Goal: Task Accomplishment & Management: Use online tool/utility

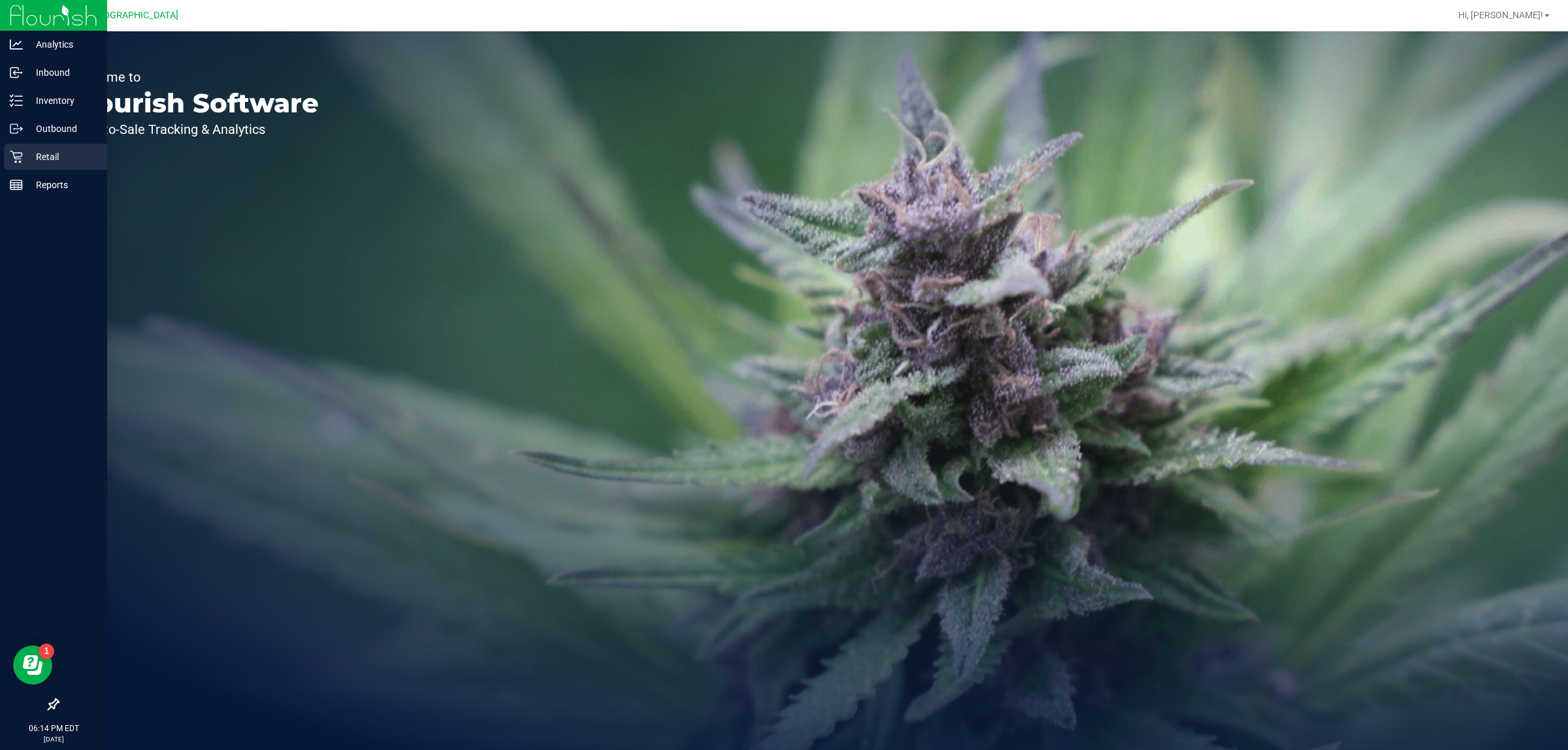
click at [66, 149] on p "Retail" at bounding box center [62, 157] width 78 height 15
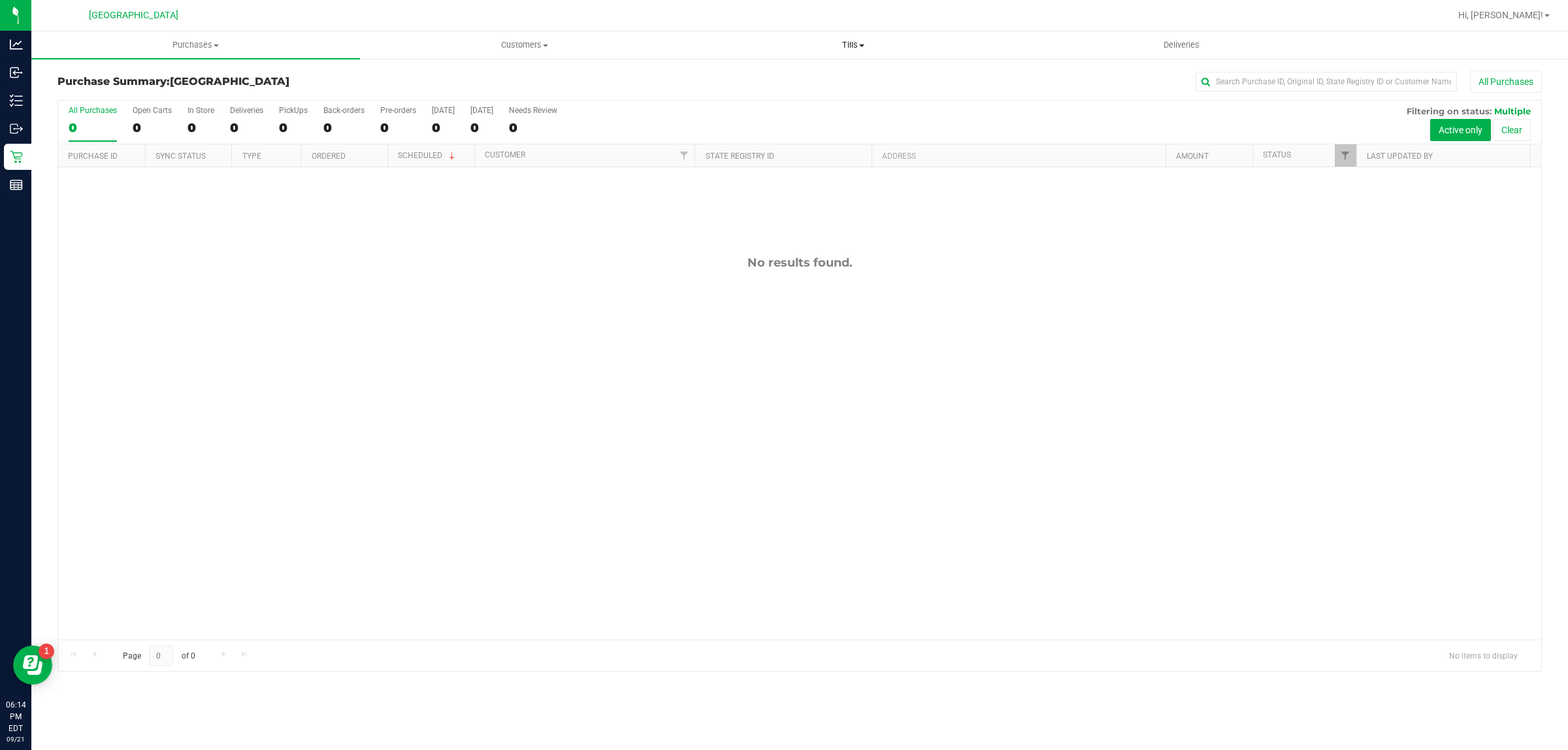
click at [861, 49] on span "Tills" at bounding box center [853, 44] width 328 height 11
click at [831, 77] on li "Manage tills" at bounding box center [853, 79] width 328 height 15
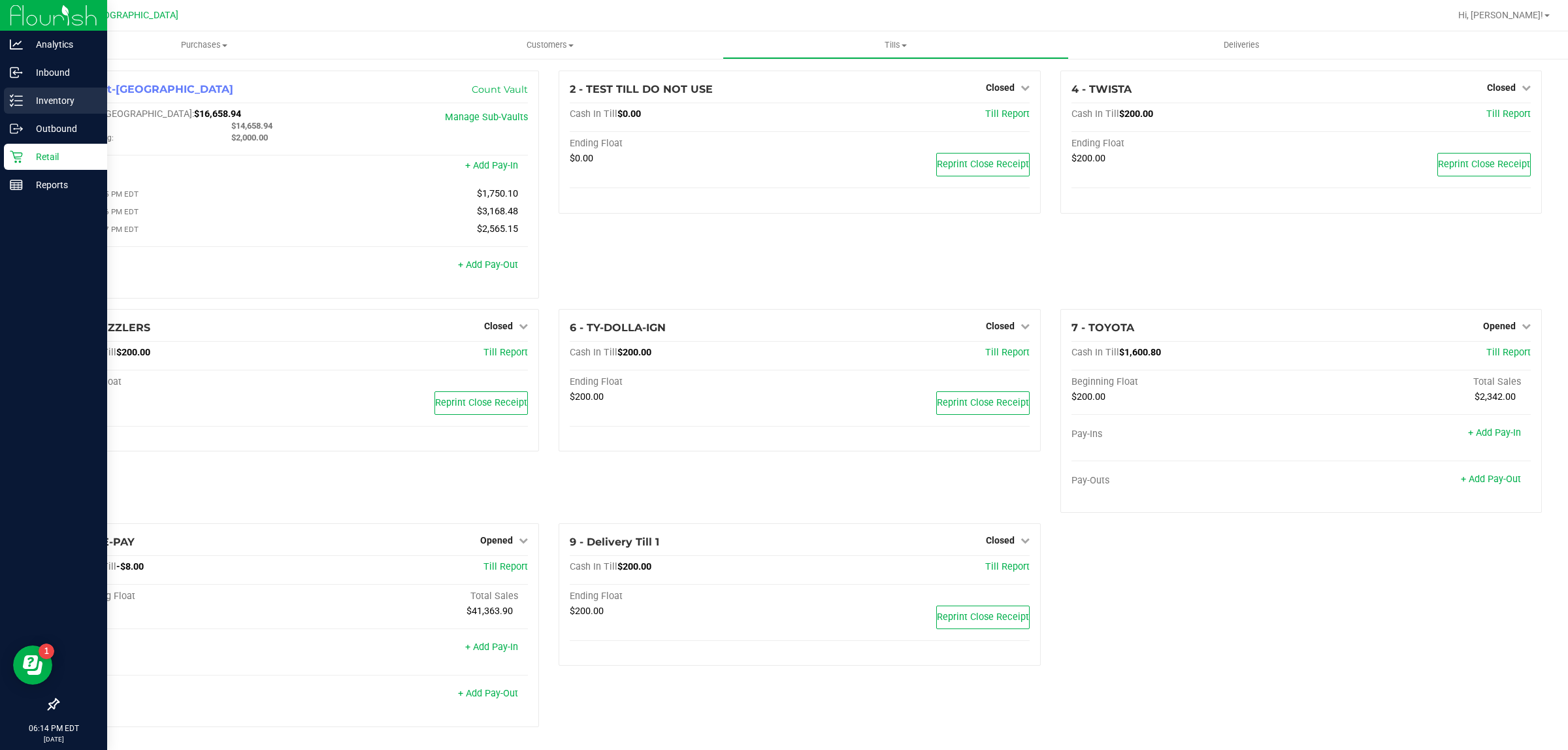
click at [31, 101] on p "Inventory" at bounding box center [62, 100] width 78 height 15
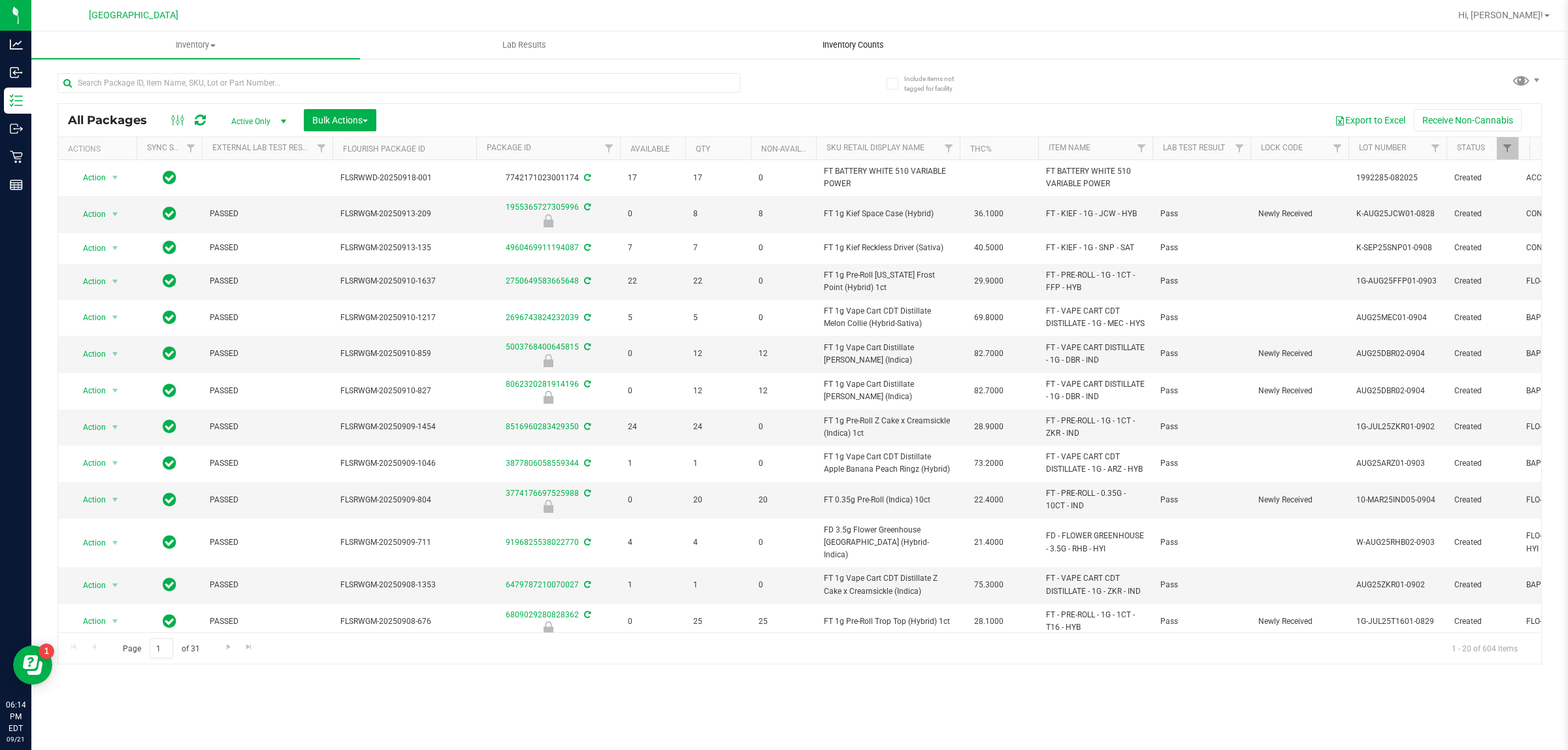
click at [830, 43] on span "Inventory Counts" at bounding box center [853, 44] width 96 height 11
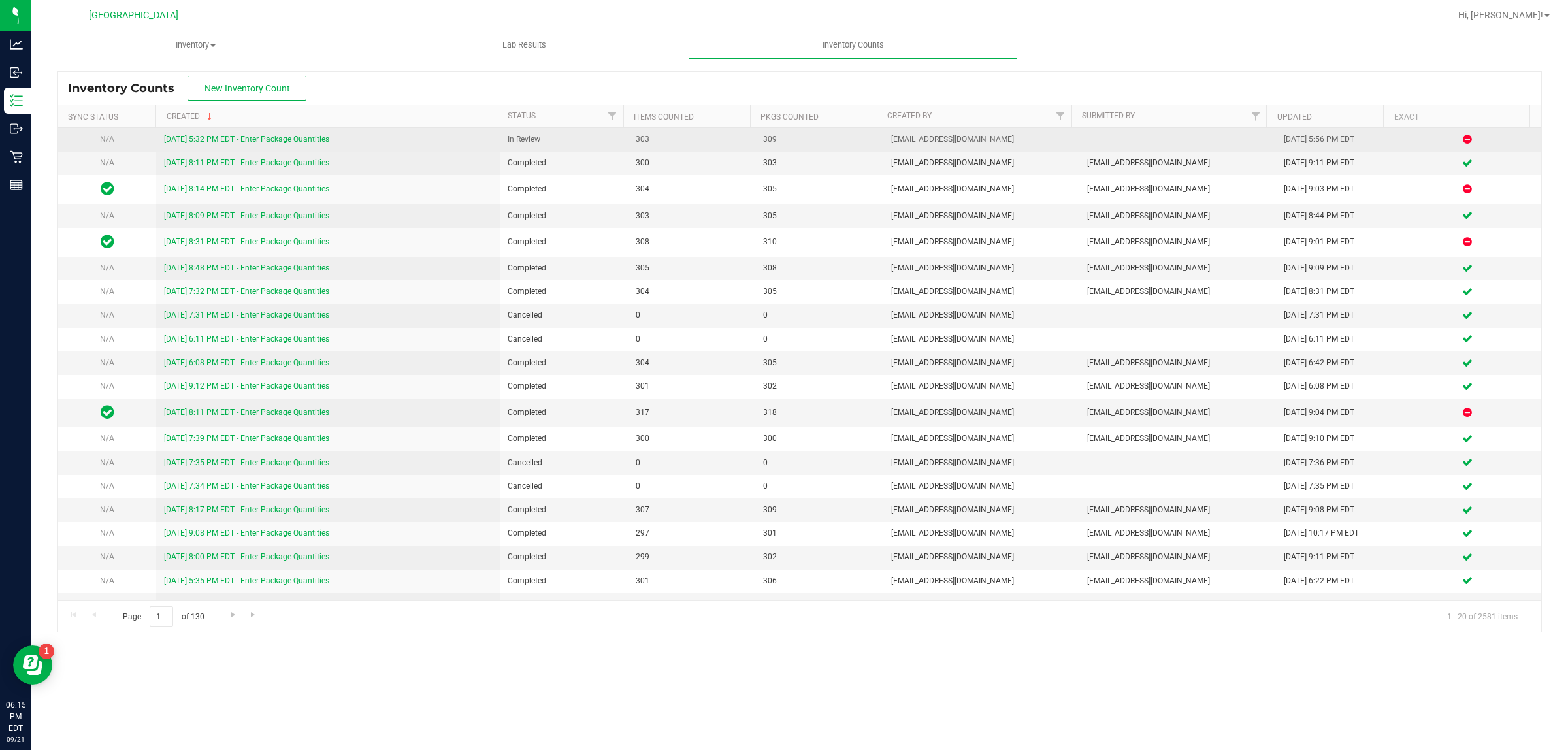
click at [308, 138] on link "[DATE] 5:32 PM EDT - Enter Package Quantities" at bounding box center [247, 139] width 165 height 9
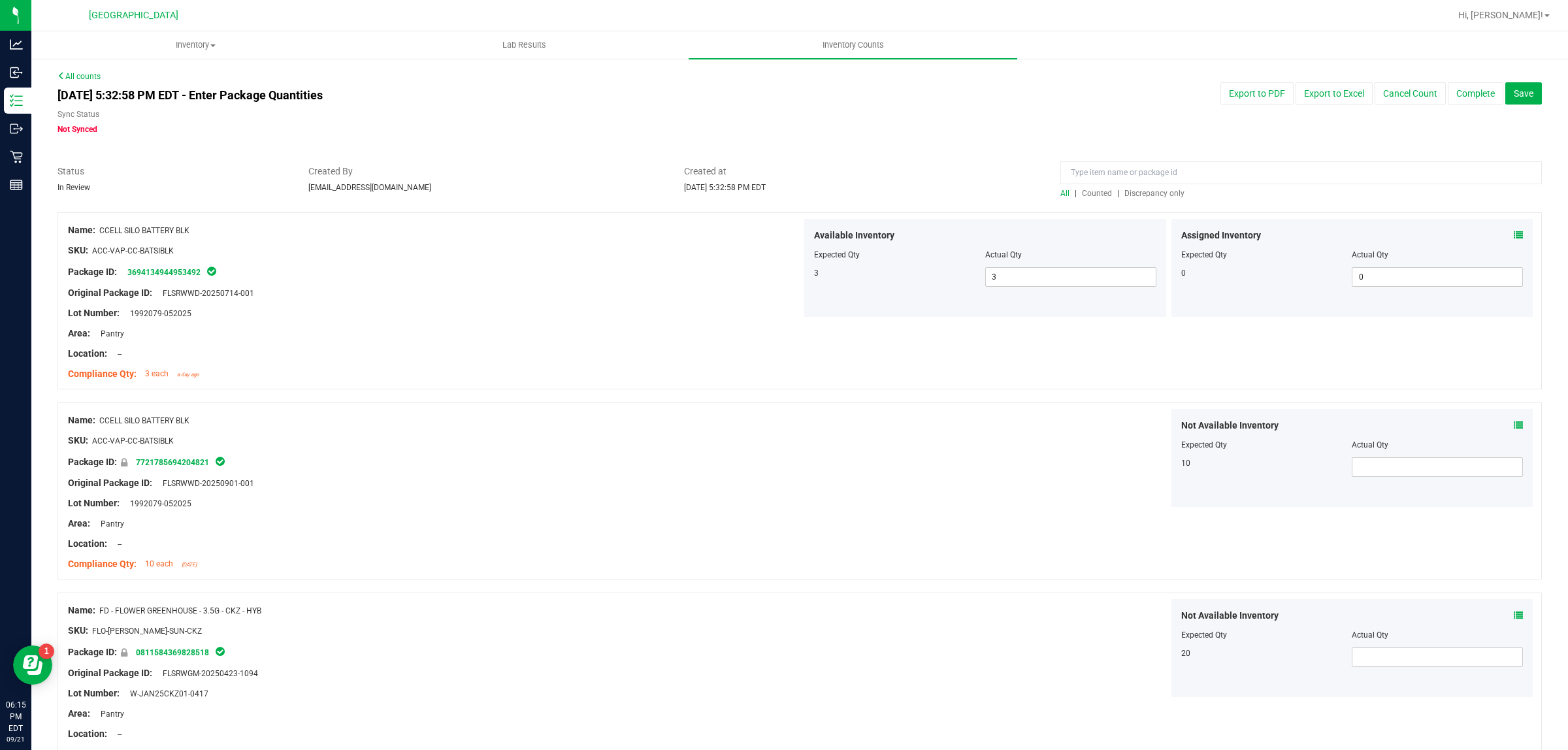
click at [1125, 189] on span "Discrepancy only" at bounding box center [1155, 194] width 60 height 9
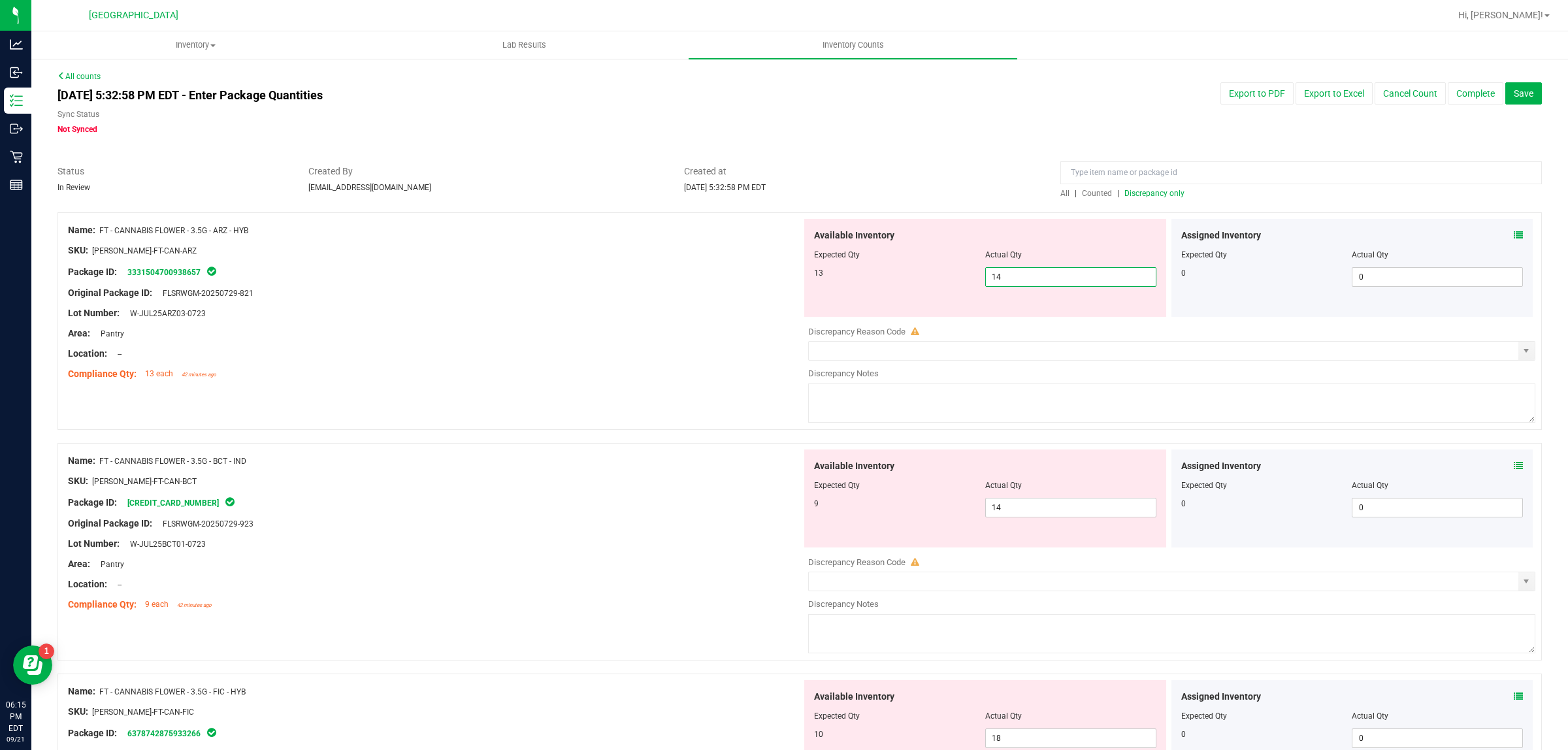
click at [1037, 278] on span "14 14" at bounding box center [1071, 277] width 172 height 20
click at [1037, 278] on input "14" at bounding box center [1071, 277] width 170 height 18
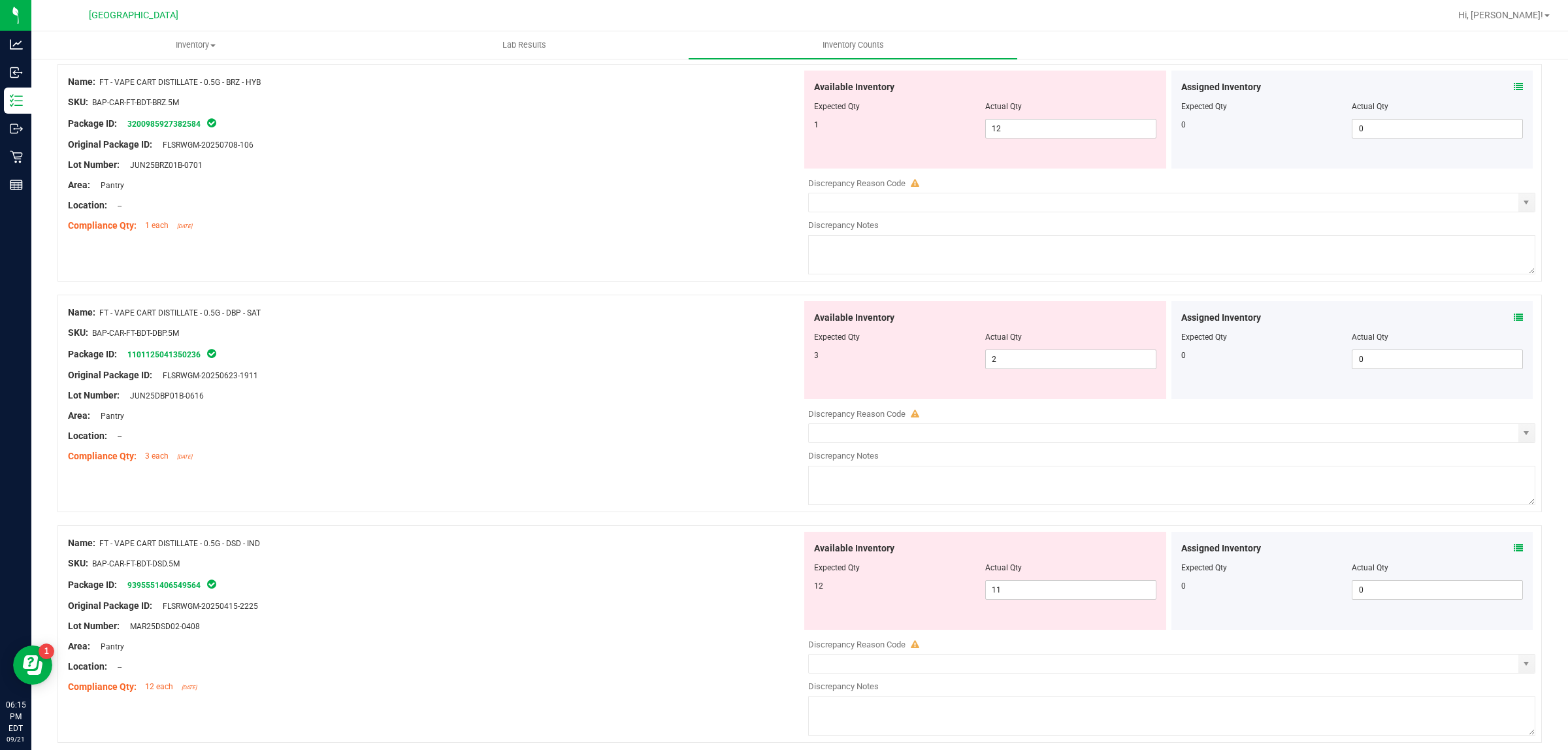
scroll to position [4136, 0]
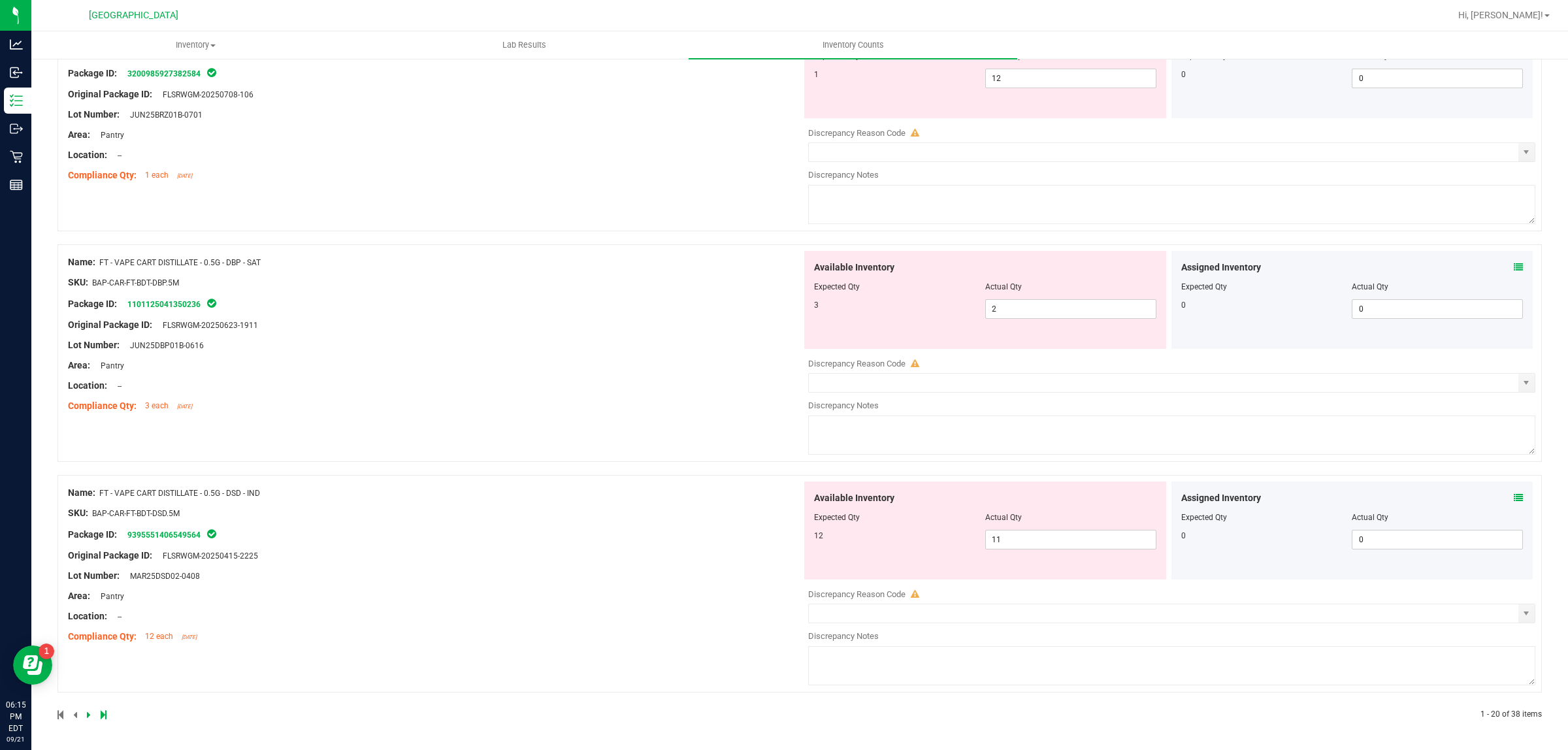
click at [105, 712] on icon at bounding box center [103, 715] width 6 height 8
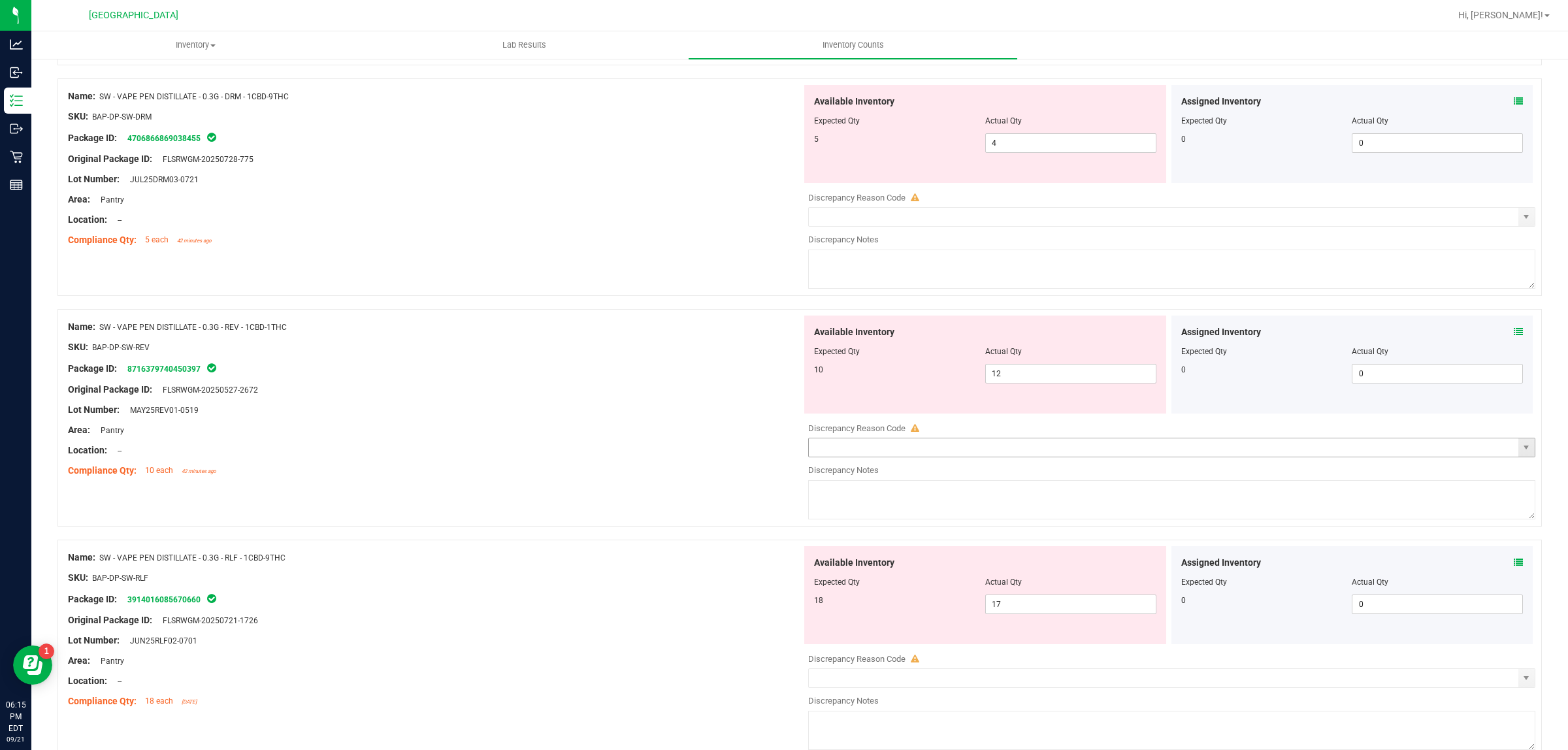
scroll to position [3673, 0]
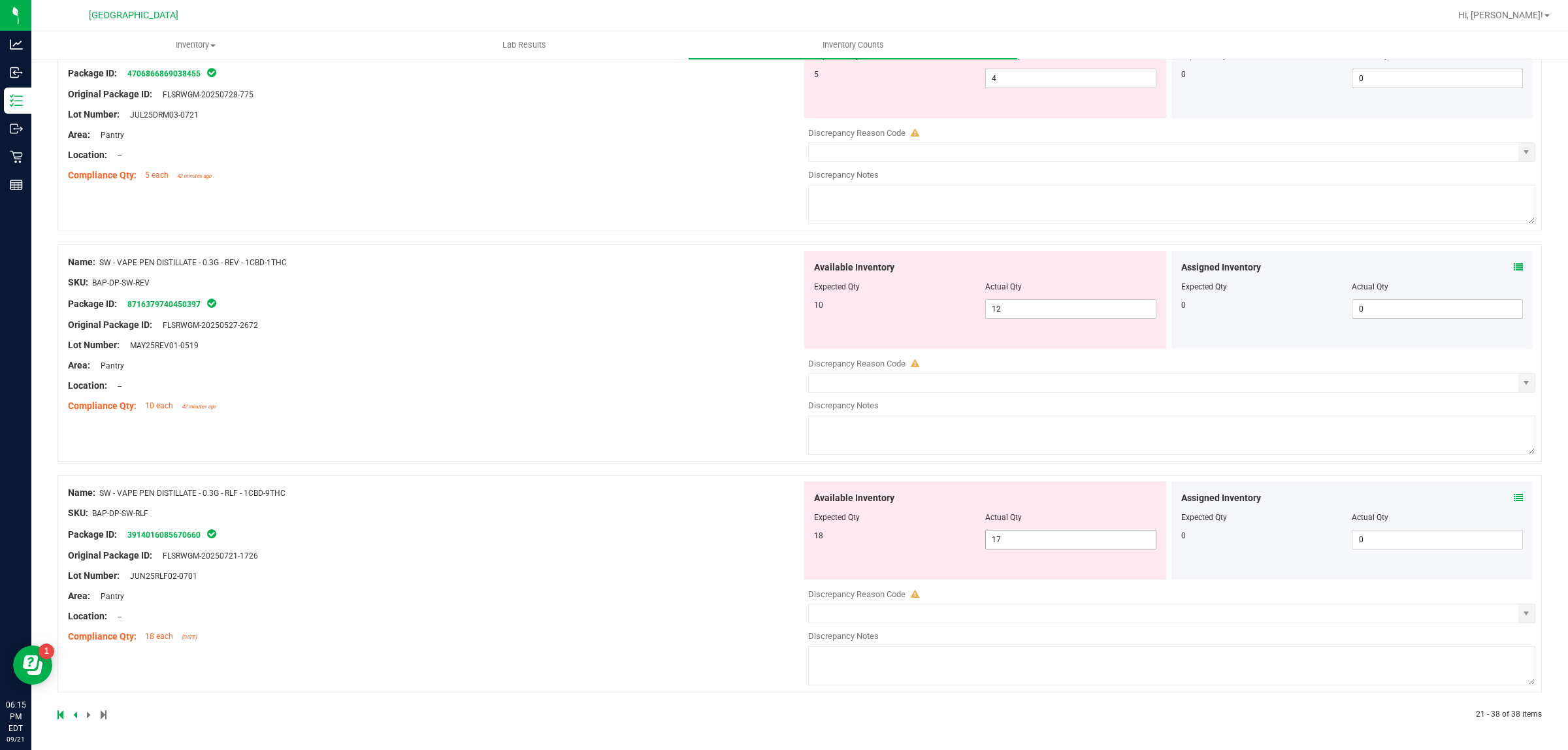
click at [998, 544] on span "17 17" at bounding box center [1071, 540] width 172 height 20
click at [998, 544] on input "17" at bounding box center [1071, 540] width 170 height 18
type input "18"
click at [1057, 314] on div "Available Inventory Expected Qty Actual Qty 10 12 12" at bounding box center [985, 300] width 362 height 98
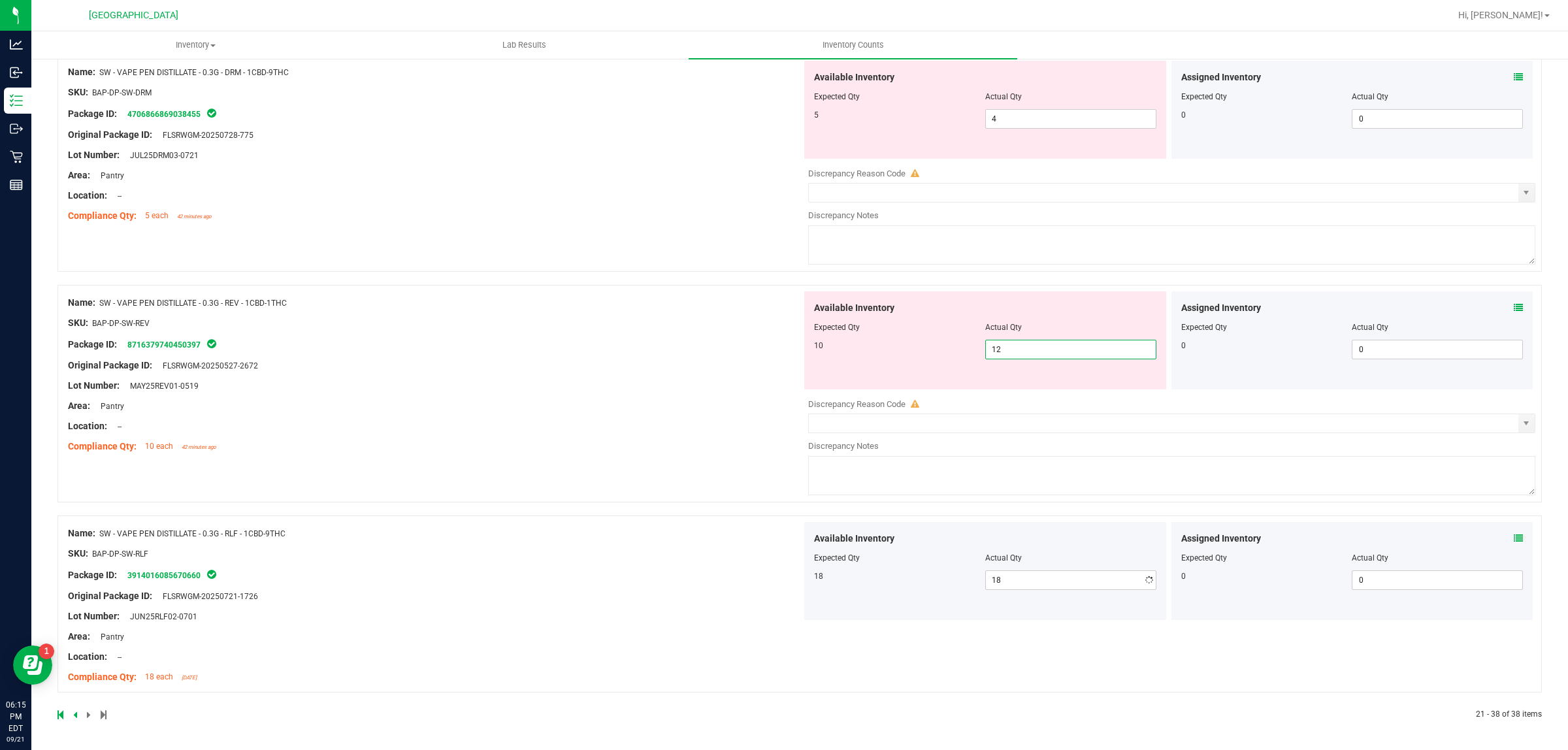
scroll to position [3632, 0]
click at [1037, 350] on input "12" at bounding box center [1071, 350] width 170 height 18
type input "10"
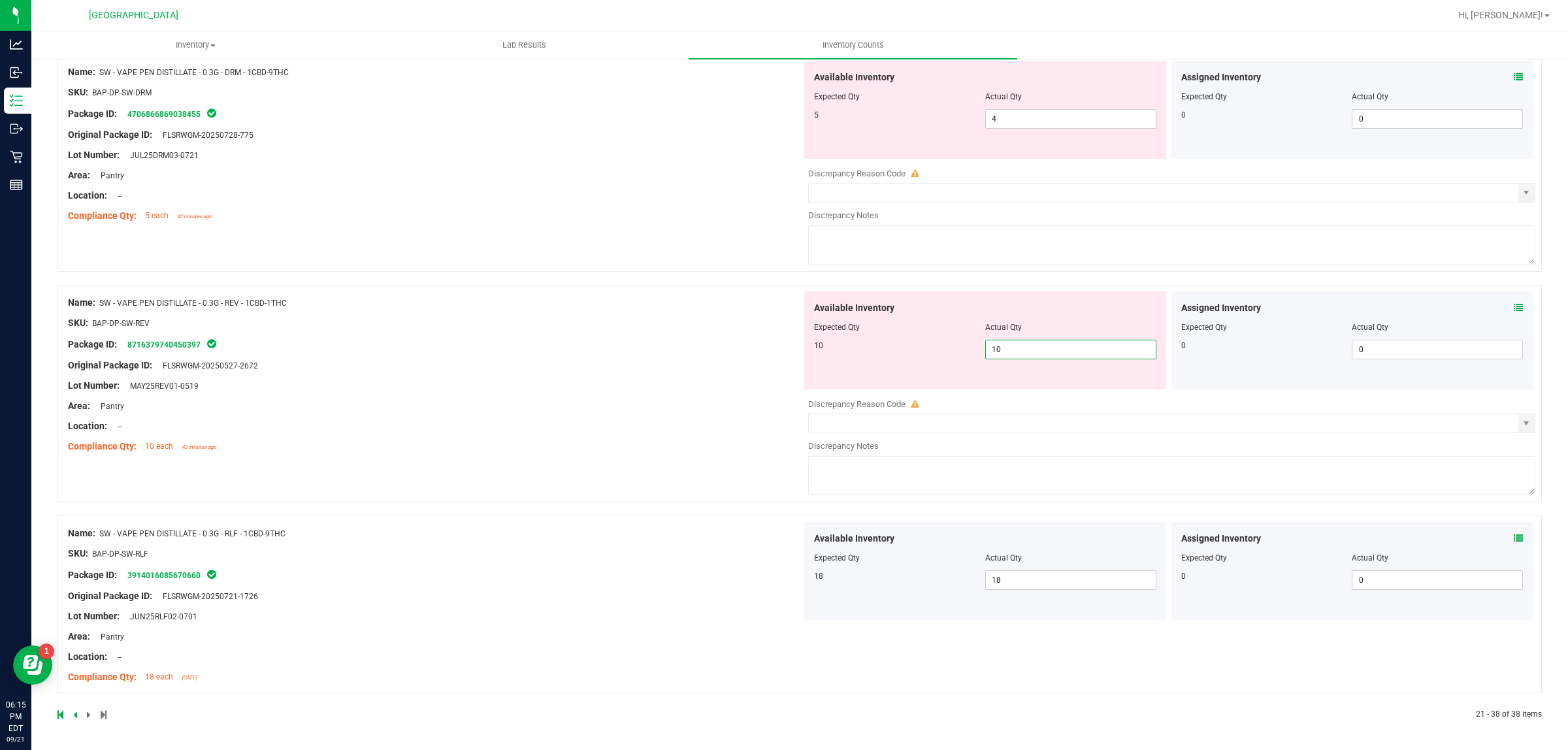
scroll to position [3590, 0]
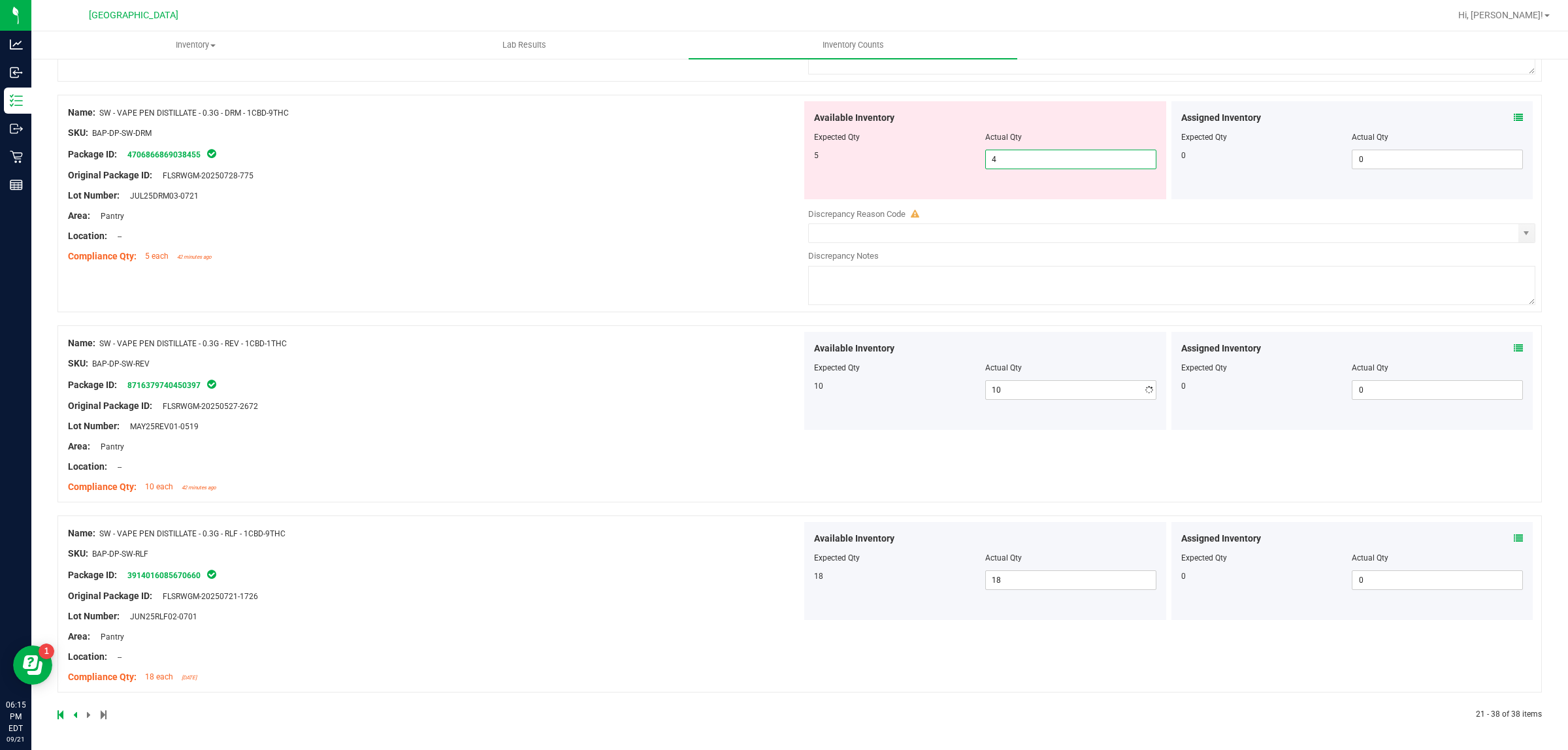
click at [1052, 124] on div "Available Inventory Expected Qty Actual Qty 5 4 4" at bounding box center [985, 150] width 362 height 98
click at [1039, 155] on input "4" at bounding box center [1071, 159] width 170 height 18
type input "5"
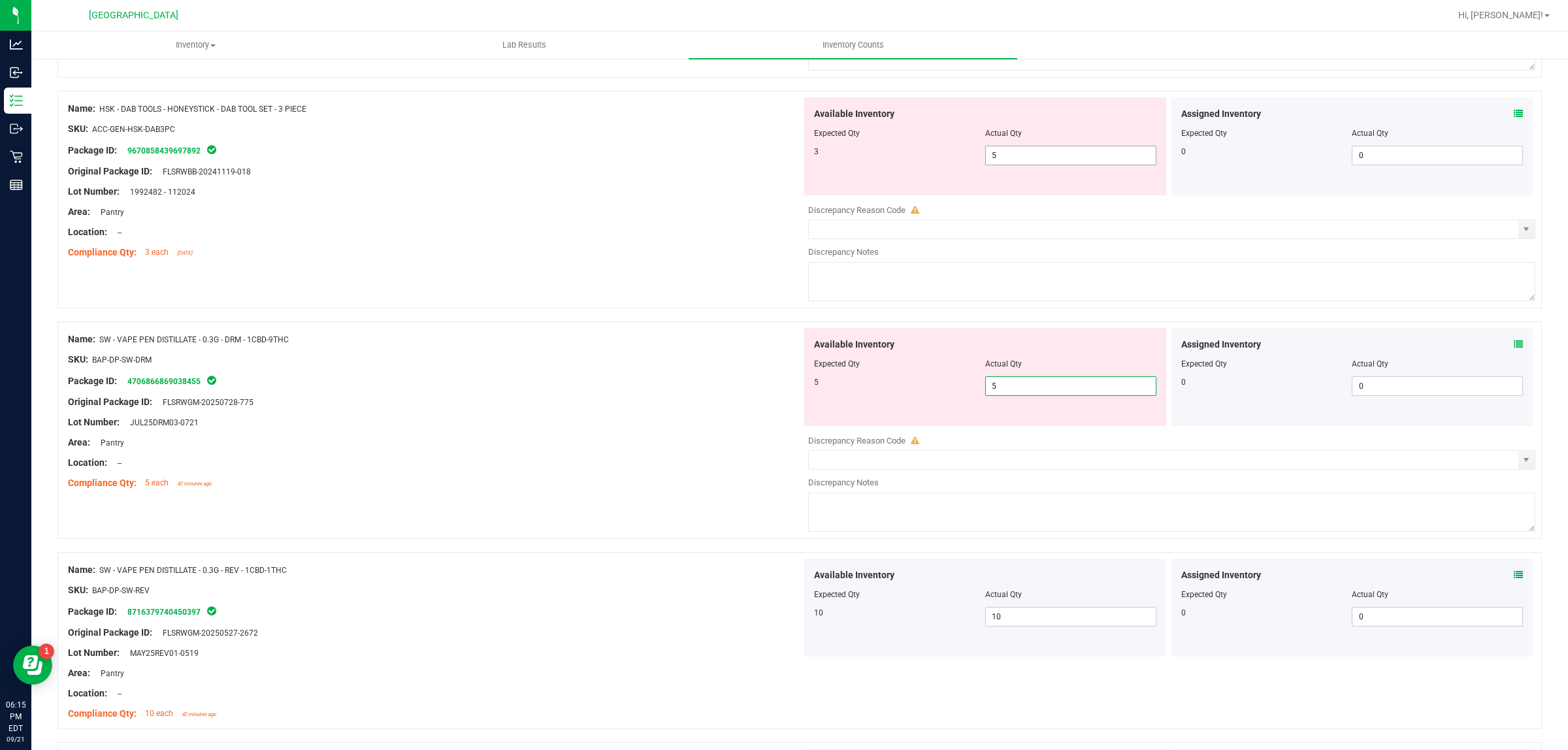
scroll to position [3345, 0]
type input "5"
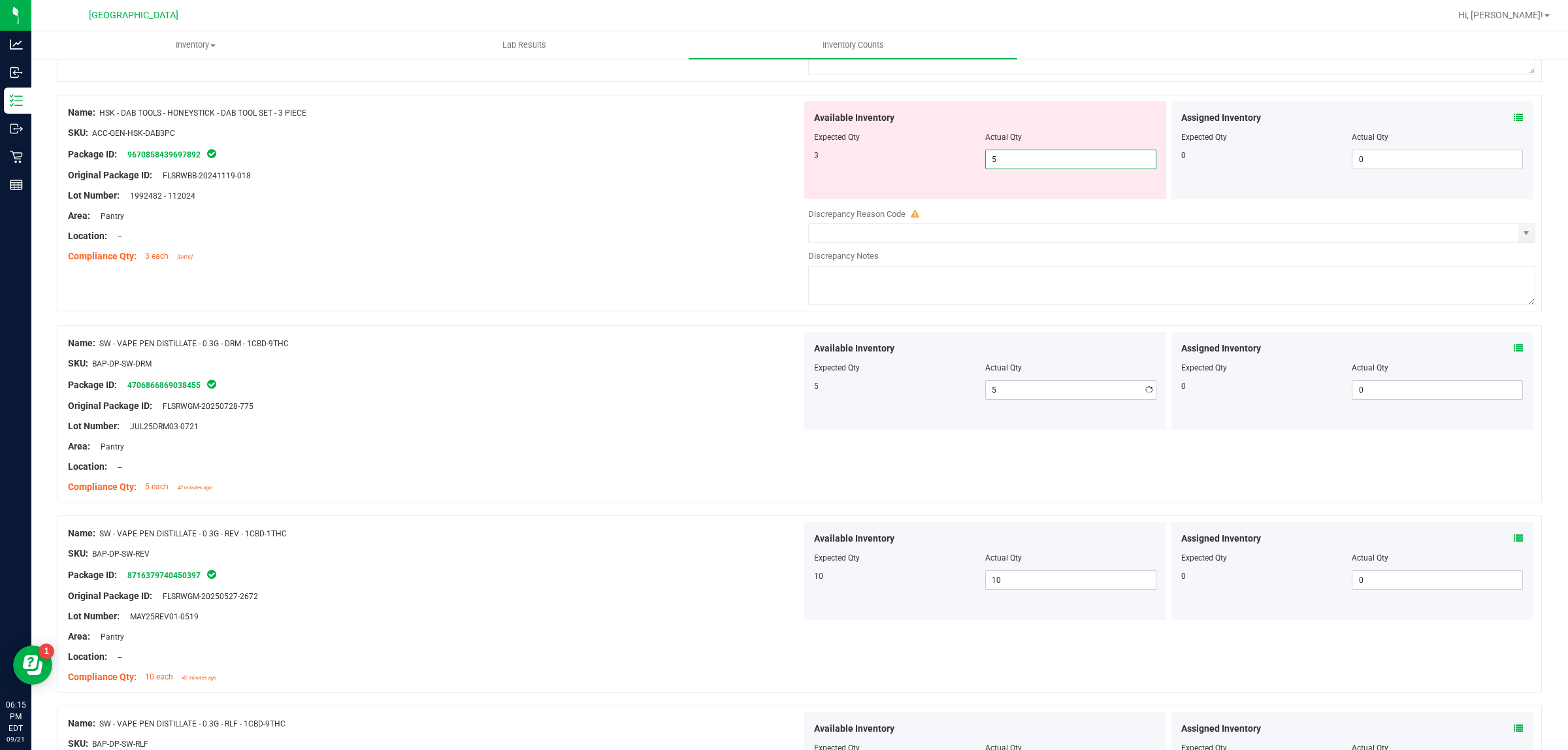
click at [1011, 169] on span "5 5" at bounding box center [1071, 159] width 172 height 20
click at [1011, 168] on input "5" at bounding box center [1071, 159] width 170 height 18
type input "3"
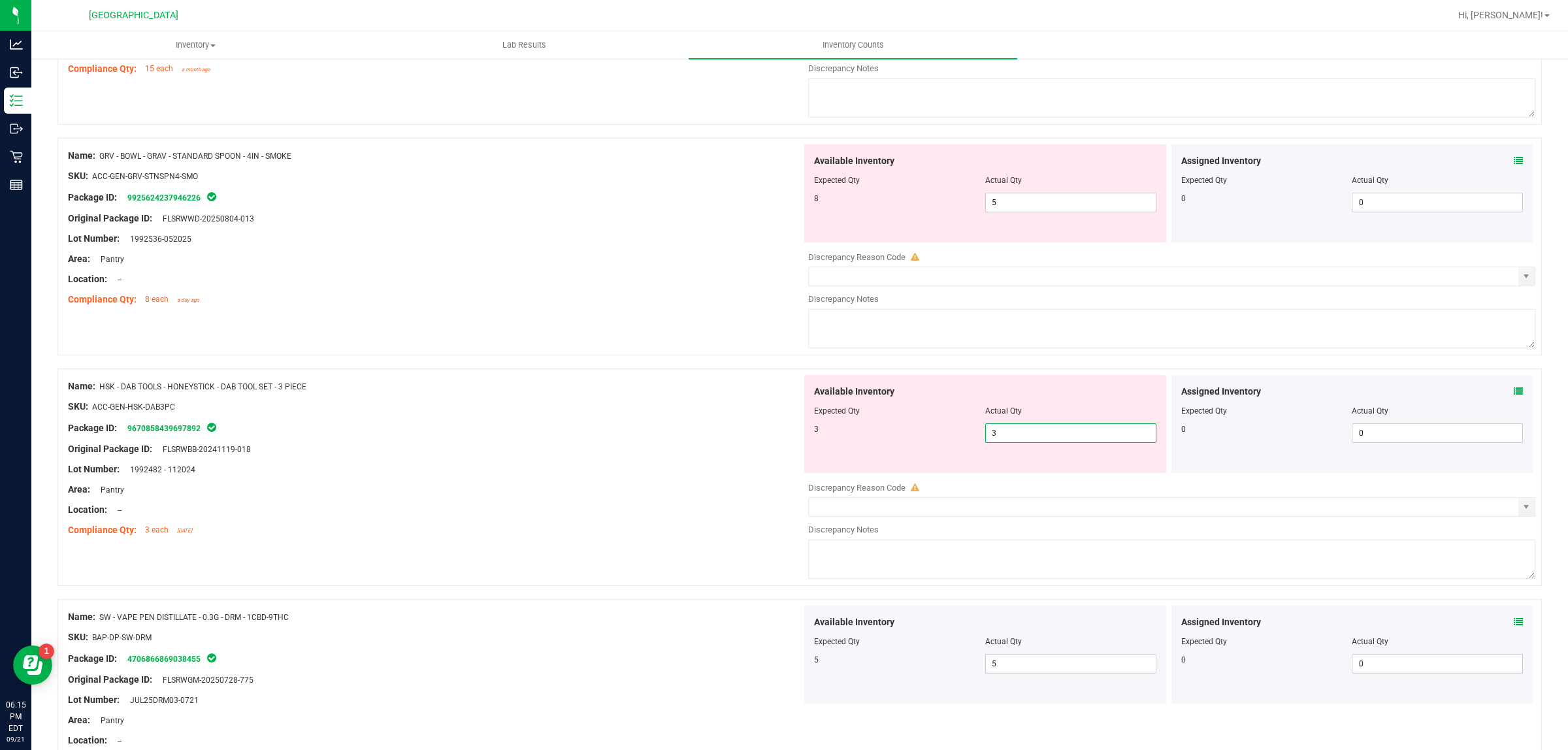
scroll to position [3019, 0]
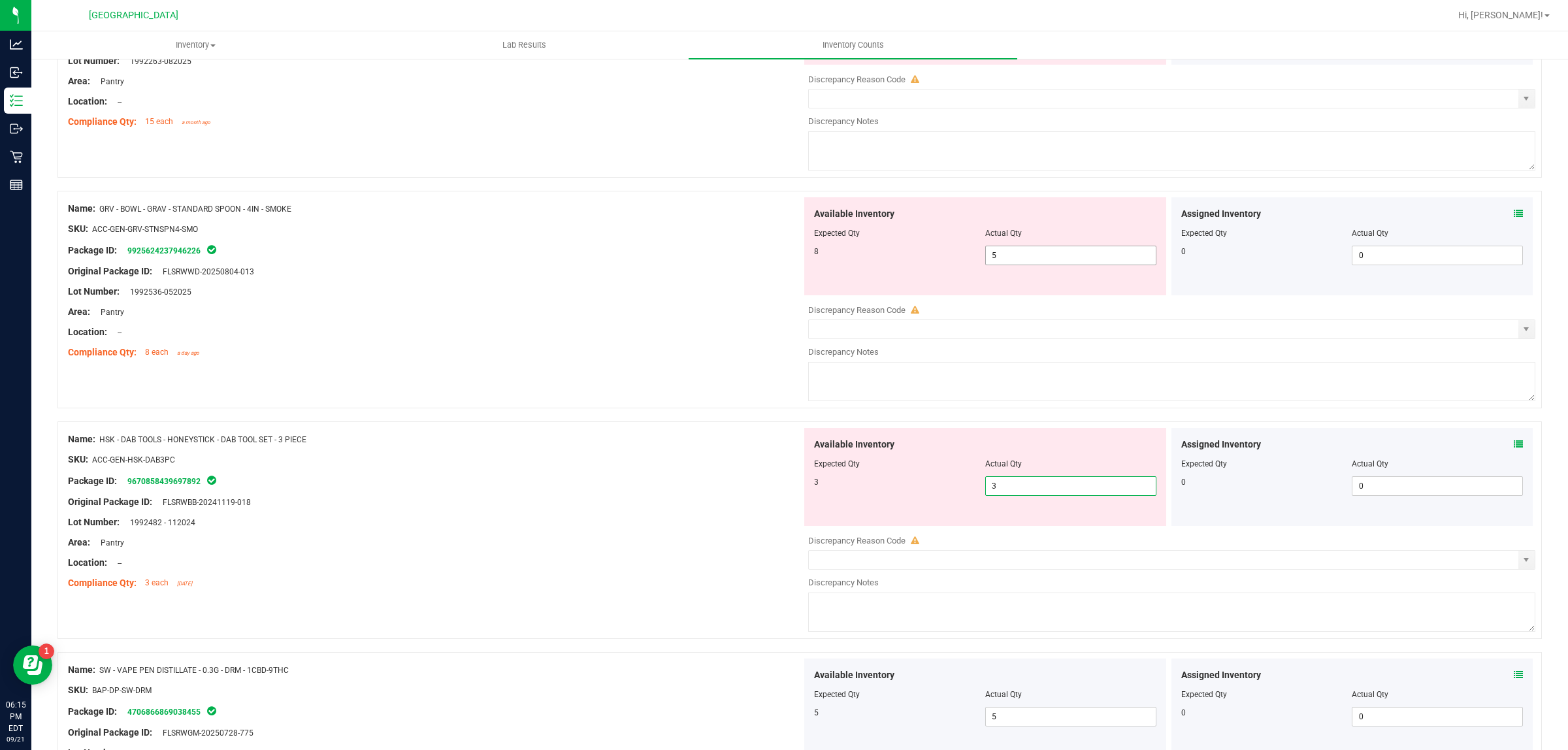
type input "3"
click at [1042, 259] on span "5 5" at bounding box center [1071, 256] width 172 height 20
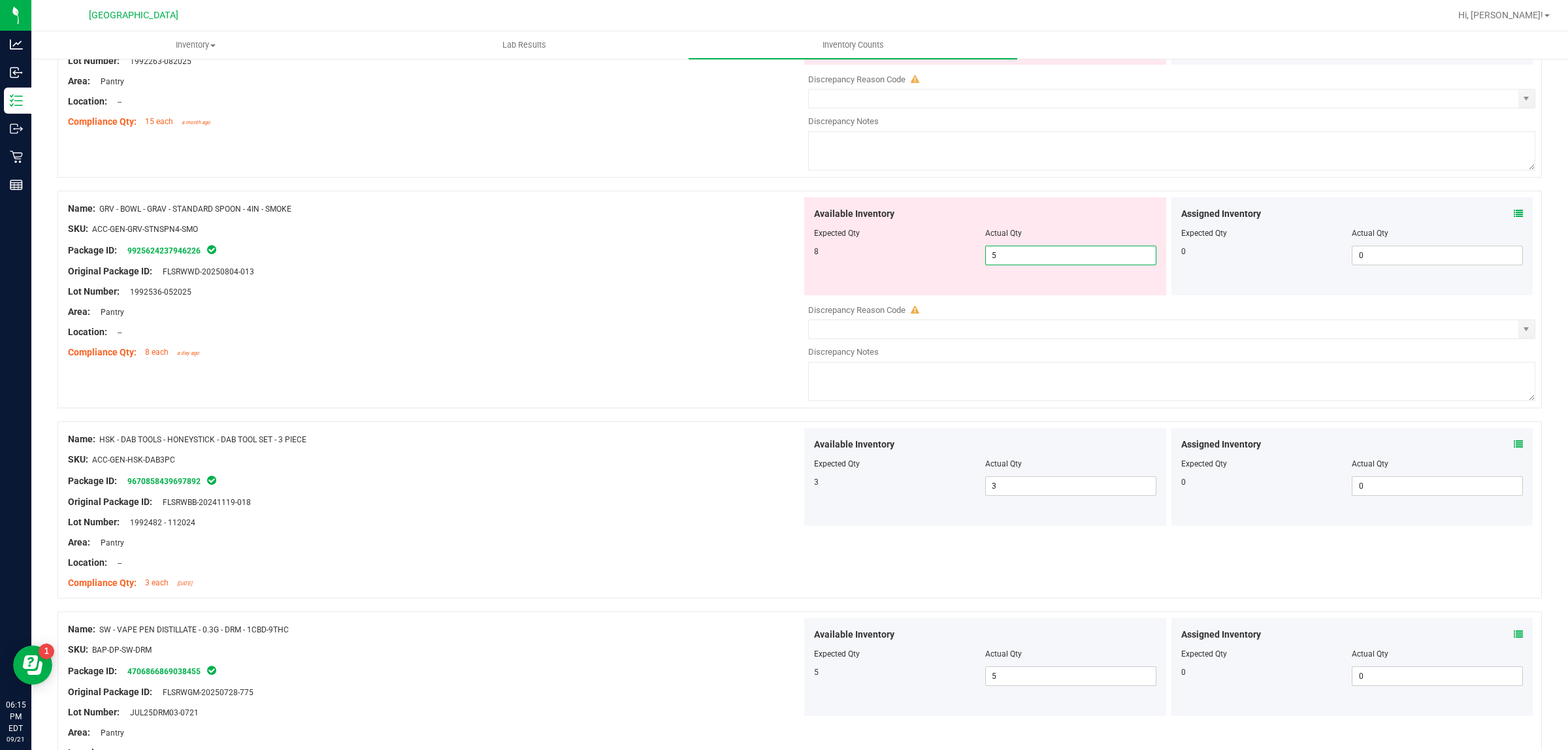
click at [1042, 259] on input "5" at bounding box center [1071, 256] width 170 height 18
type input "8"
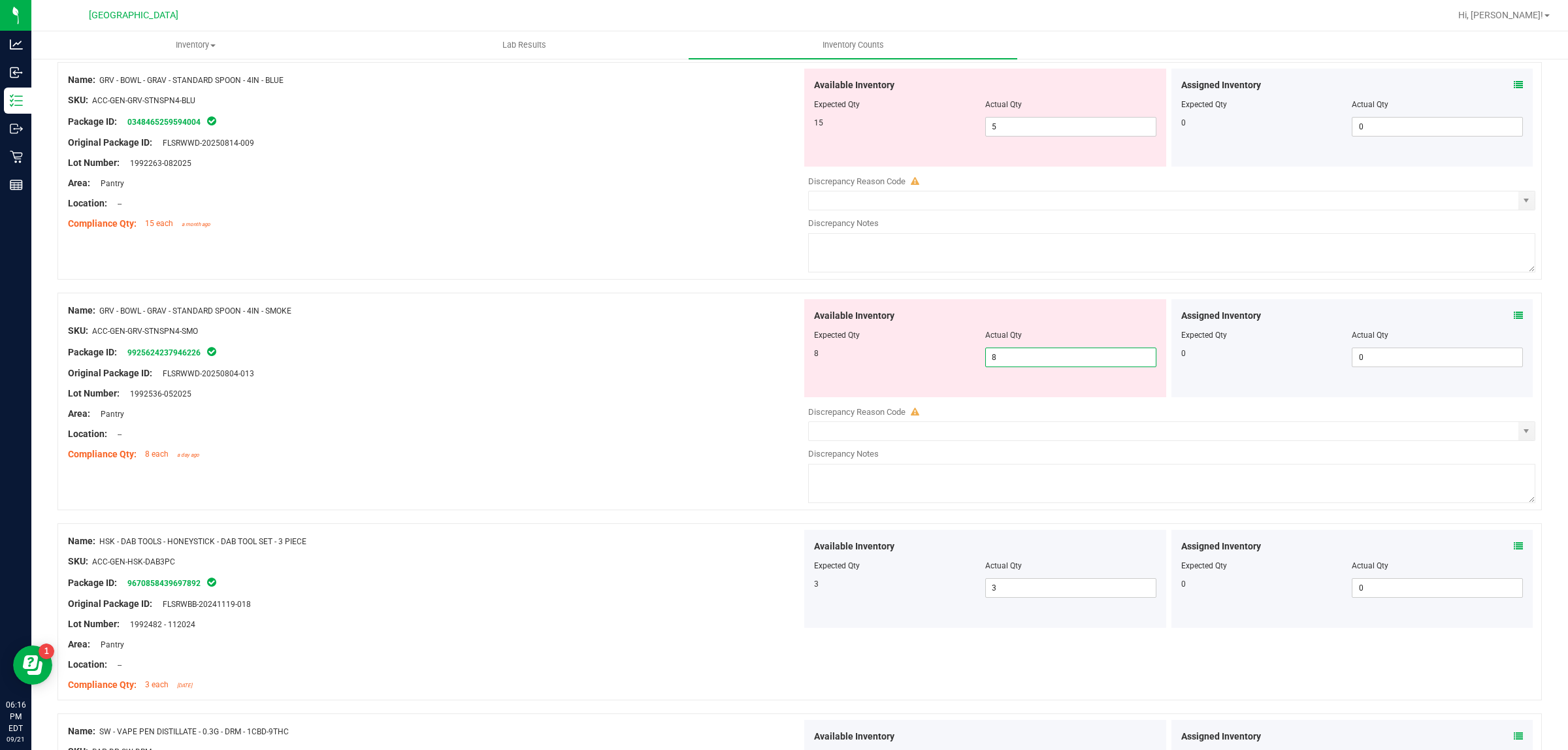
scroll to position [2773, 0]
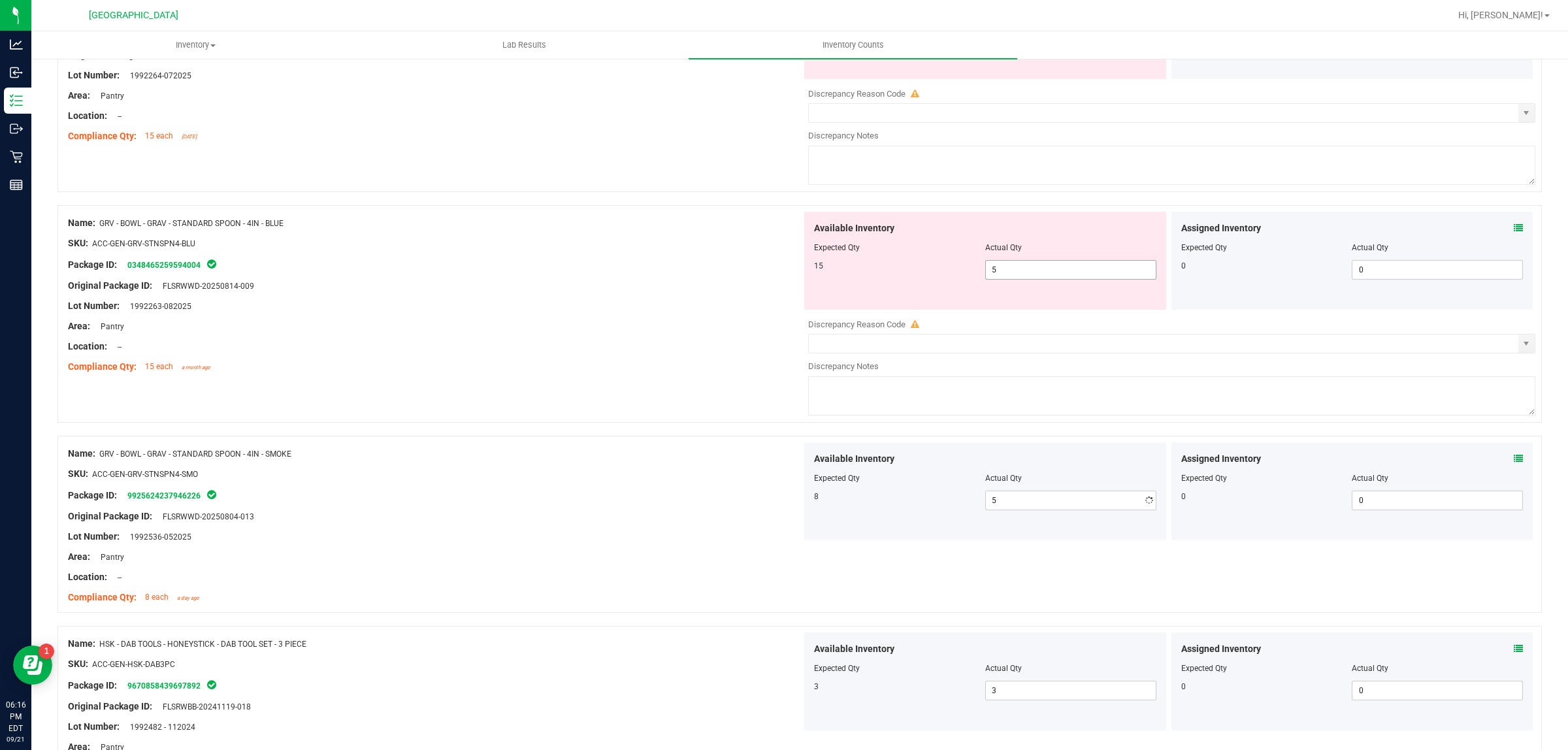
type input "8"
click at [1060, 279] on span "5 5" at bounding box center [1071, 270] width 172 height 20
click at [0, 0] on input "5" at bounding box center [0, 0] width 0 height 0
type input "15"
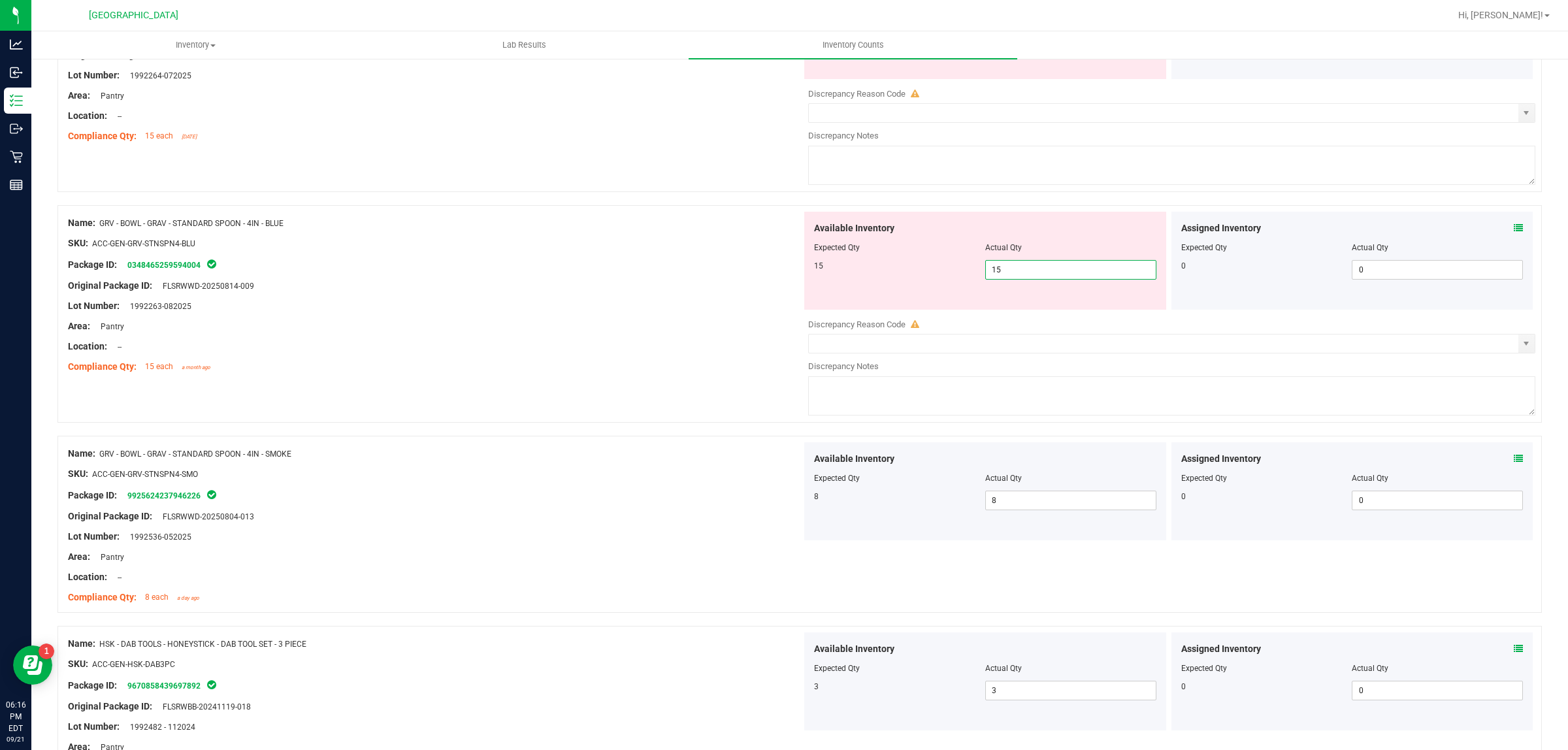
click at [1078, 205] on div at bounding box center [799, 198] width 1485 height 13
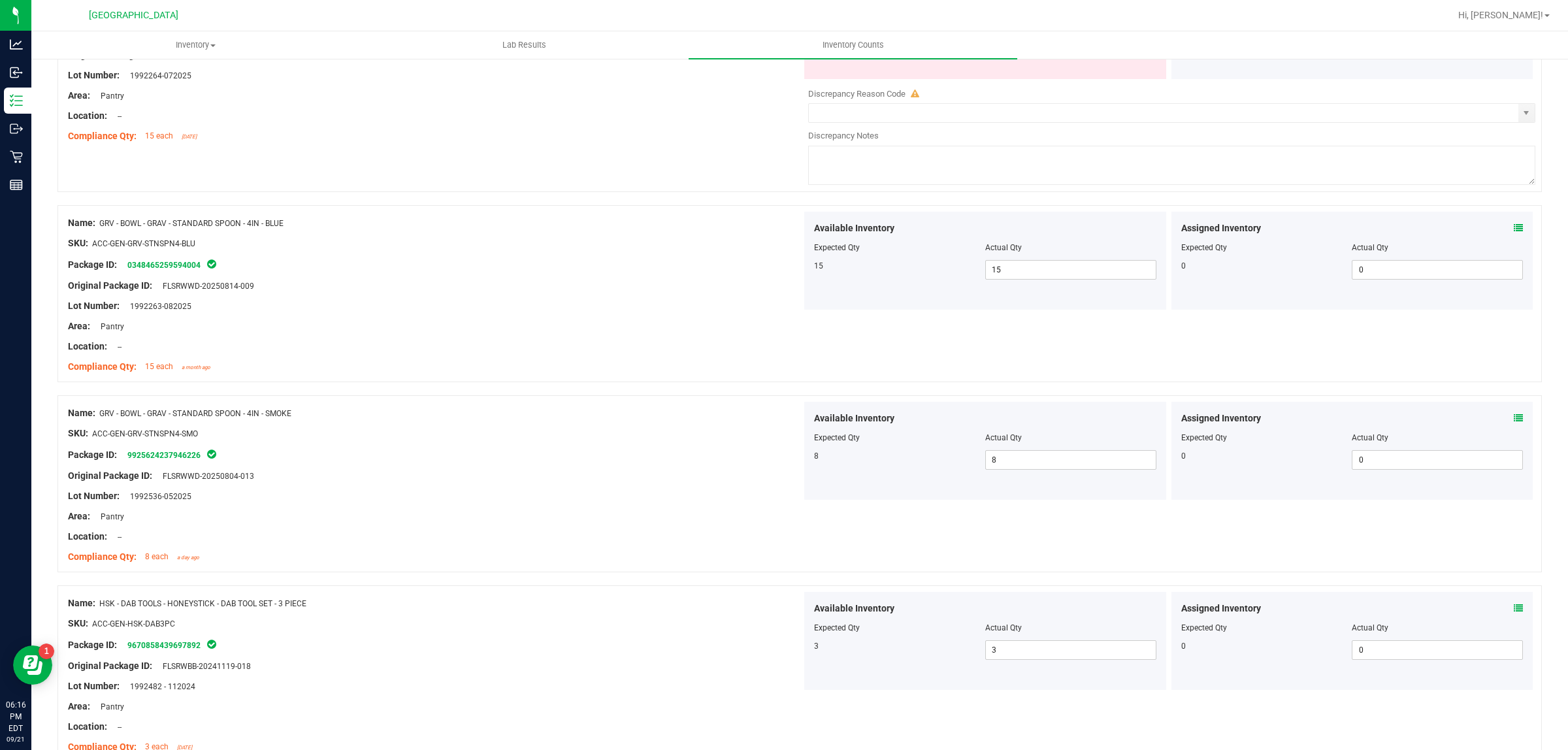
scroll to position [2529, 0]
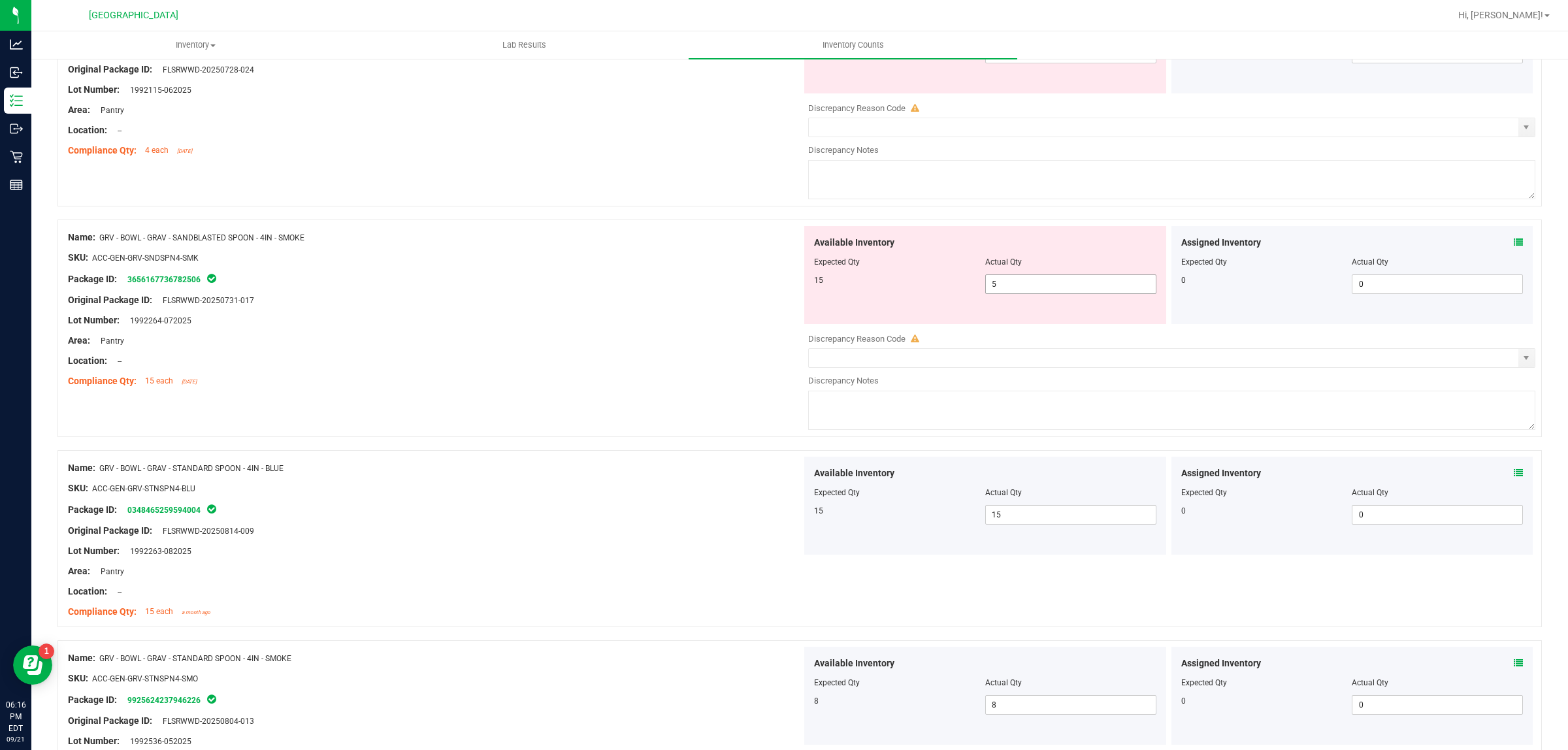
click at [1076, 294] on span "5 5" at bounding box center [1071, 284] width 172 height 20
click at [1076, 293] on input "5" at bounding box center [1071, 284] width 170 height 18
type input "15"
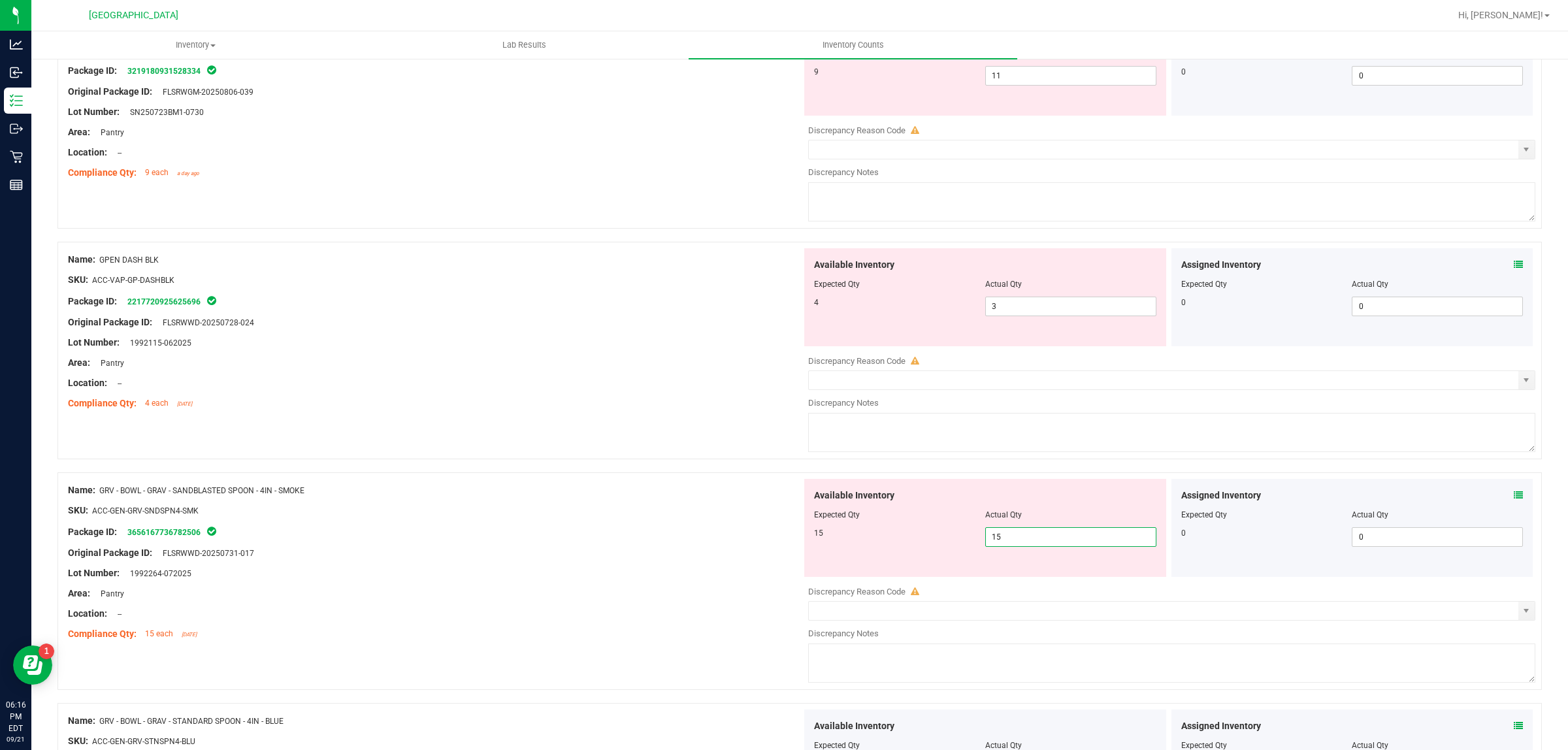
scroll to position [2203, 0]
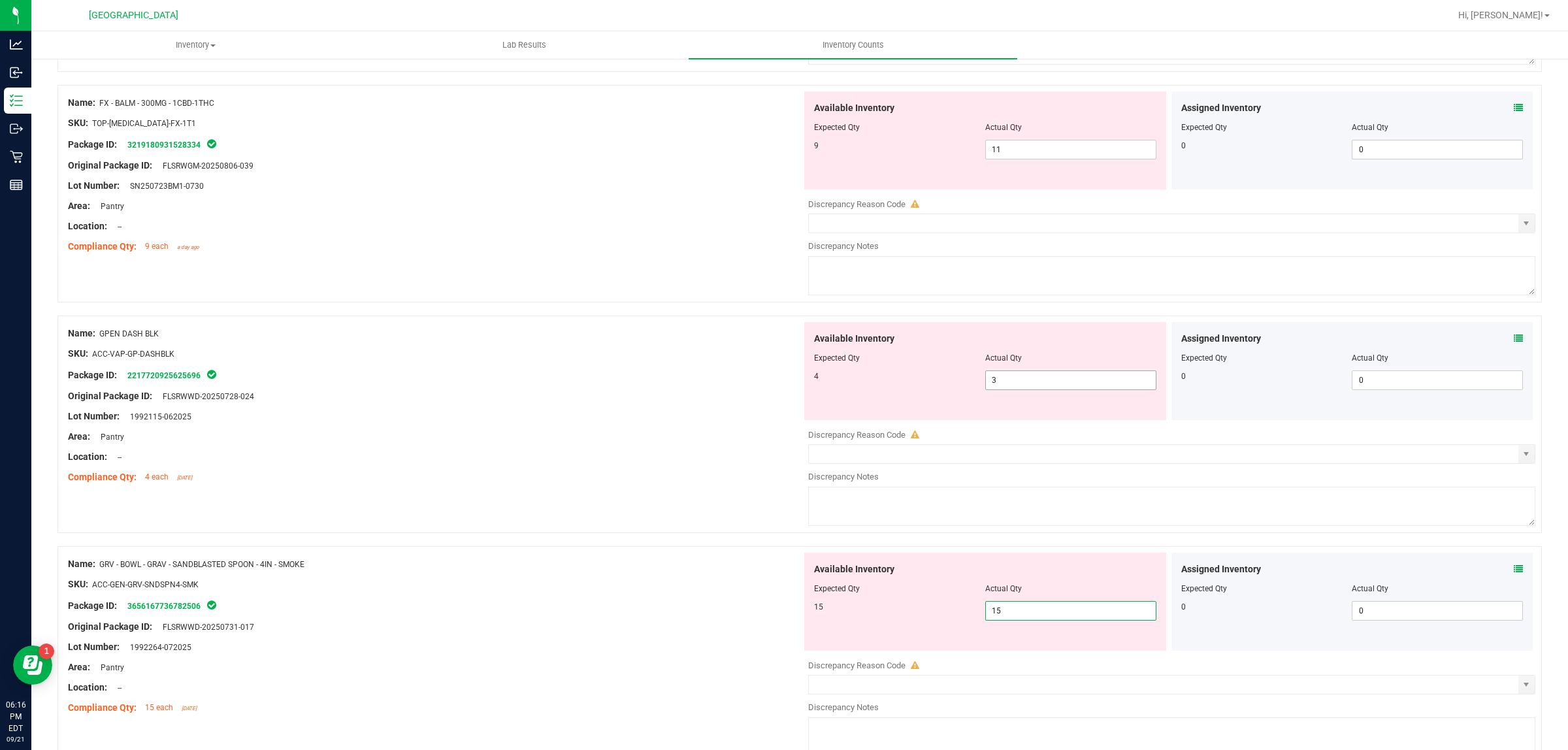
type input "15"
click at [1046, 386] on span "3 3" at bounding box center [1071, 380] width 172 height 20
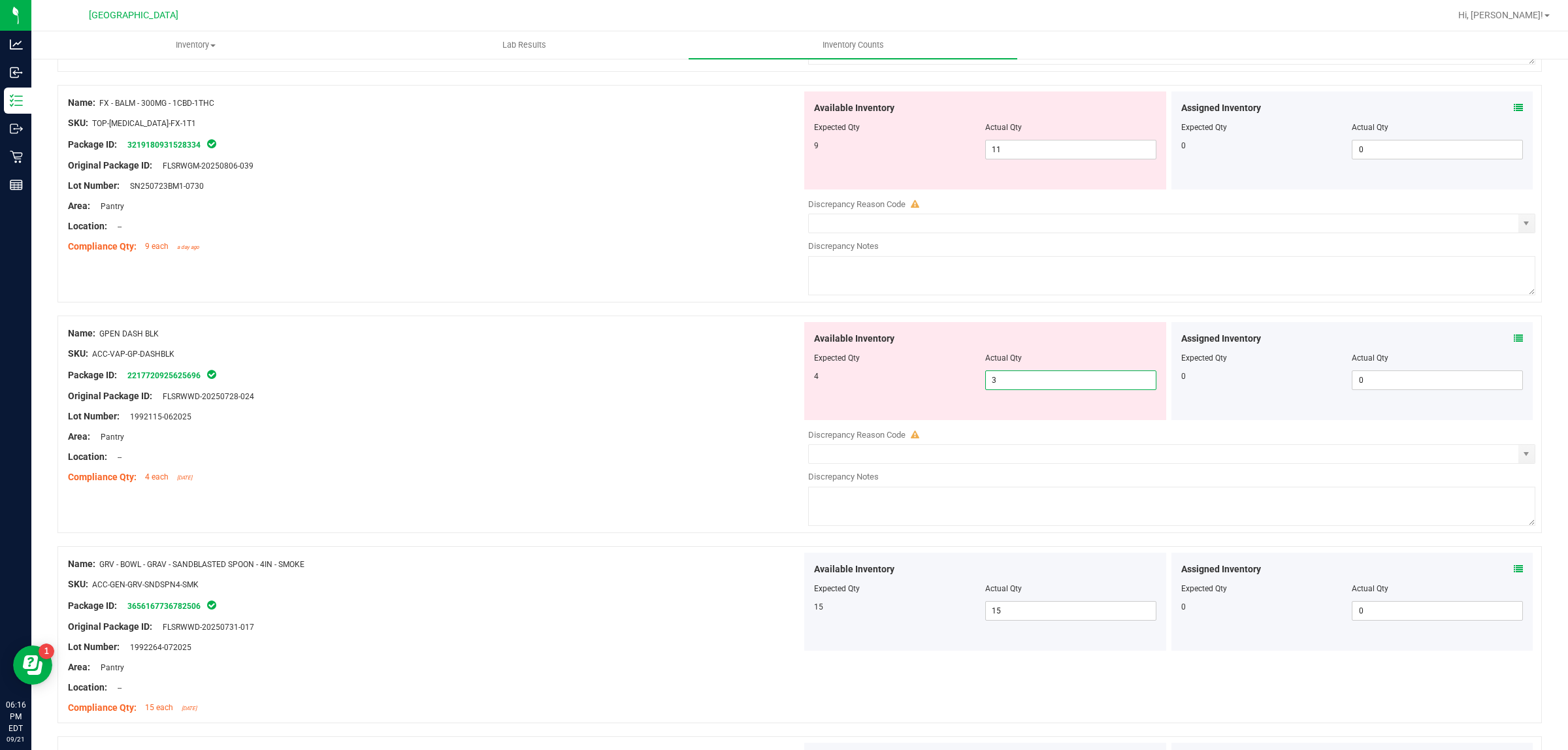
click at [1046, 386] on input "3" at bounding box center [1071, 380] width 170 height 18
type input "4"
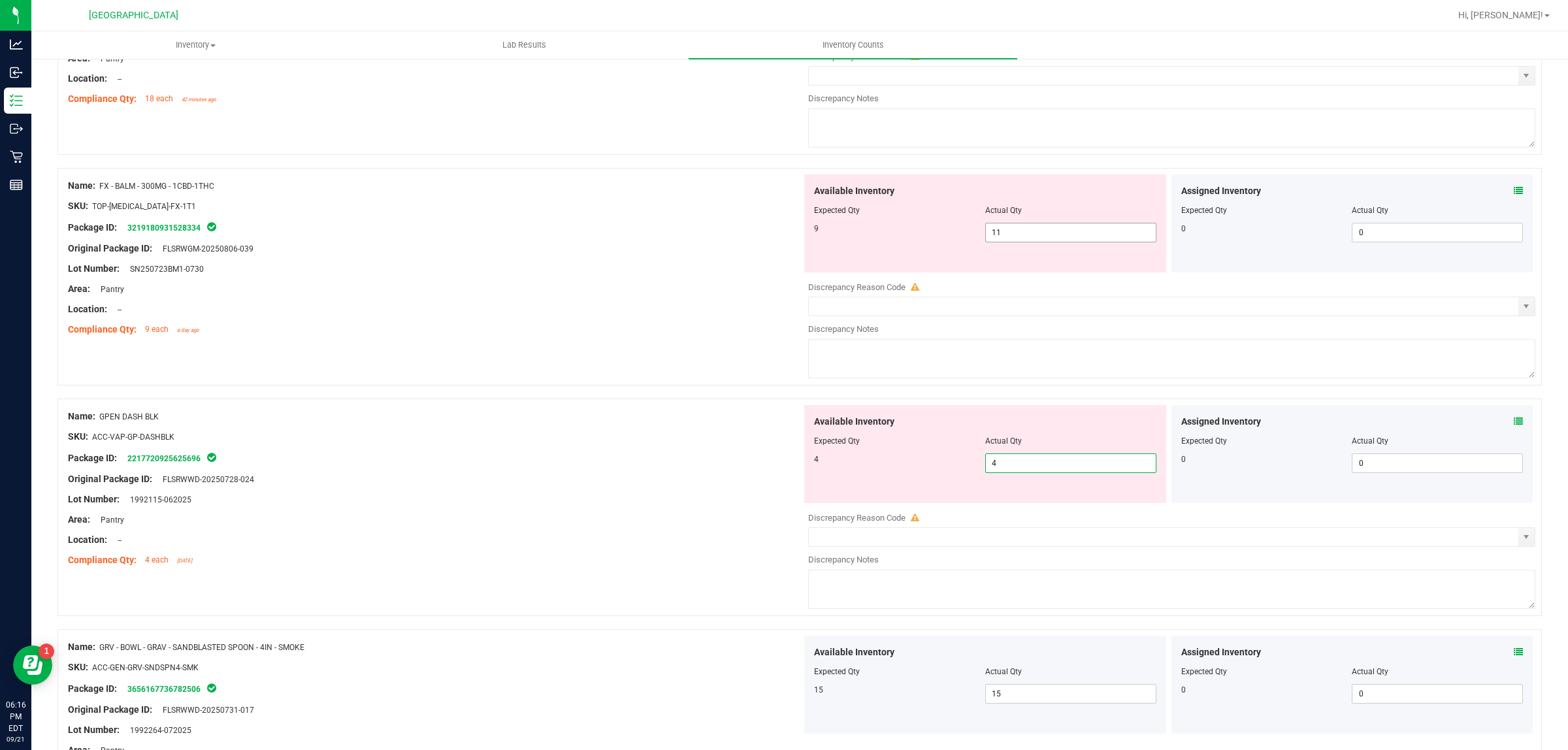
scroll to position [2039, 0]
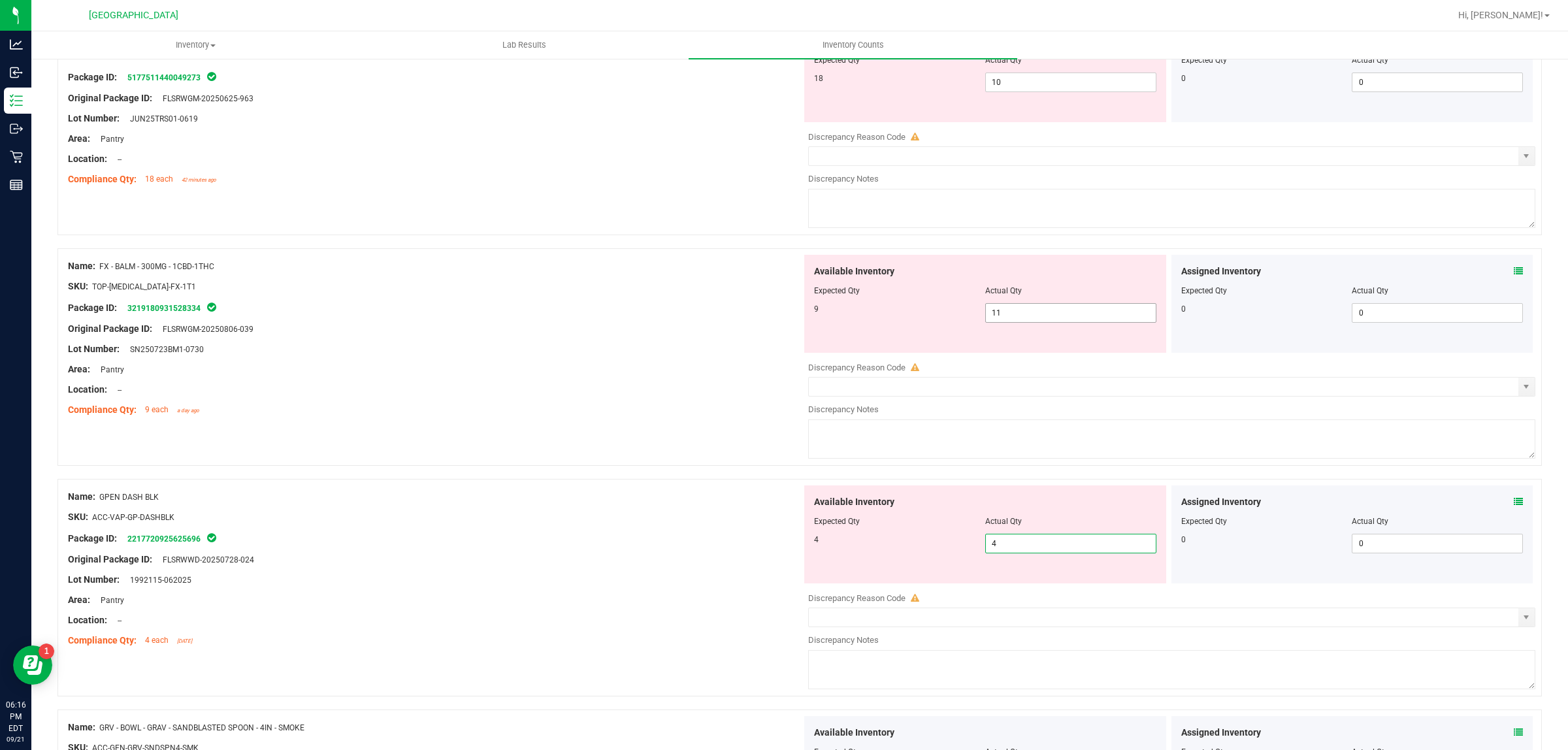
type input "4"
click at [1021, 320] on span "11 11" at bounding box center [1071, 313] width 172 height 20
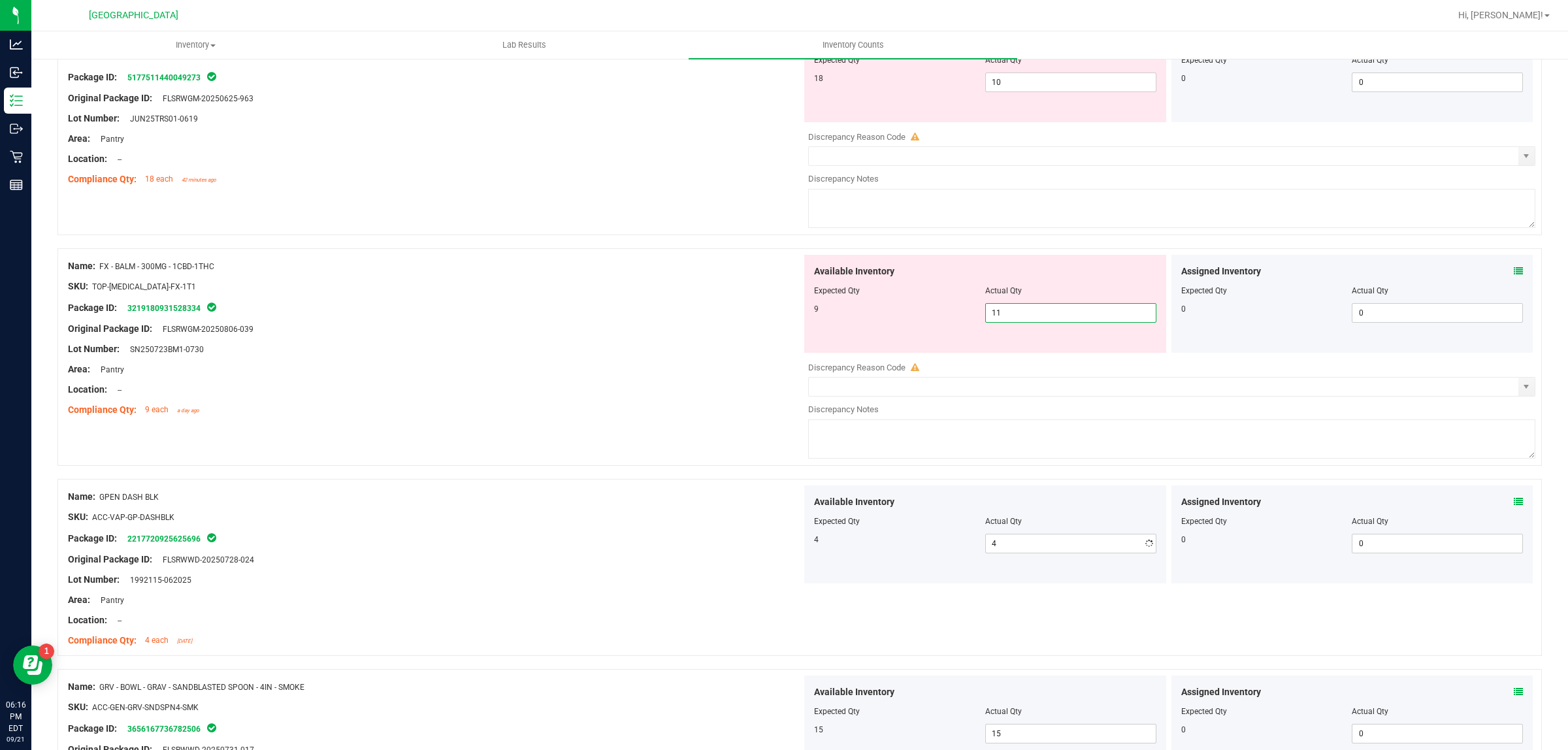
click at [1021, 320] on input "11" at bounding box center [1071, 313] width 170 height 18
type input "9"
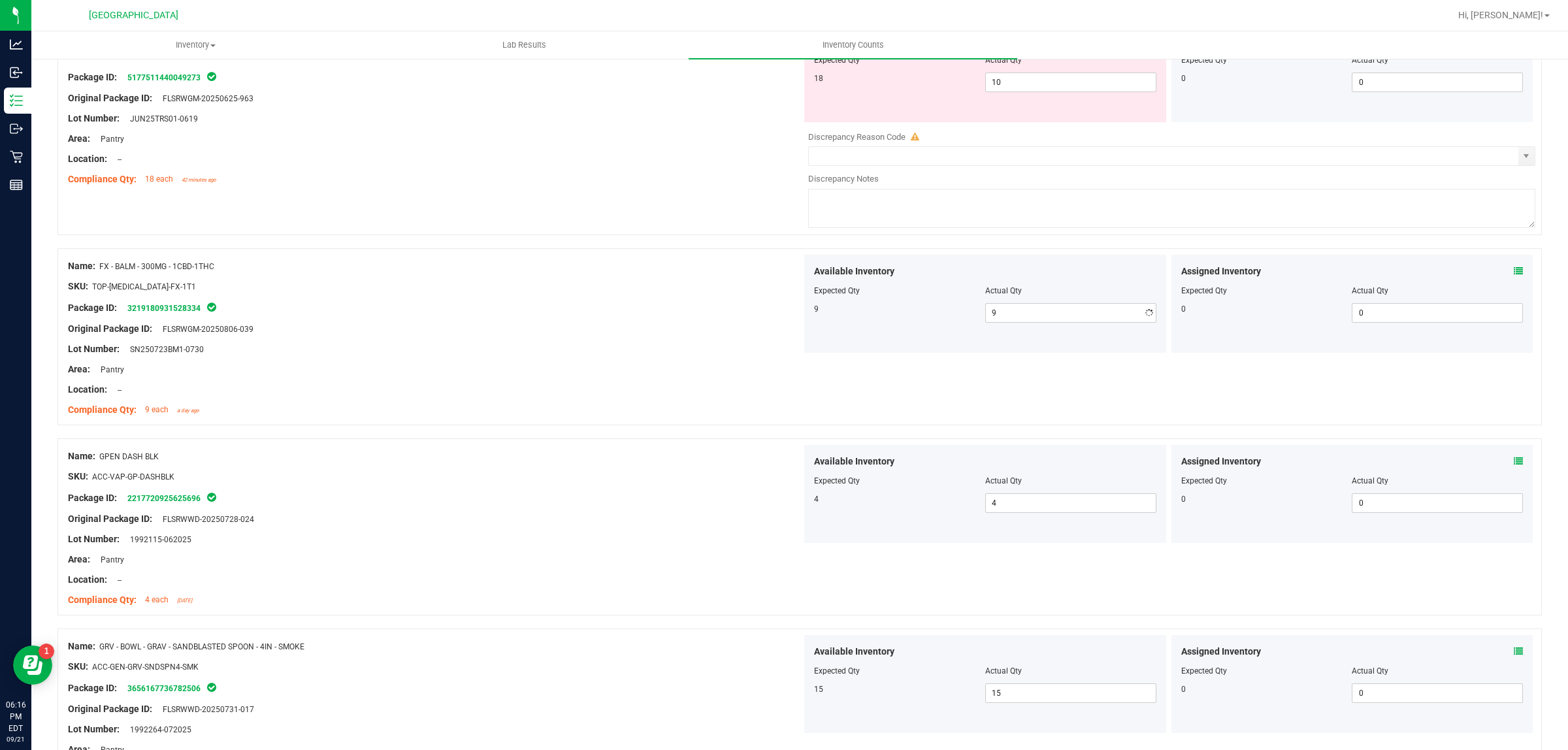
click at [988, 207] on textarea at bounding box center [1172, 208] width 727 height 39
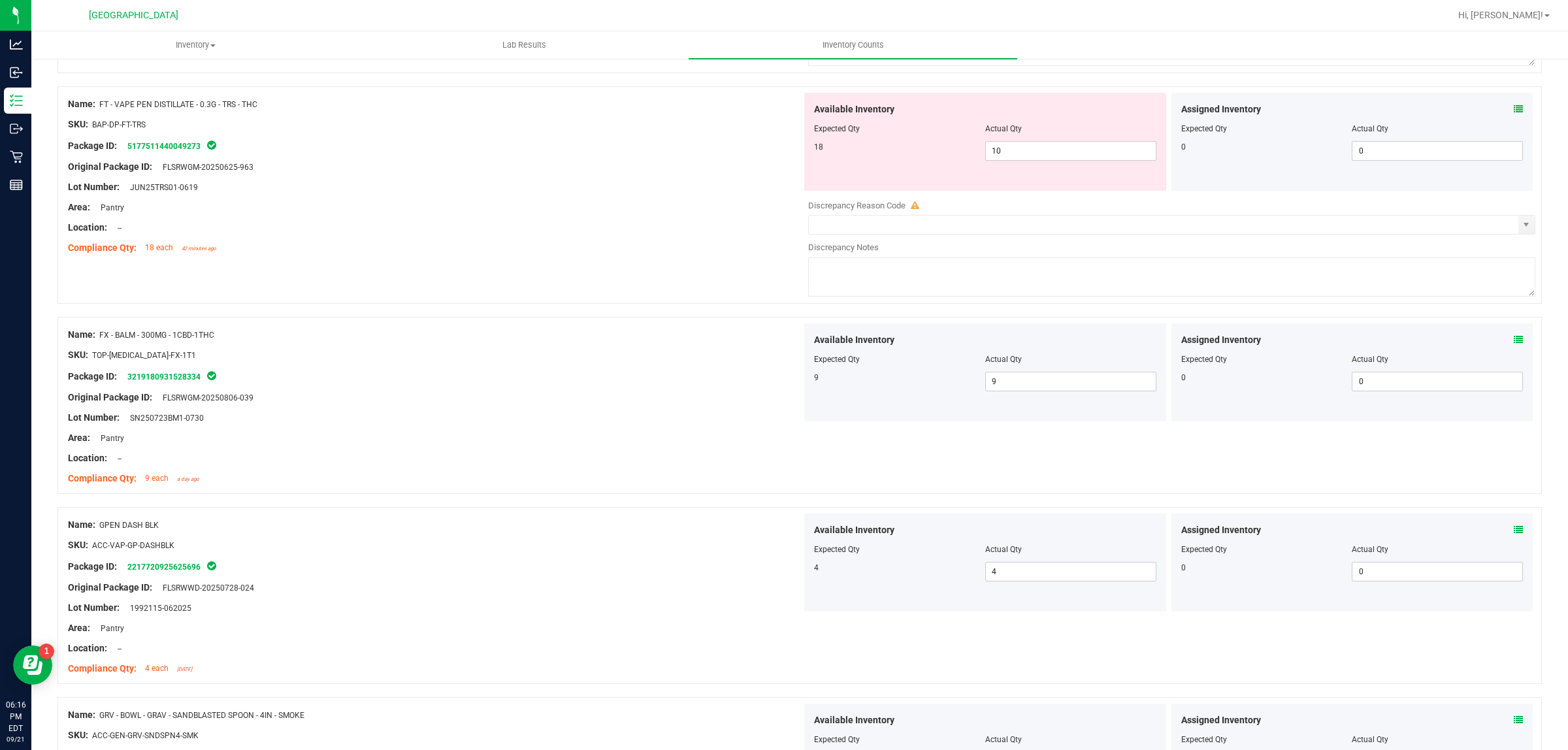
scroll to position [1794, 0]
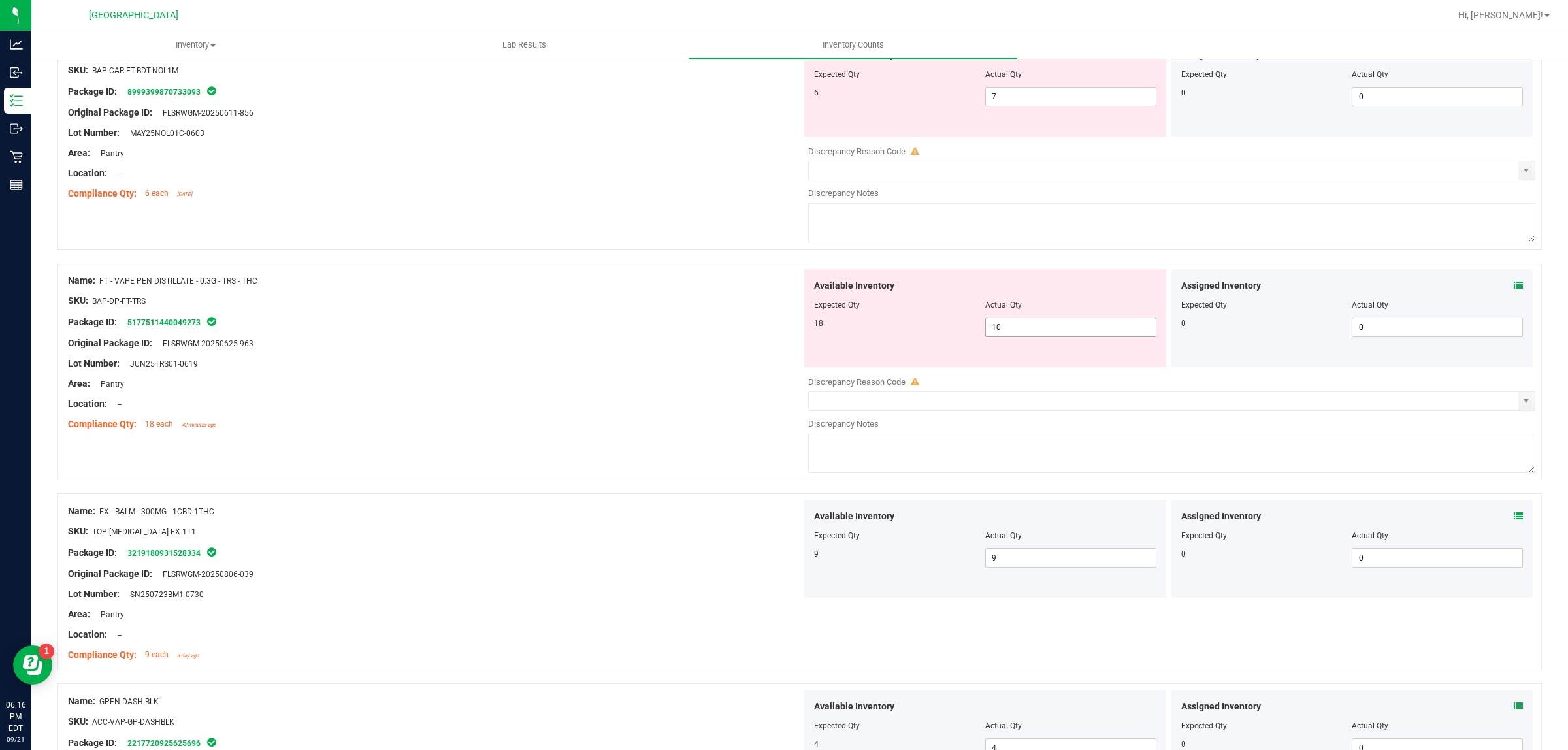
click at [1043, 334] on span "10 10" at bounding box center [1071, 328] width 172 height 20
click at [1043, 334] on input "10" at bounding box center [1071, 328] width 170 height 18
type input "18"
click at [1034, 116] on div "Available Inventory Expected Qty Actual Qty 6 7 7" at bounding box center [985, 87] width 362 height 98
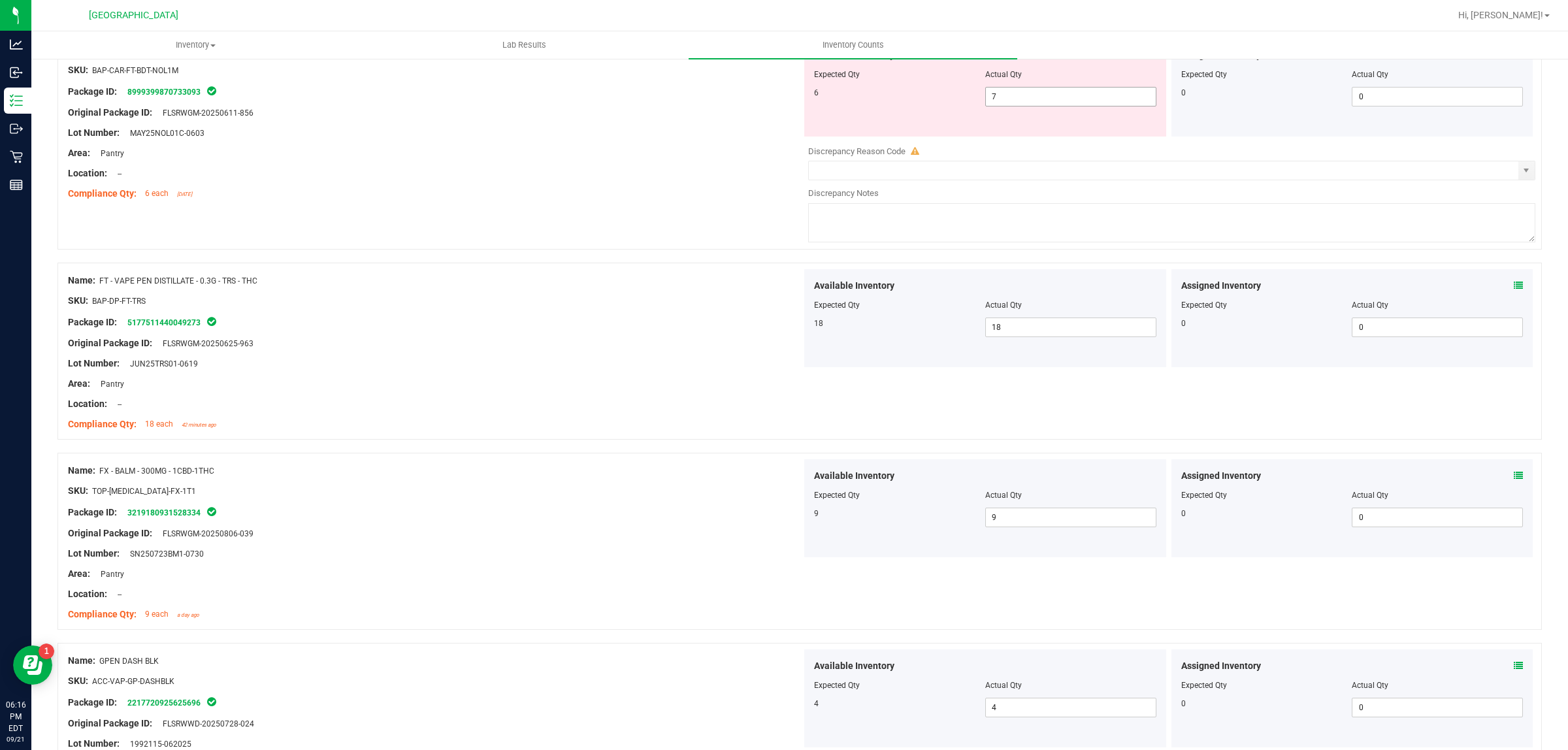
click at [1034, 106] on span "7 7" at bounding box center [1071, 97] width 172 height 20
click at [1034, 106] on input "7" at bounding box center [1071, 96] width 170 height 18
type input "6"
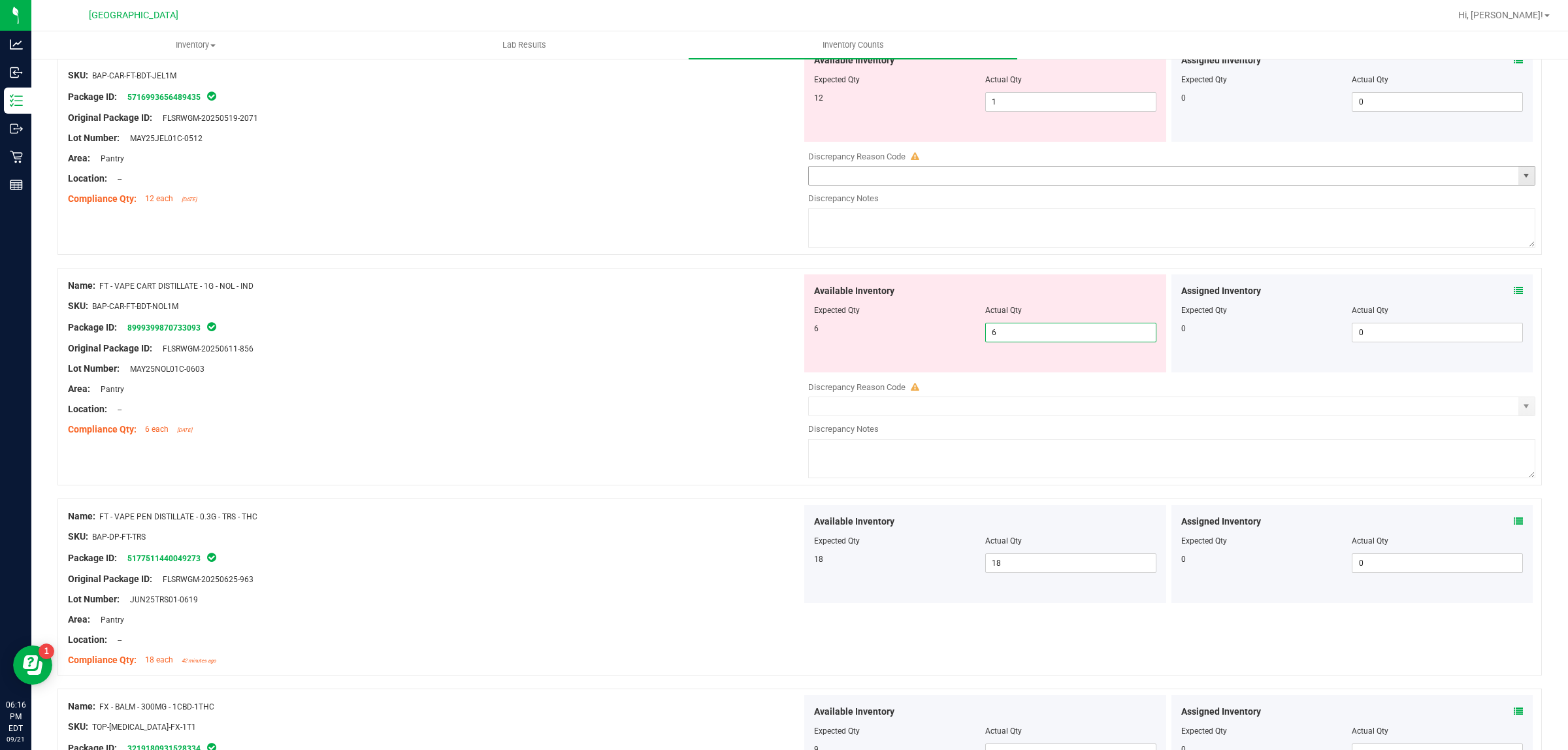
scroll to position [1549, 0]
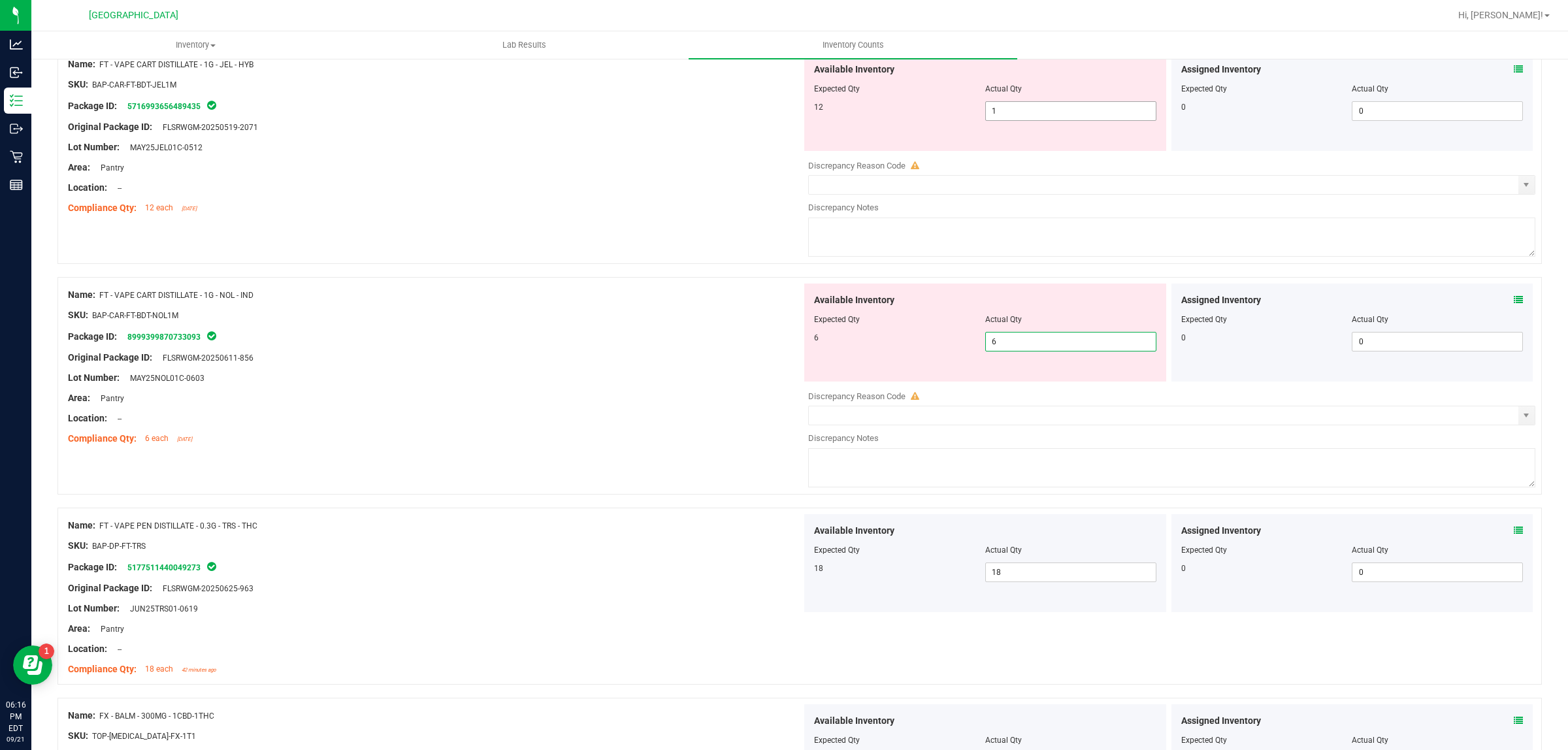
type input "6"
click at [1063, 113] on span "1 1" at bounding box center [1071, 111] width 172 height 20
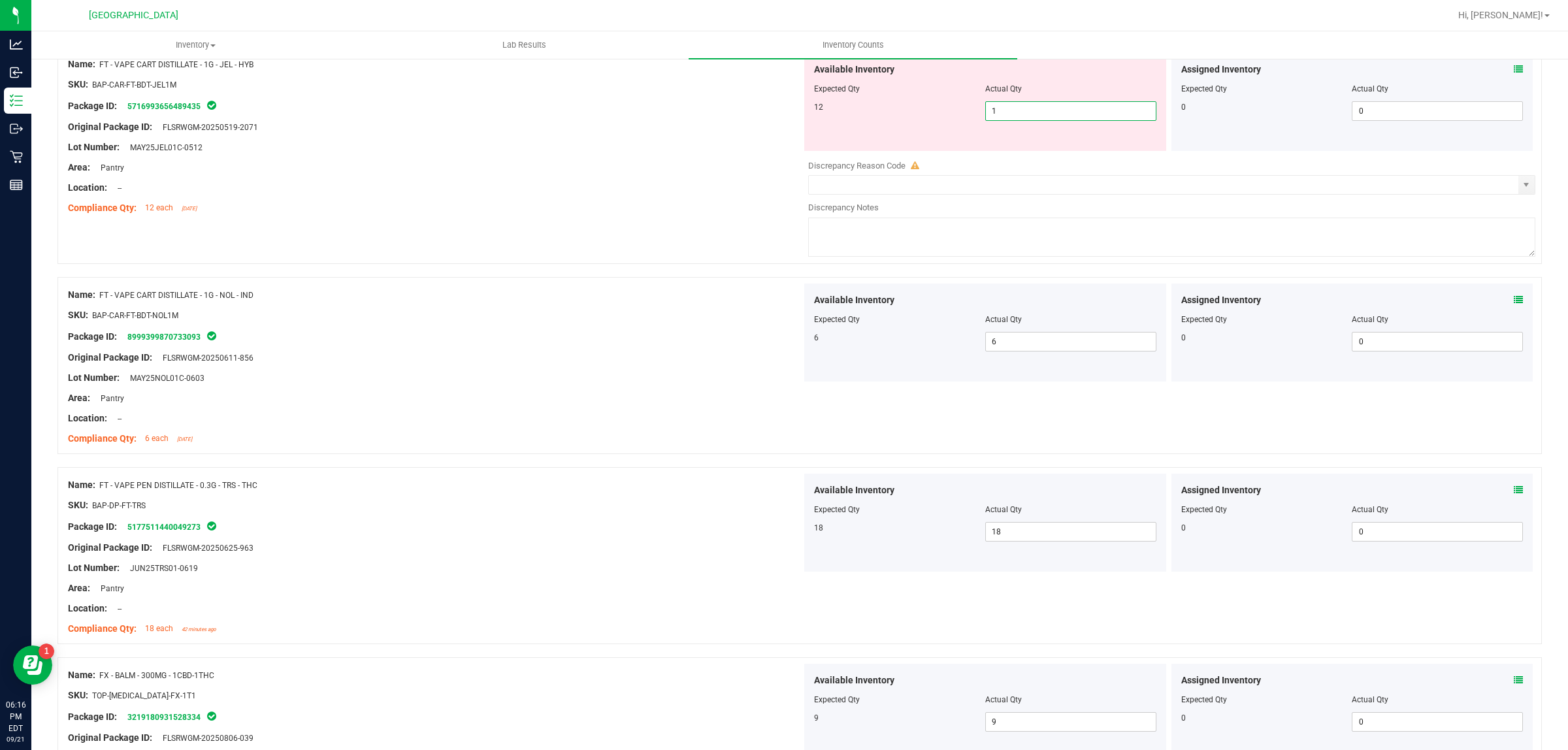
click at [1063, 113] on input "1" at bounding box center [1071, 111] width 170 height 18
type input "12"
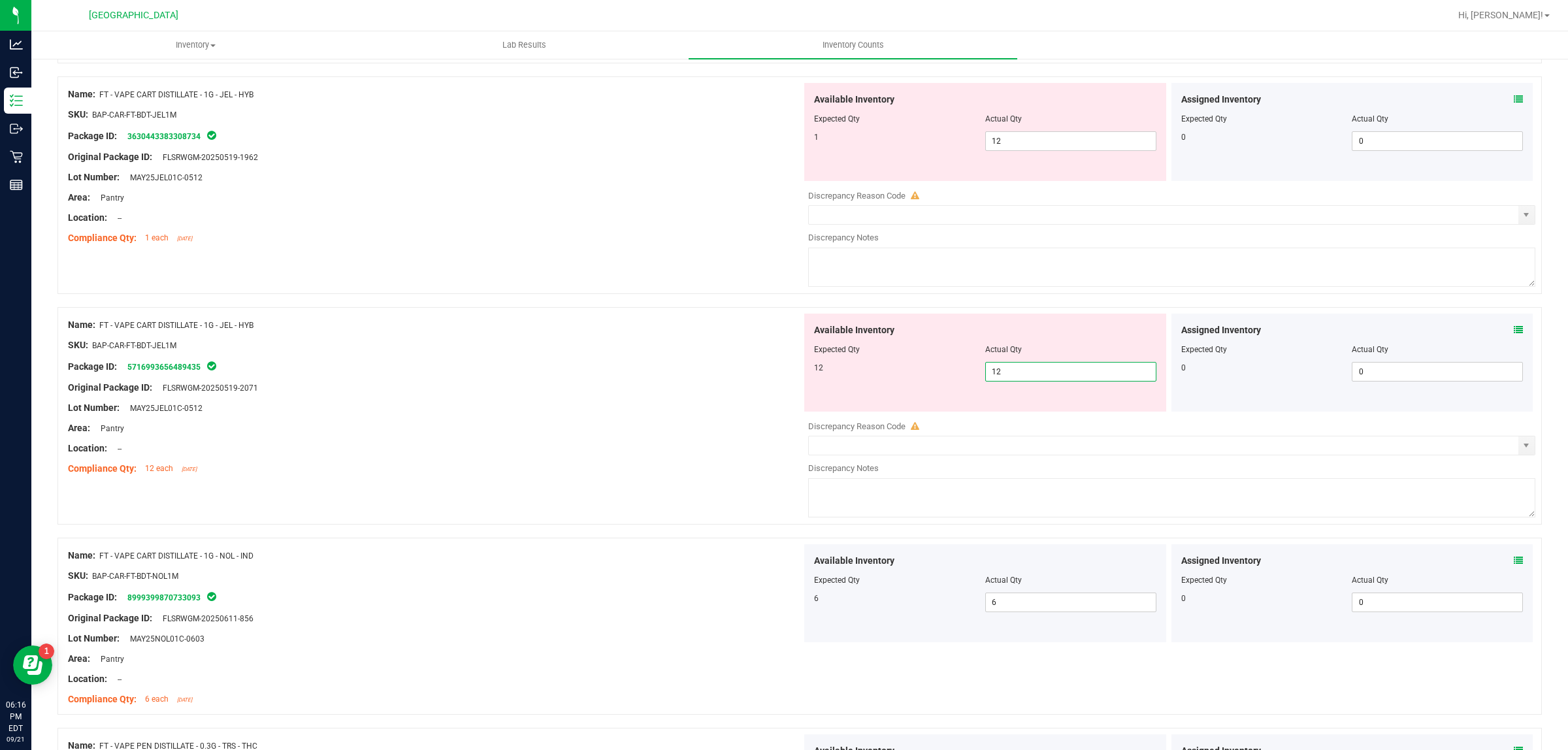
scroll to position [1223, 0]
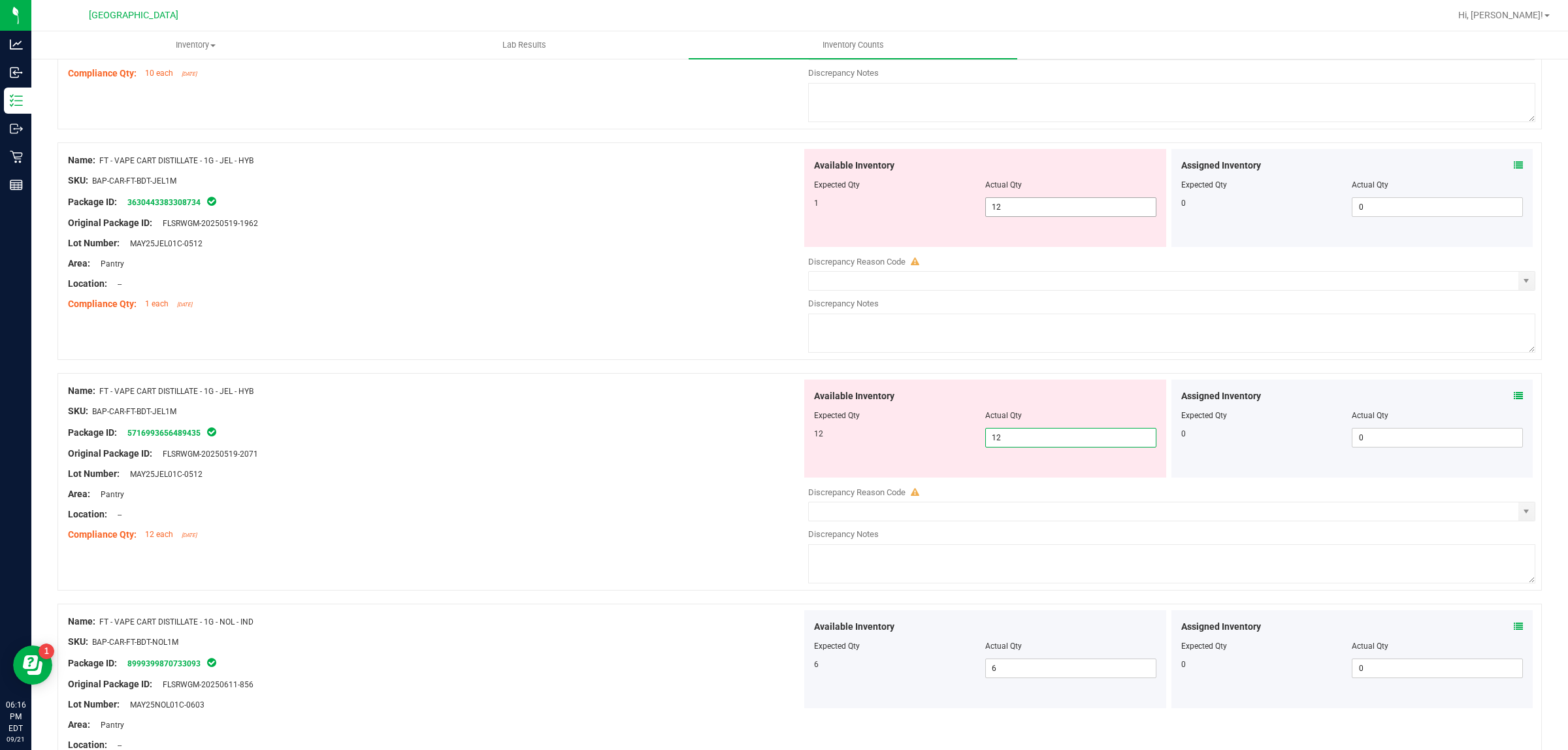
type input "12"
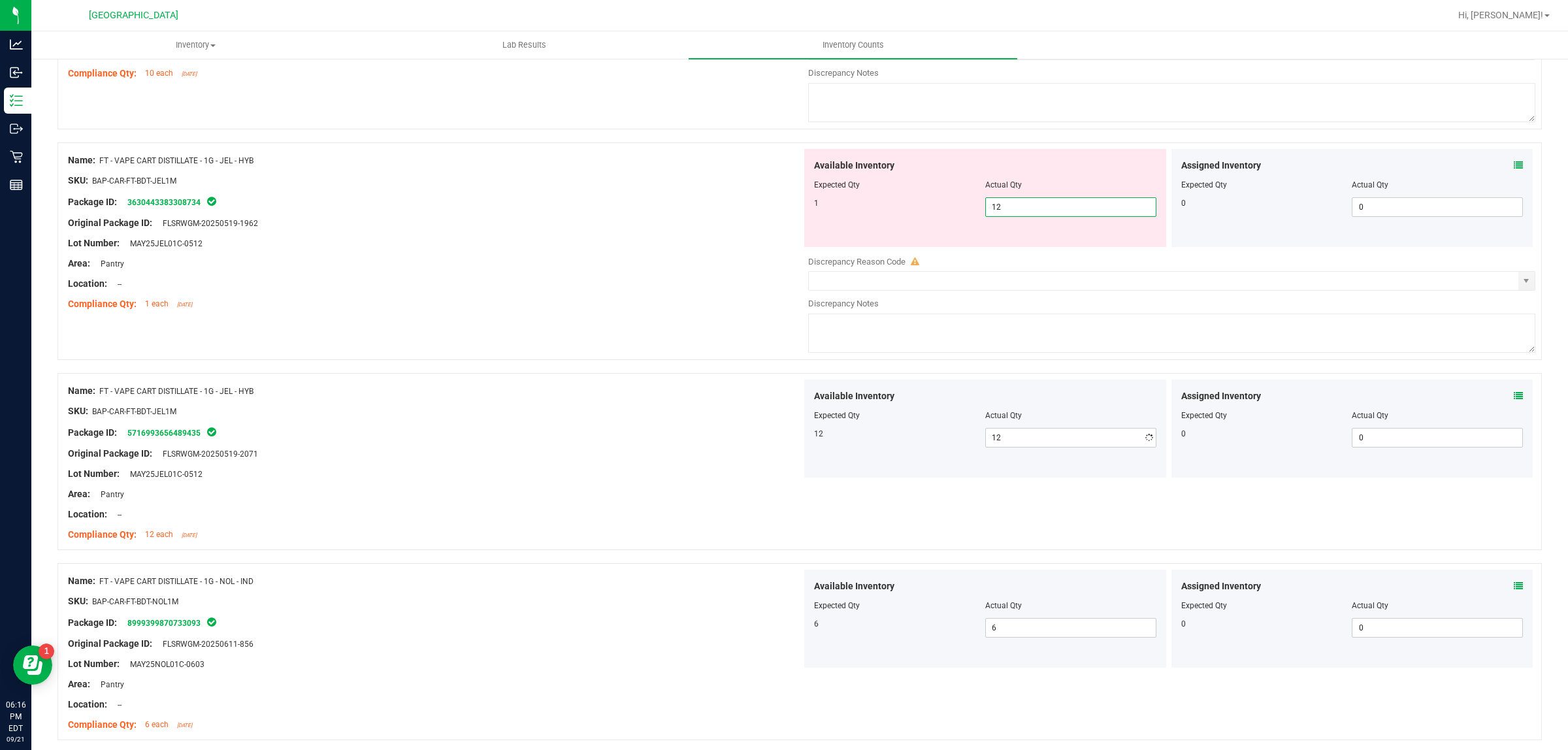
click at [1047, 209] on span "12 12" at bounding box center [1071, 207] width 172 height 20
click at [1047, 209] on input "12" at bounding box center [1071, 207] width 170 height 18
type input "1"
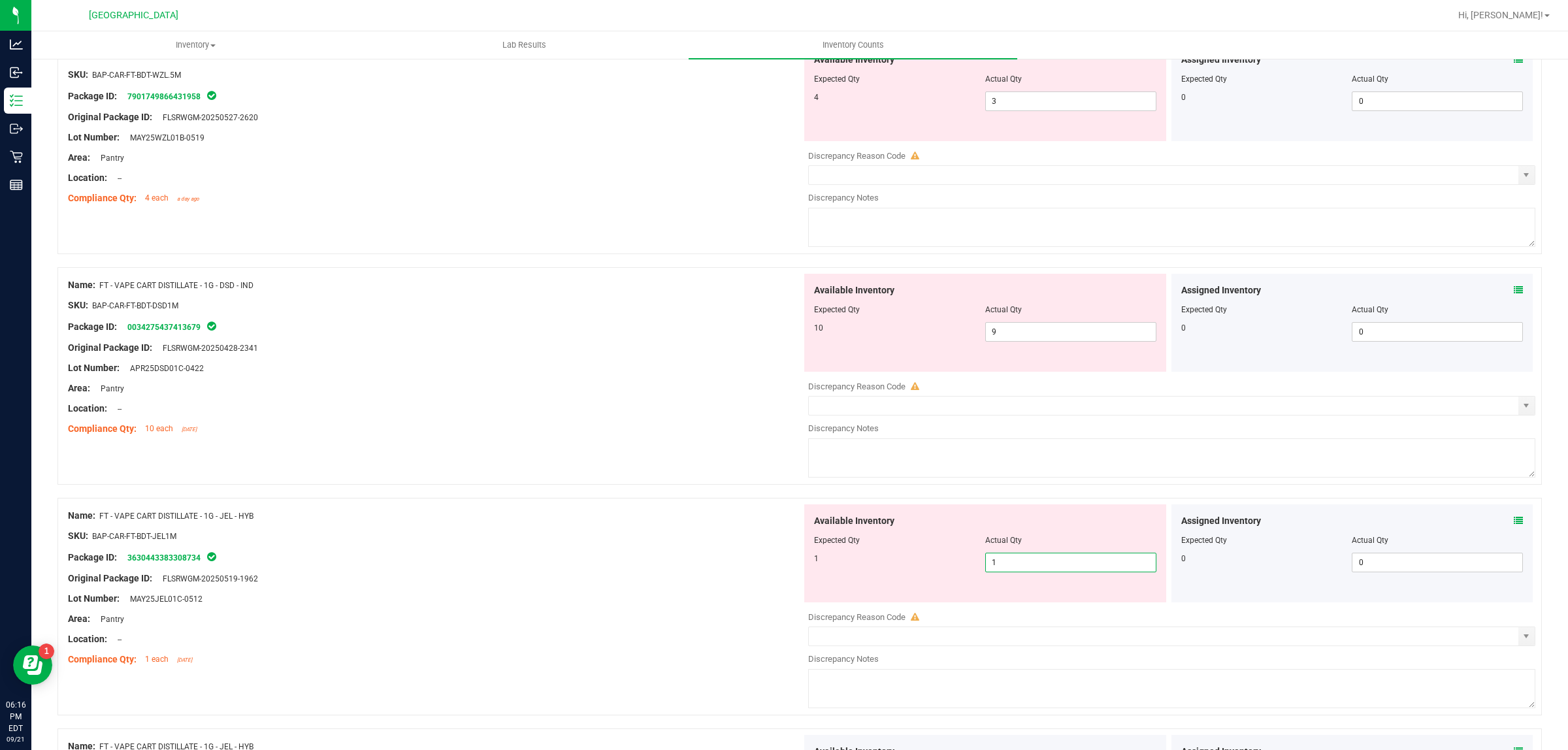
scroll to position [814, 0]
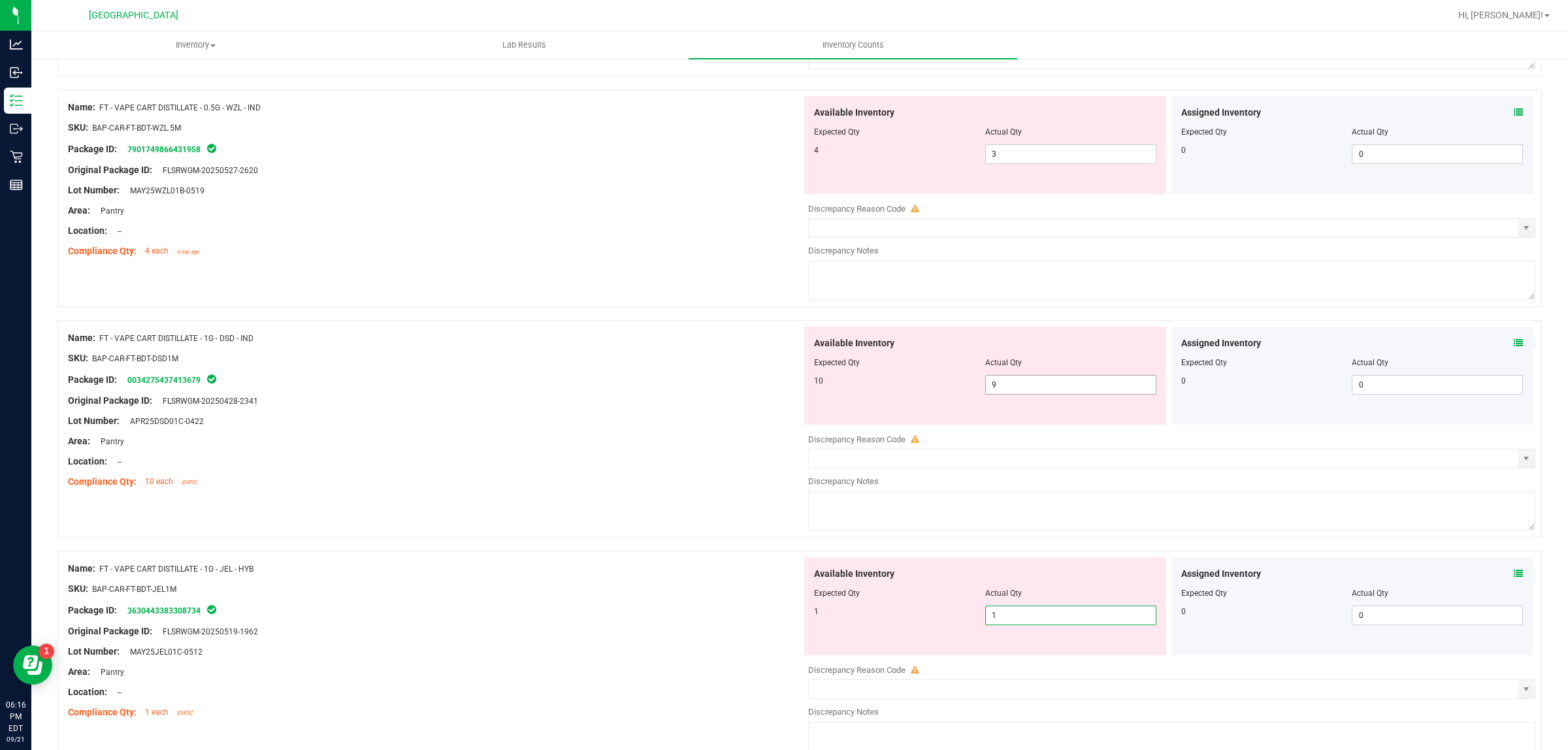
type input "1"
click at [1070, 382] on span "9 9" at bounding box center [1071, 385] width 172 height 20
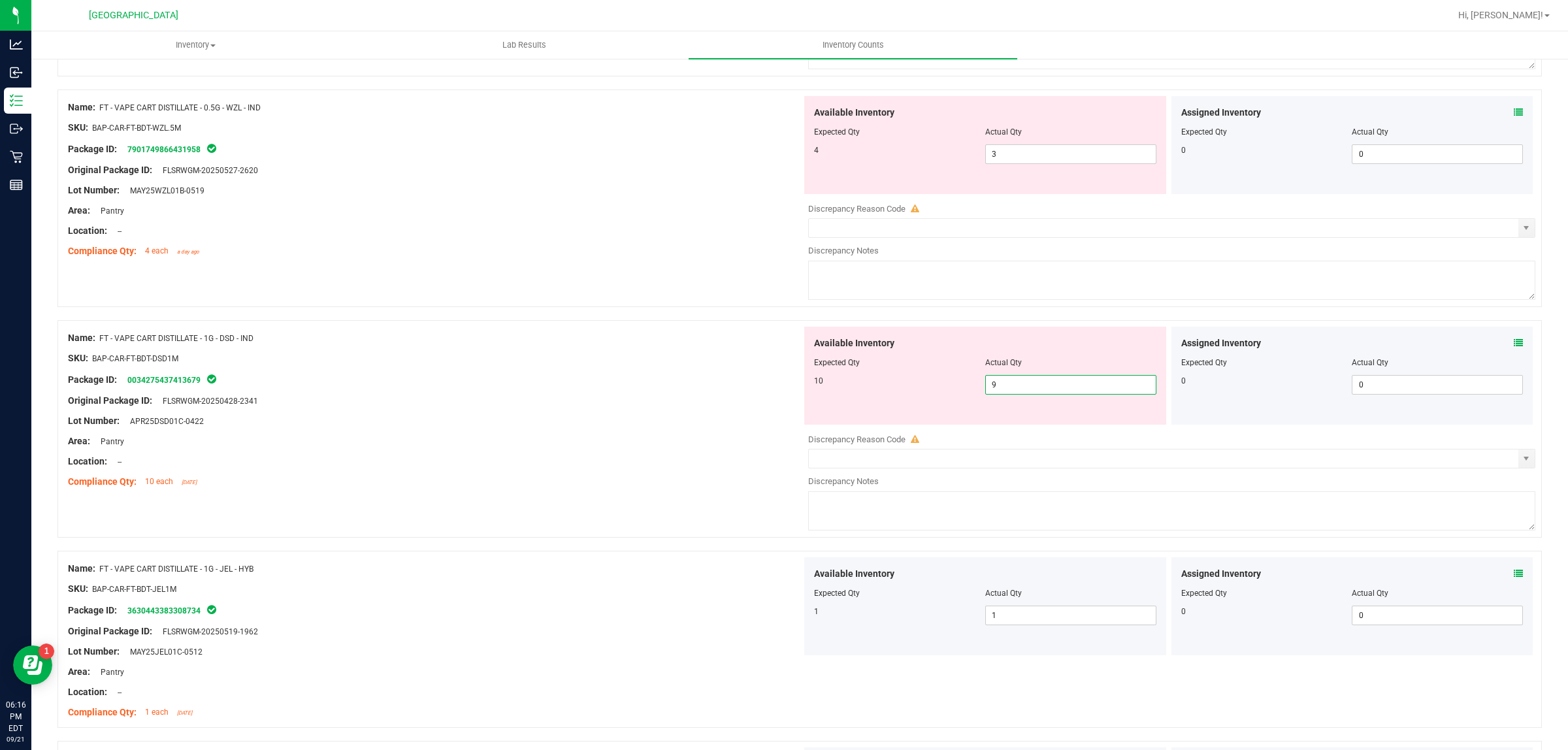
click at [1066, 384] on input "9" at bounding box center [1071, 385] width 170 height 18
type input "10"
click at [1063, 160] on span "3 3" at bounding box center [1071, 155] width 172 height 20
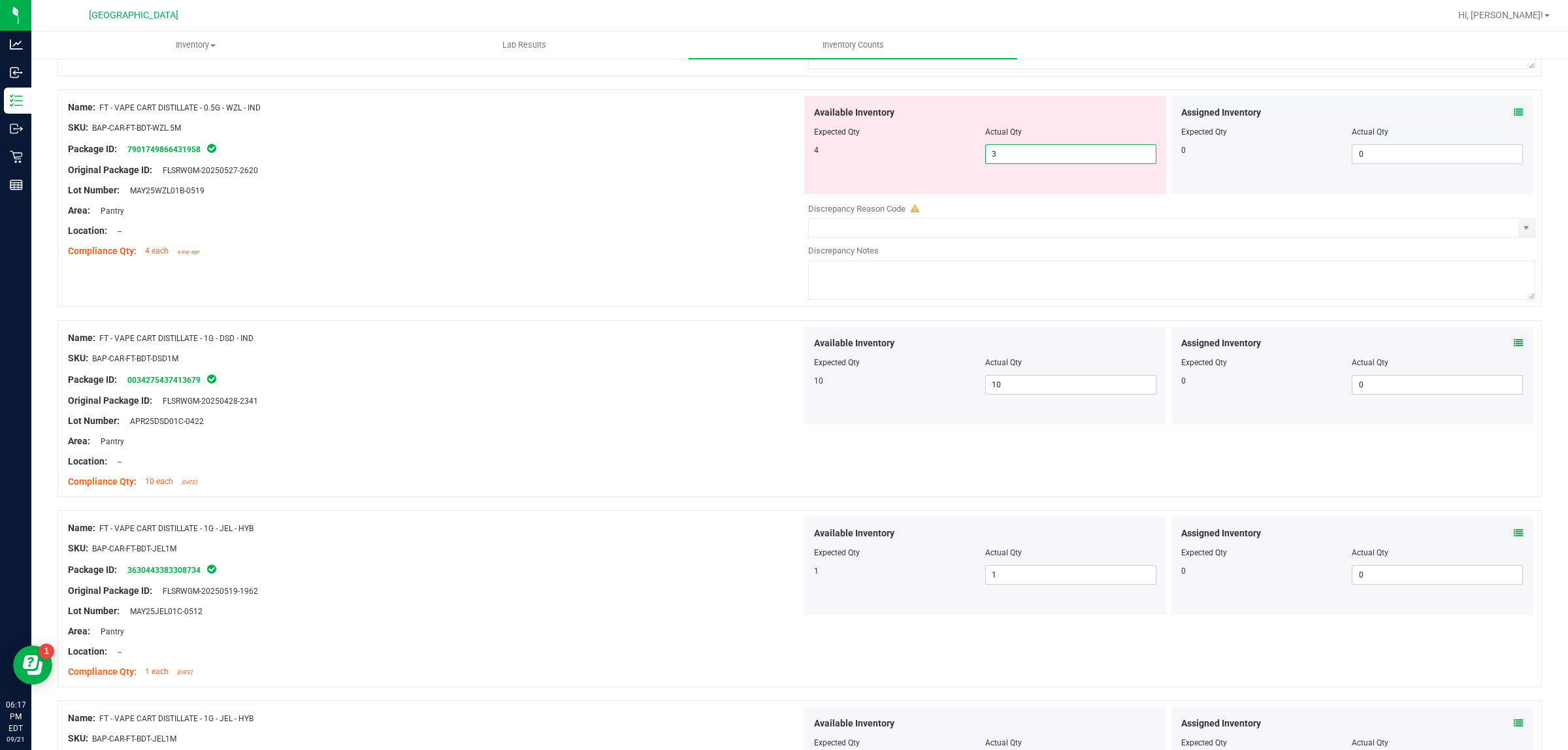
click at [1063, 158] on input "3" at bounding box center [1071, 154] width 170 height 18
type input "4"
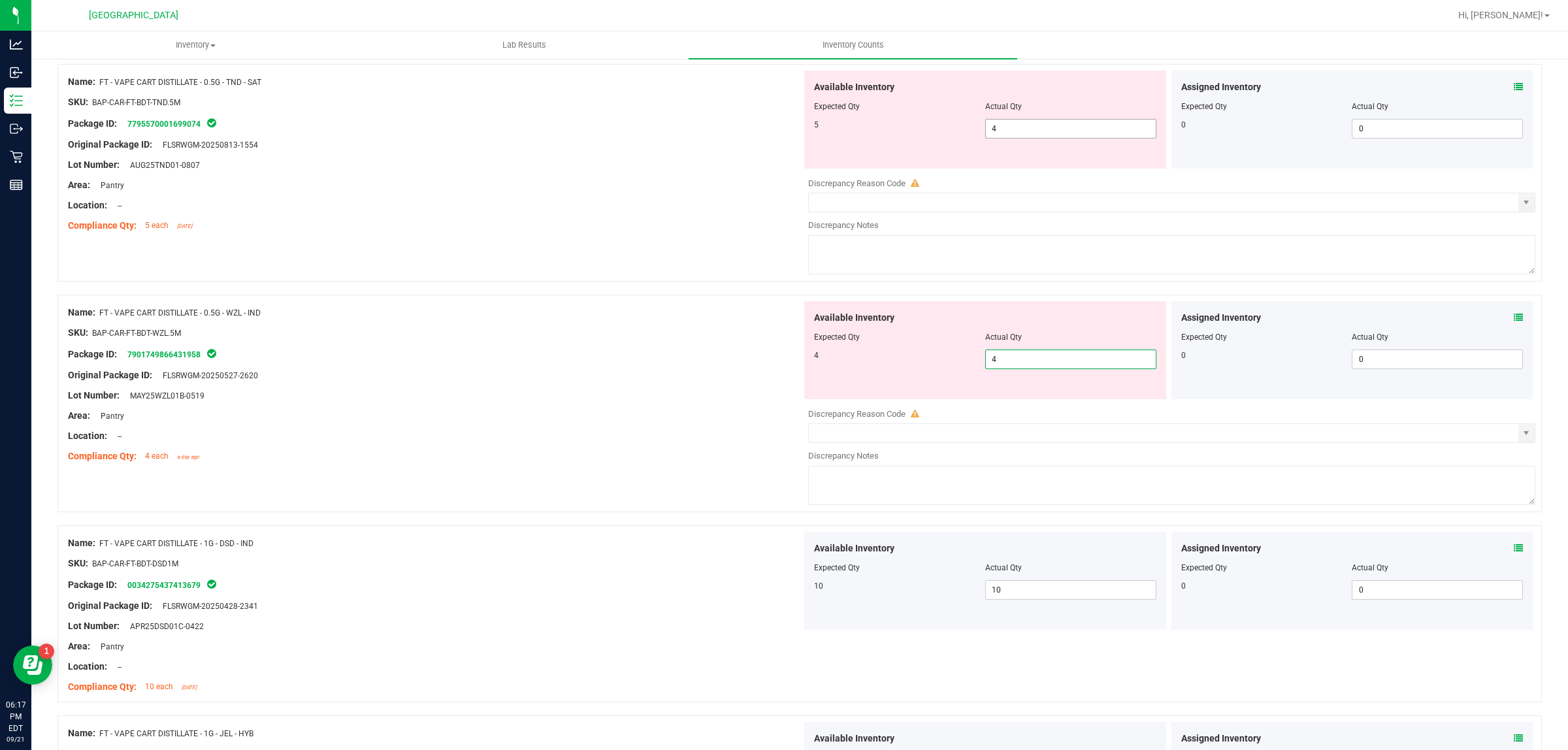
scroll to position [569, 0]
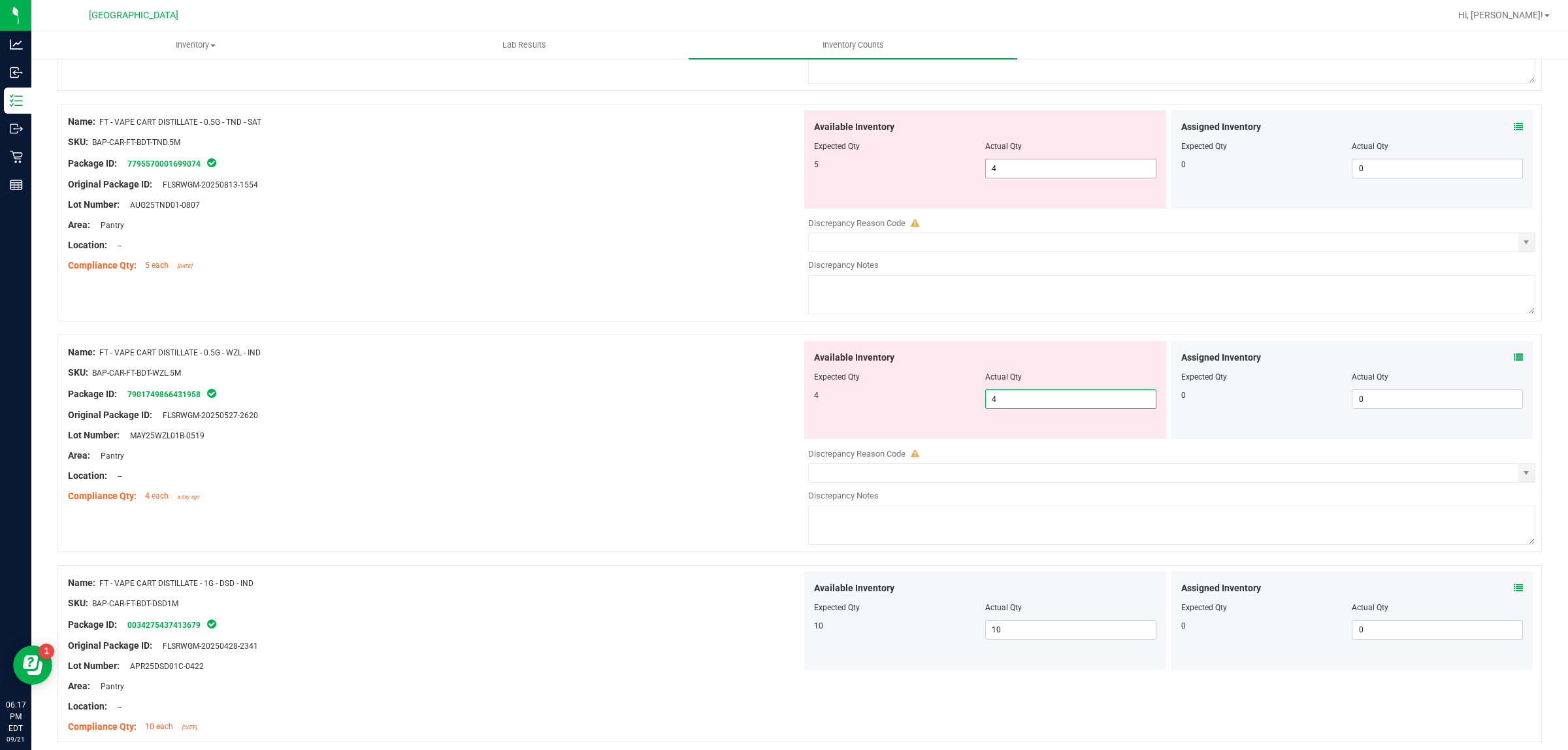
type input "4"
click at [1031, 168] on span "4 4" at bounding box center [1071, 168] width 172 height 20
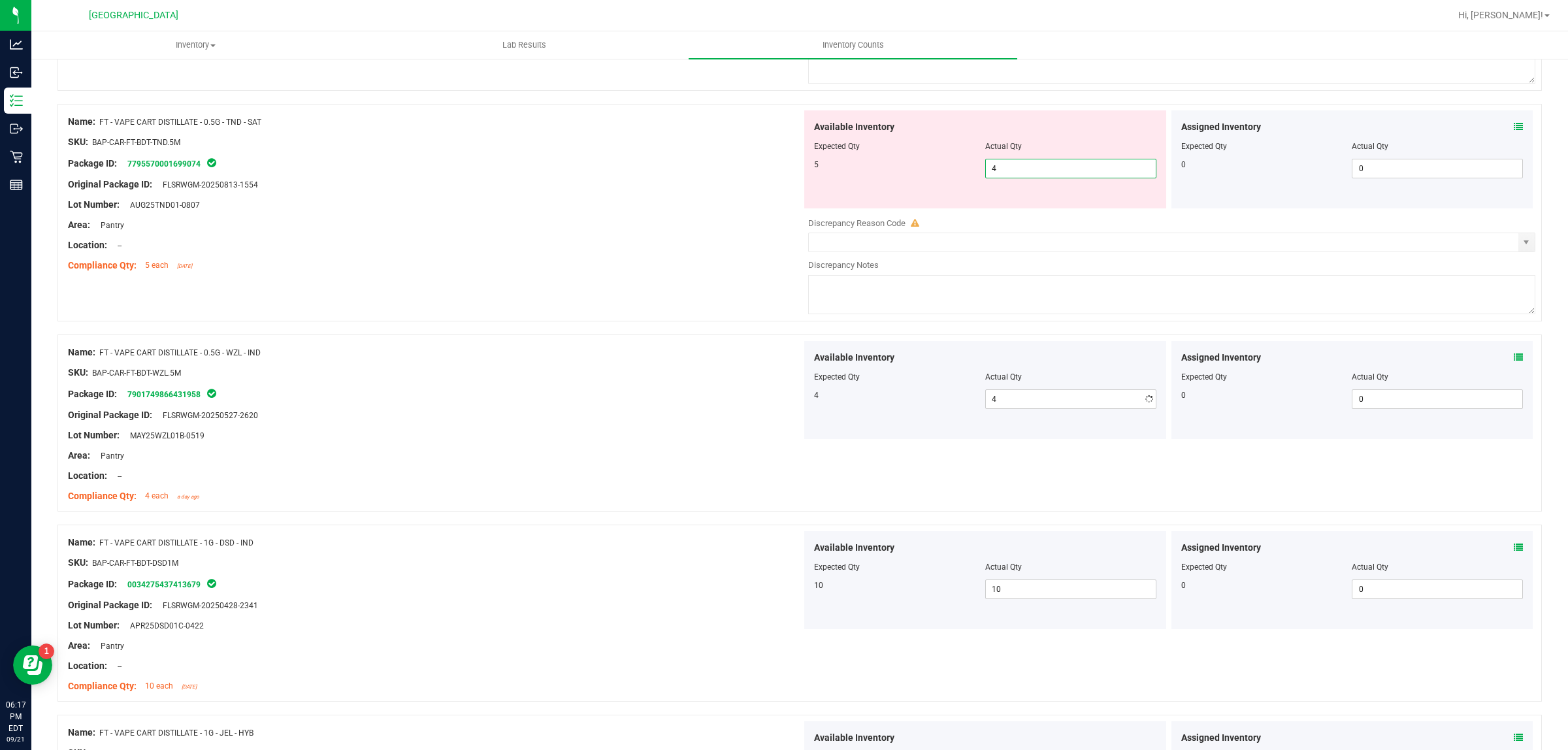
click at [1031, 168] on input "4" at bounding box center [1071, 168] width 170 height 18
type input "5"
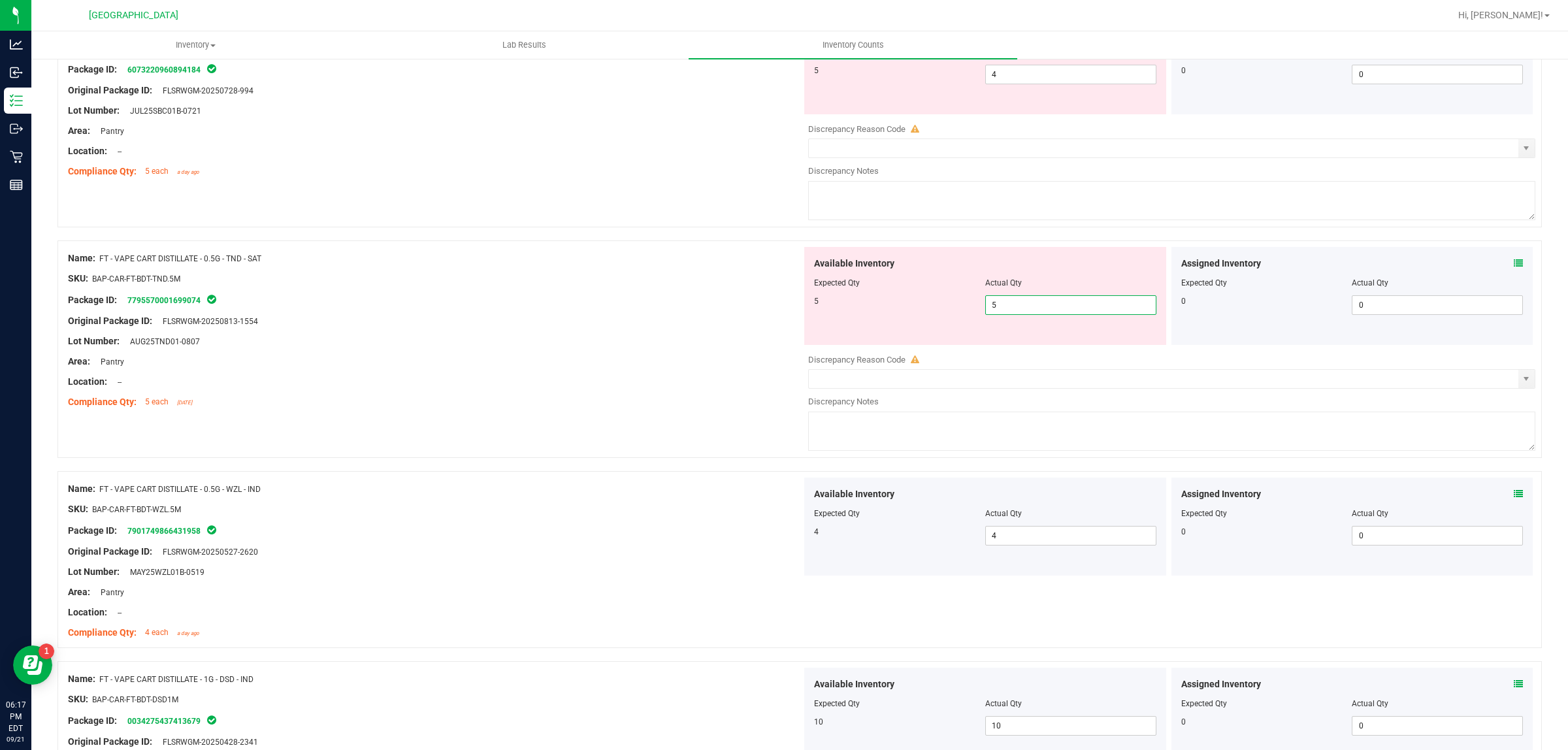
scroll to position [243, 0]
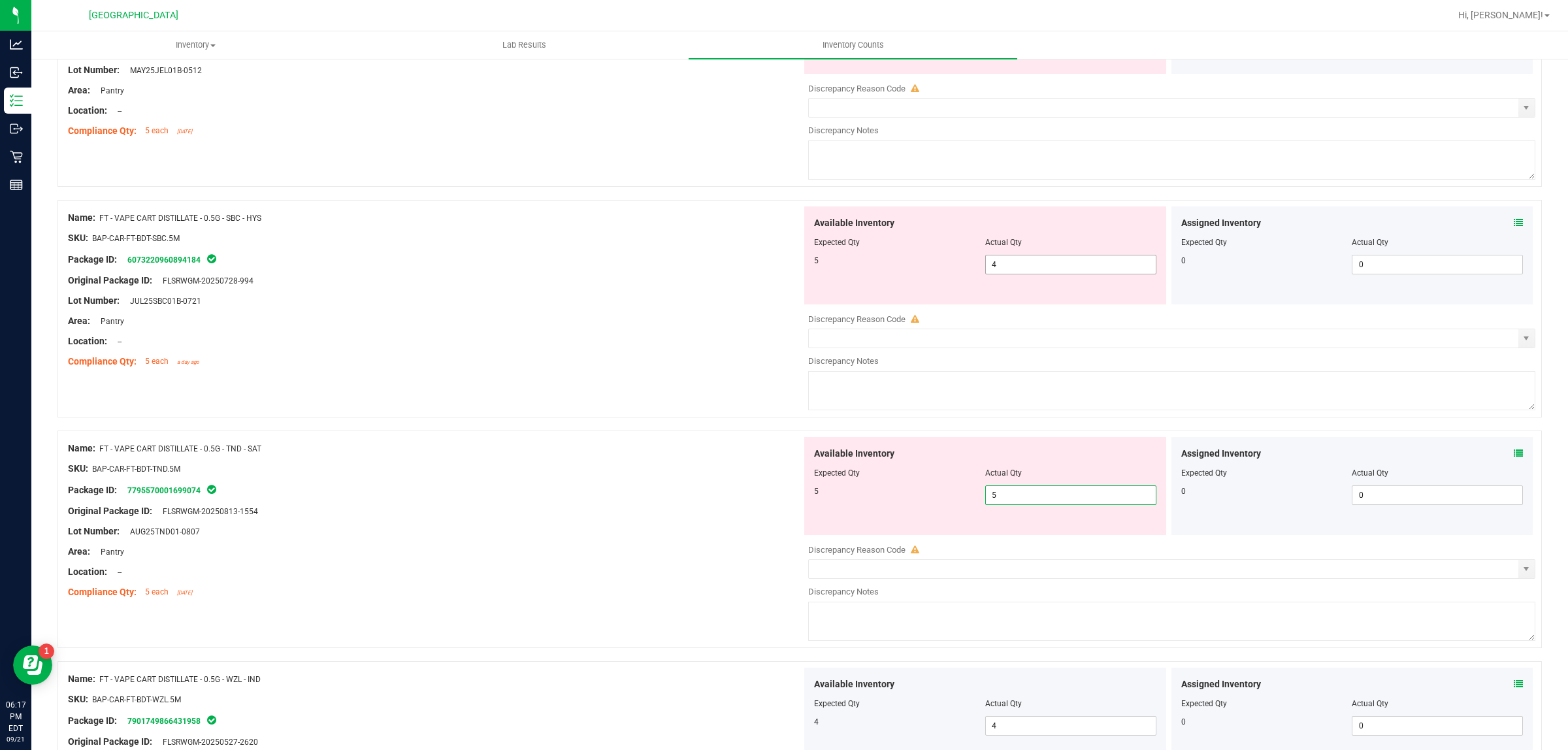
type input "5"
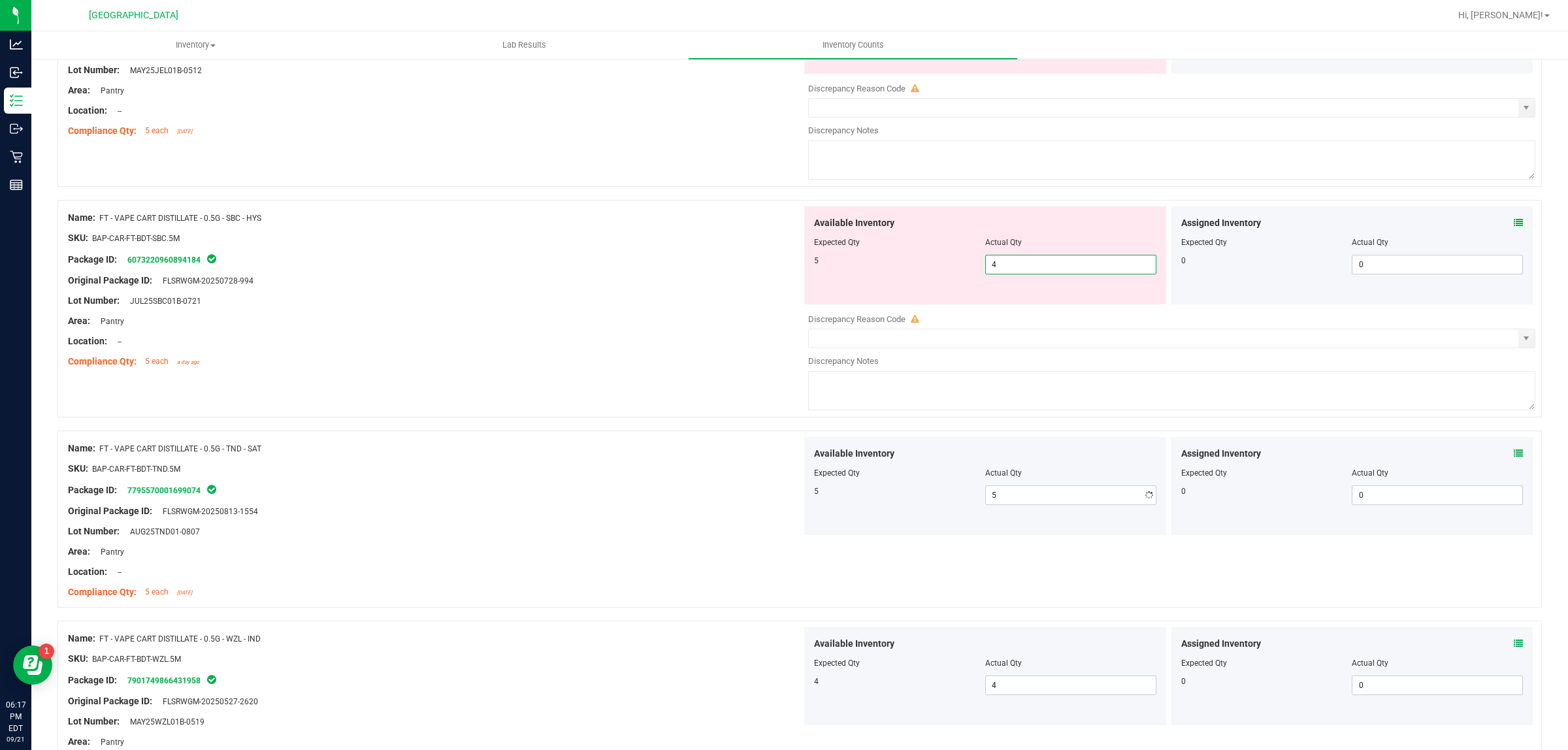
click at [1037, 266] on span "4 4" at bounding box center [1071, 265] width 172 height 20
click at [1037, 266] on input "4" at bounding box center [1071, 265] width 170 height 18
type input "5"
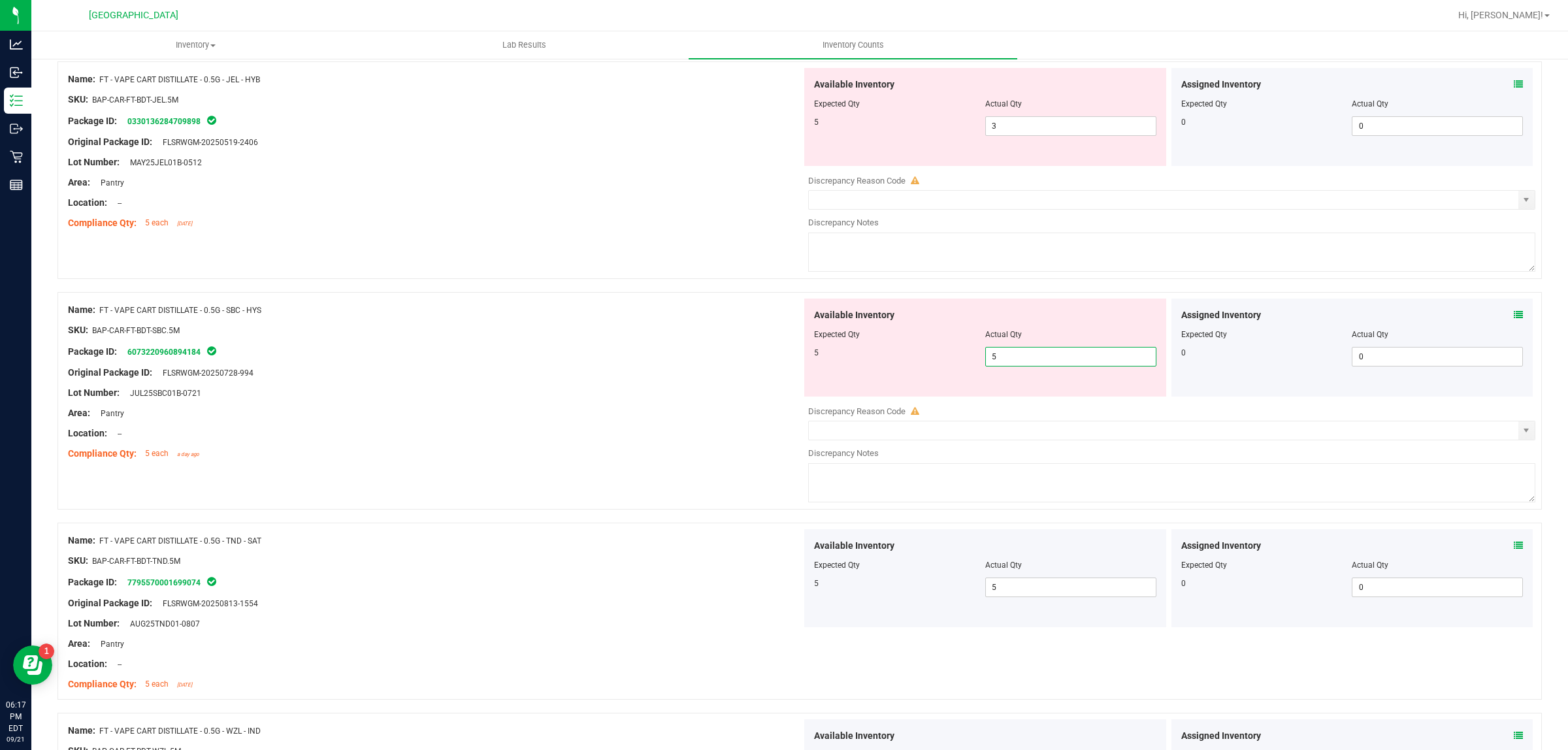
scroll to position [0, 0]
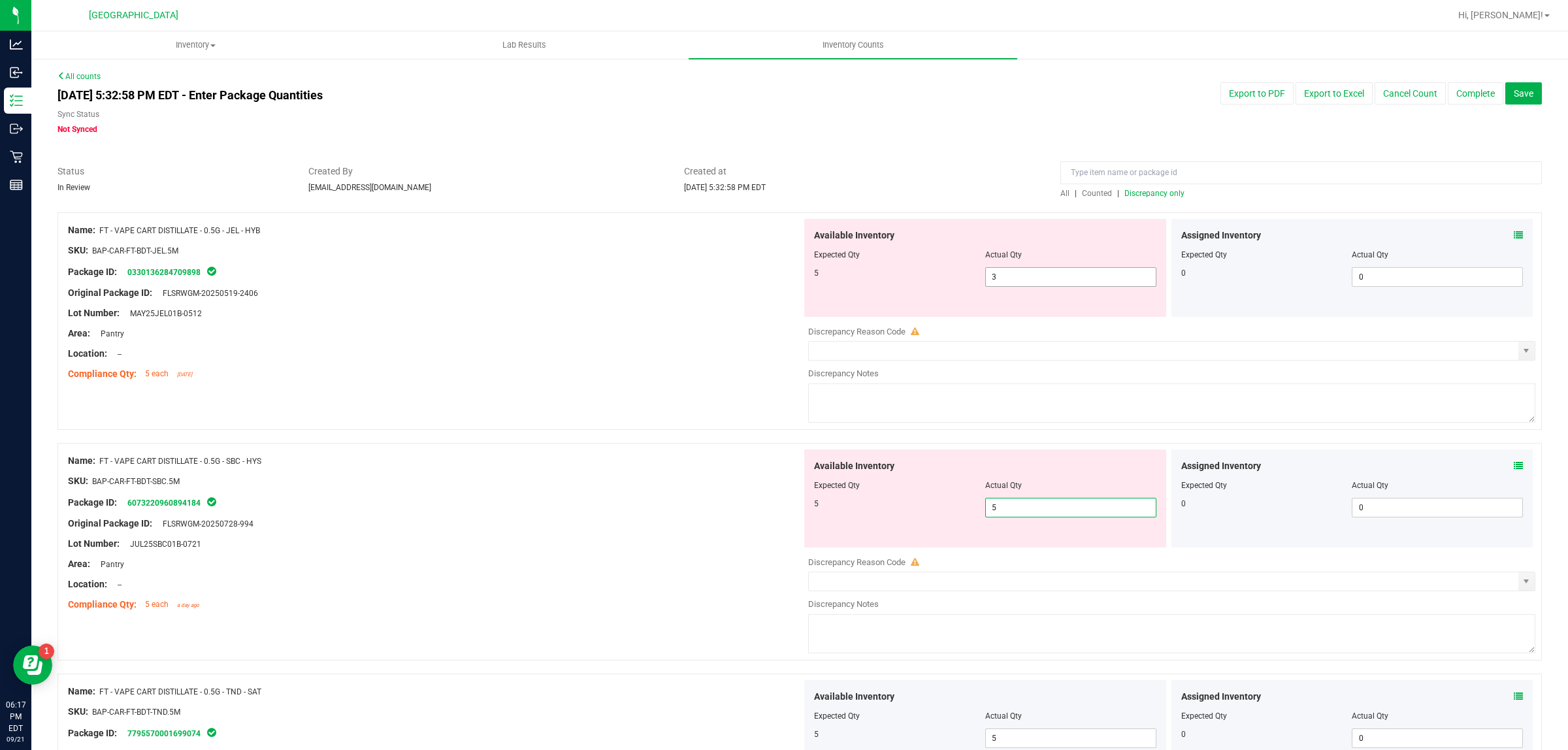
type input "5"
click at [1024, 279] on span "3 3" at bounding box center [1071, 277] width 172 height 20
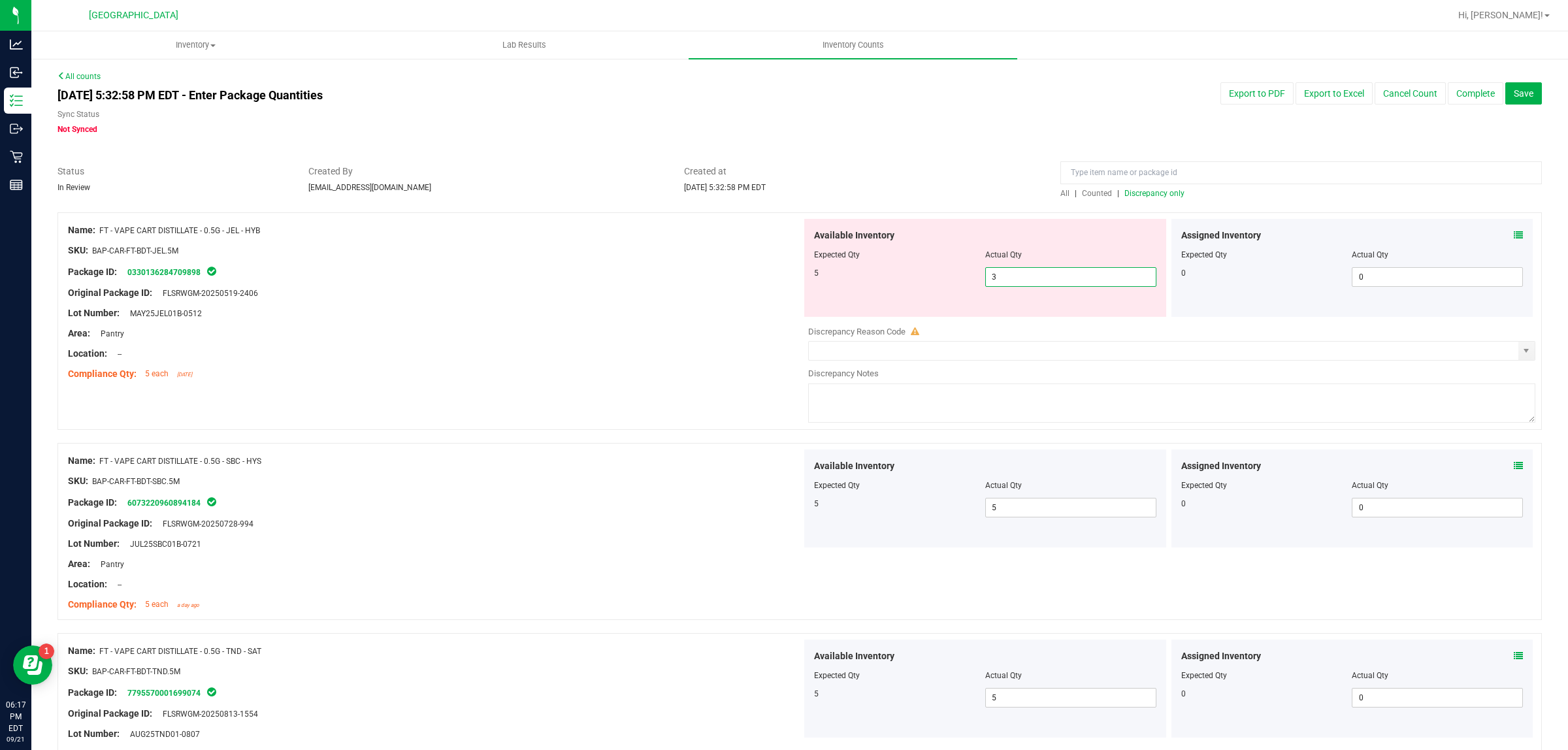
click at [1024, 279] on input "3" at bounding box center [1071, 277] width 170 height 18
type input "12"
click at [972, 168] on span "Created at" at bounding box center [863, 171] width 357 height 14
click at [1067, 285] on span "12 12" at bounding box center [1071, 277] width 172 height 20
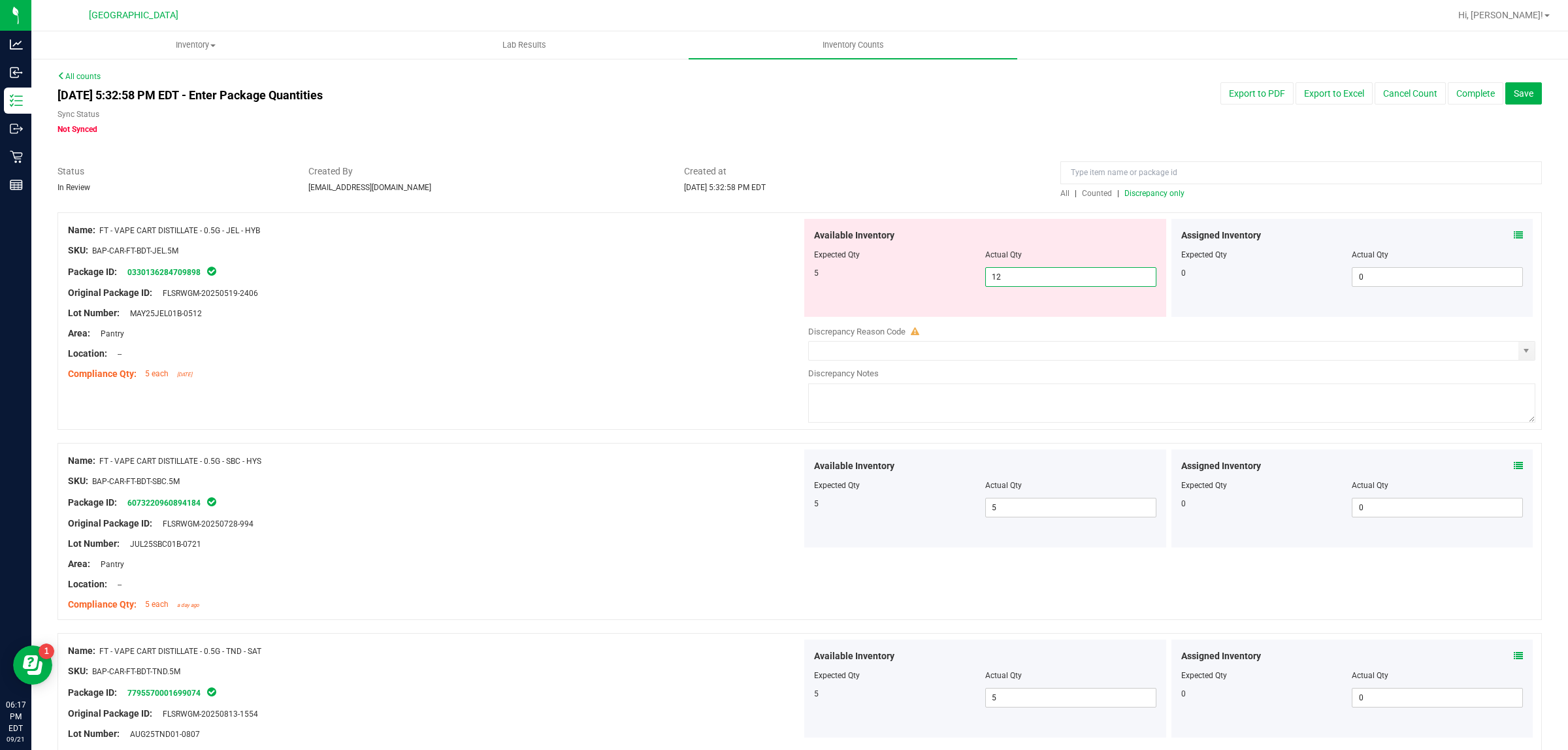
click at [1066, 279] on input "12" at bounding box center [1071, 277] width 170 height 18
type input "5"
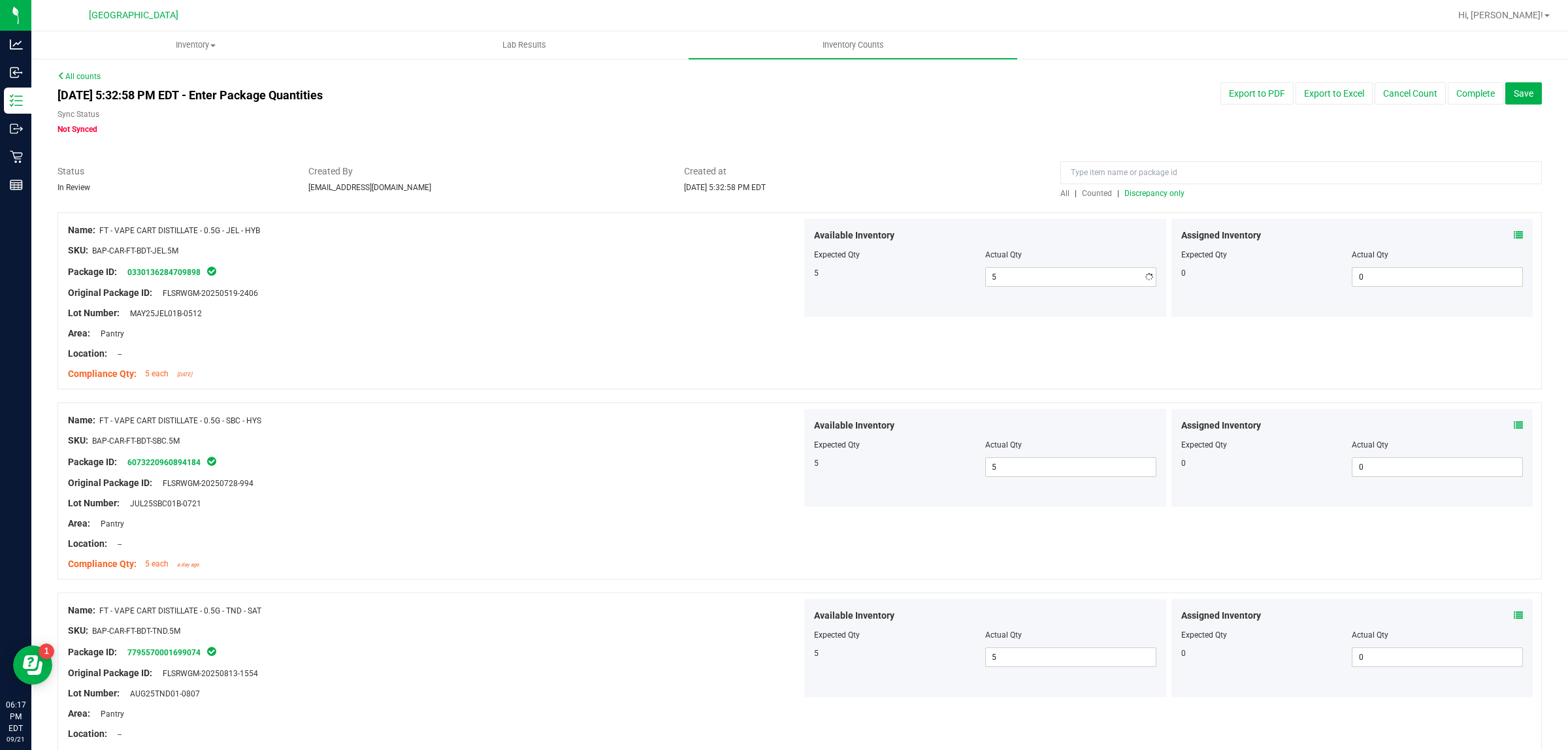
click at [949, 190] on div "Created at [DATE] 5:32:58 PM EDT" at bounding box center [863, 179] width 377 height 29
click at [1128, 191] on span "Discrepancy only" at bounding box center [1155, 194] width 60 height 9
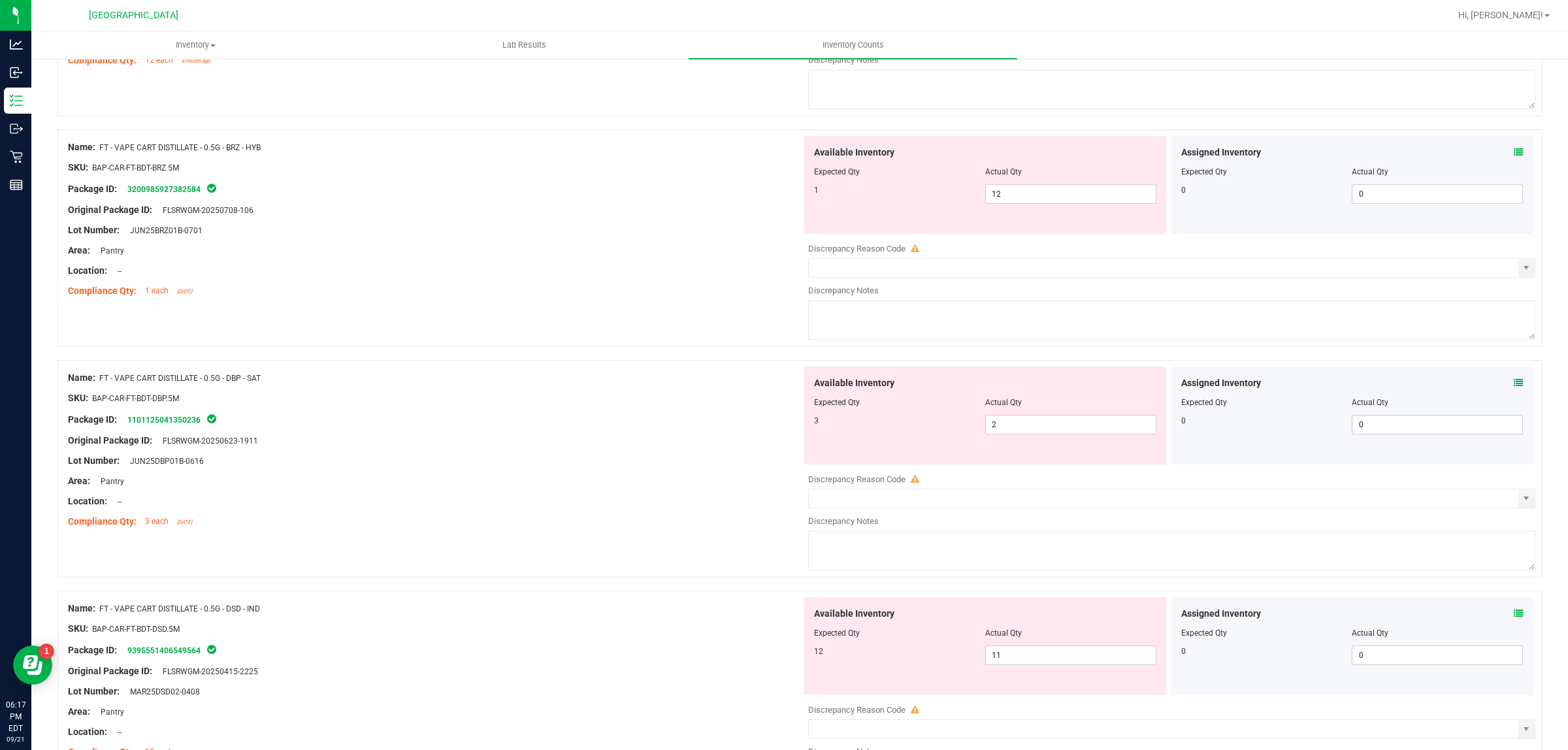
scroll to position [4136, 0]
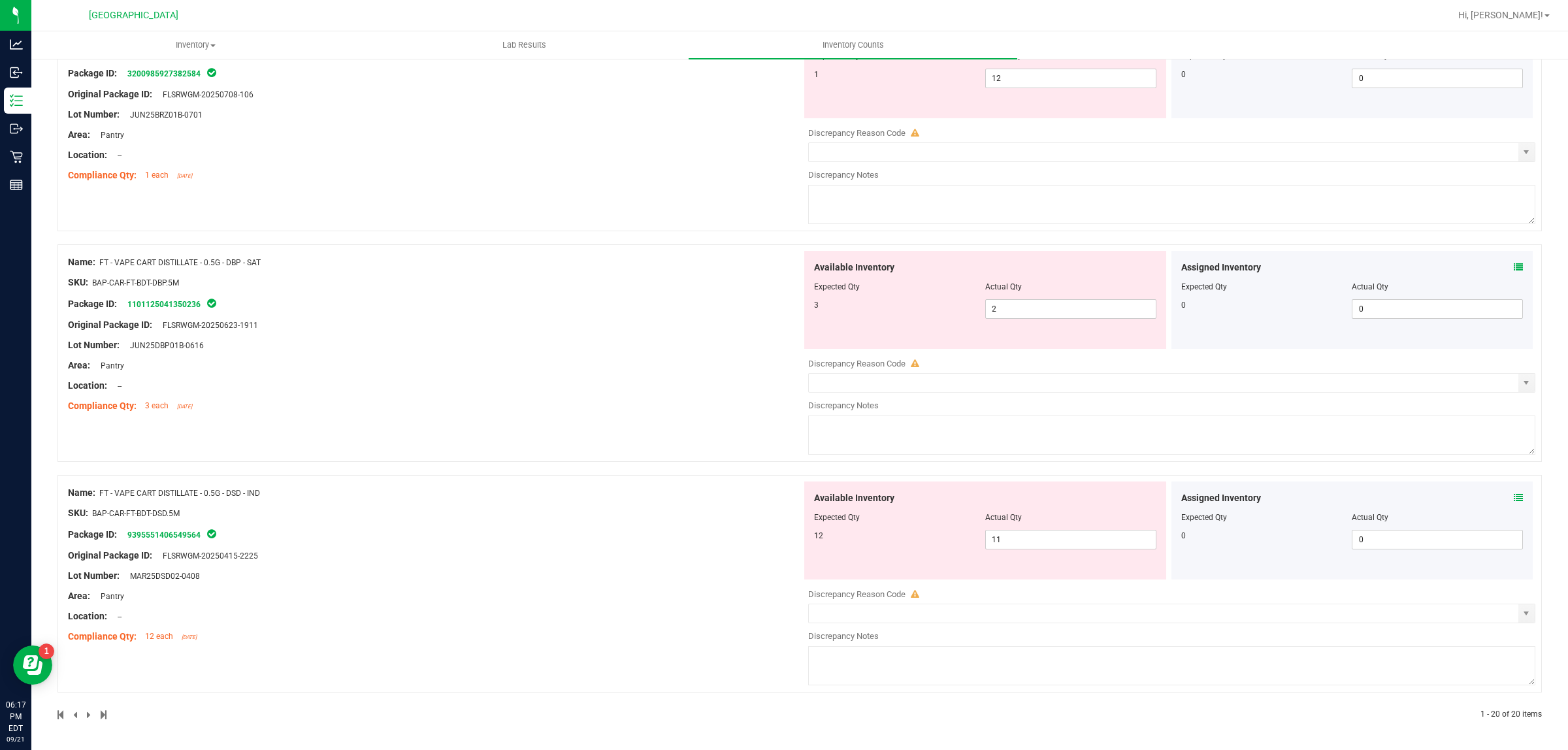
click at [1043, 527] on div at bounding box center [985, 527] width 342 height 7
click at [1042, 530] on span "11 11" at bounding box center [1071, 540] width 172 height 20
click at [1042, 530] on input "11" at bounding box center [1071, 540] width 170 height 18
type input "12"
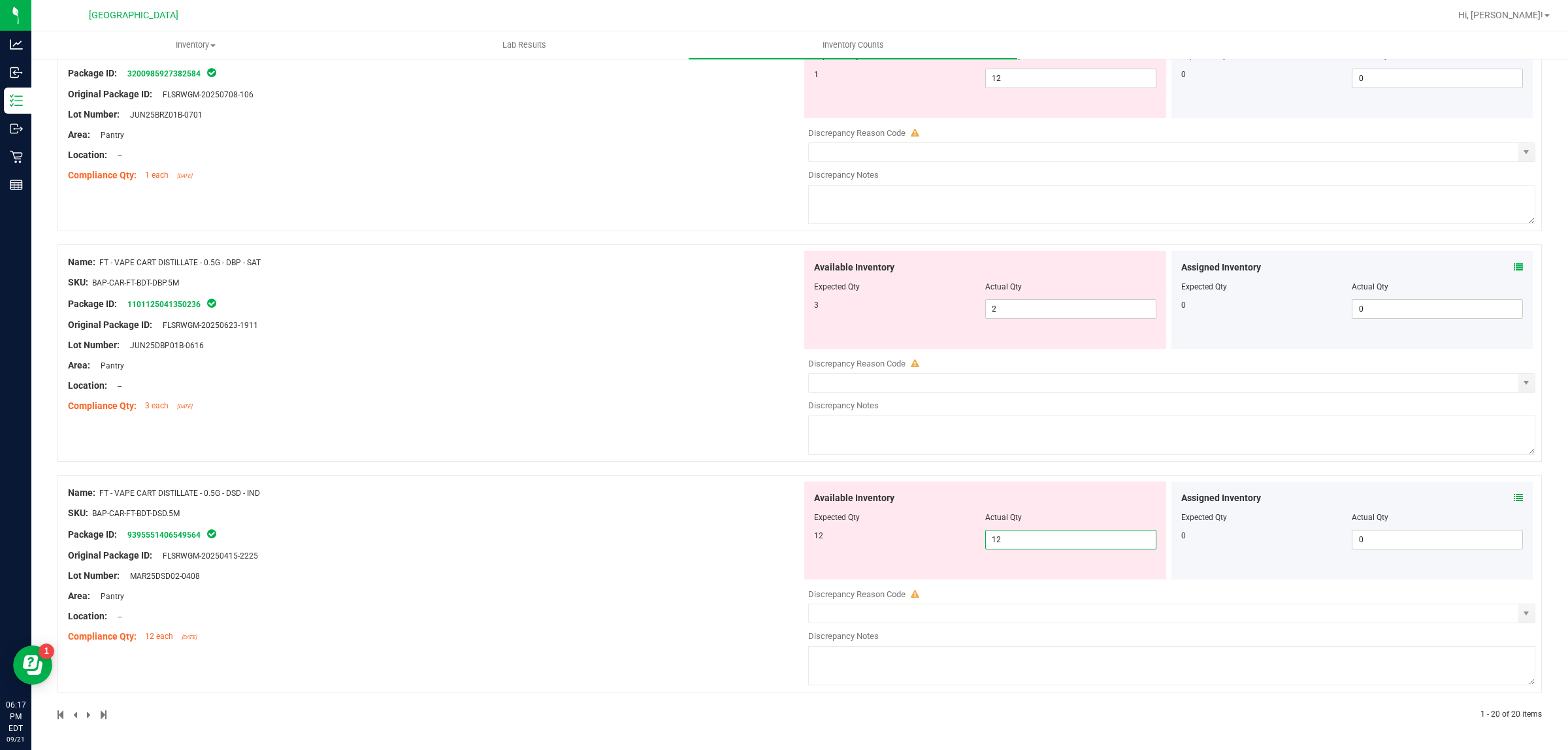
click at [1001, 321] on div "Available Inventory Expected Qty Actual Qty 3 2 2" at bounding box center [985, 300] width 362 height 98
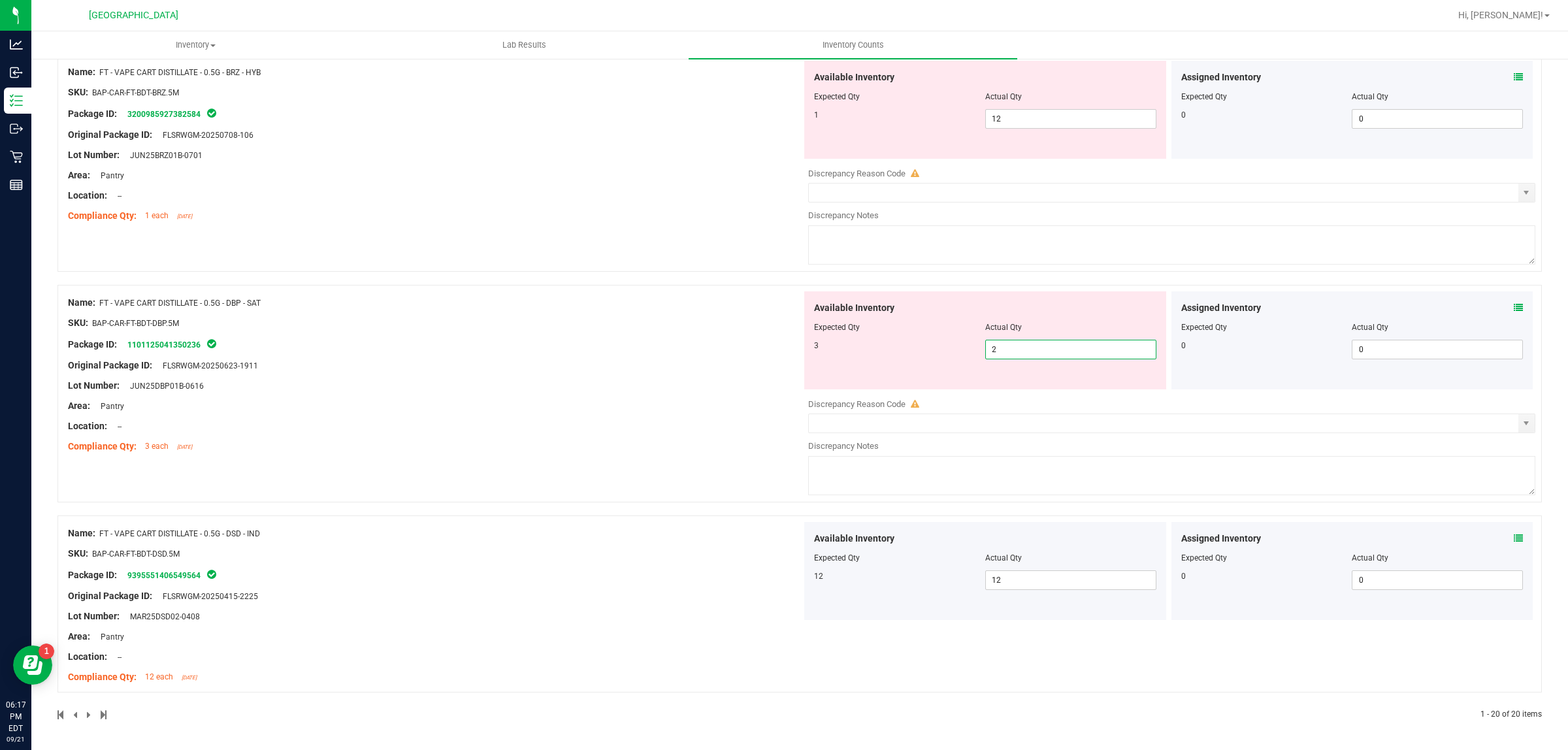
click at [1004, 347] on span "2 2" at bounding box center [1071, 350] width 172 height 20
click at [1004, 347] on input "2" at bounding box center [1071, 350] width 170 height 18
type input "3"
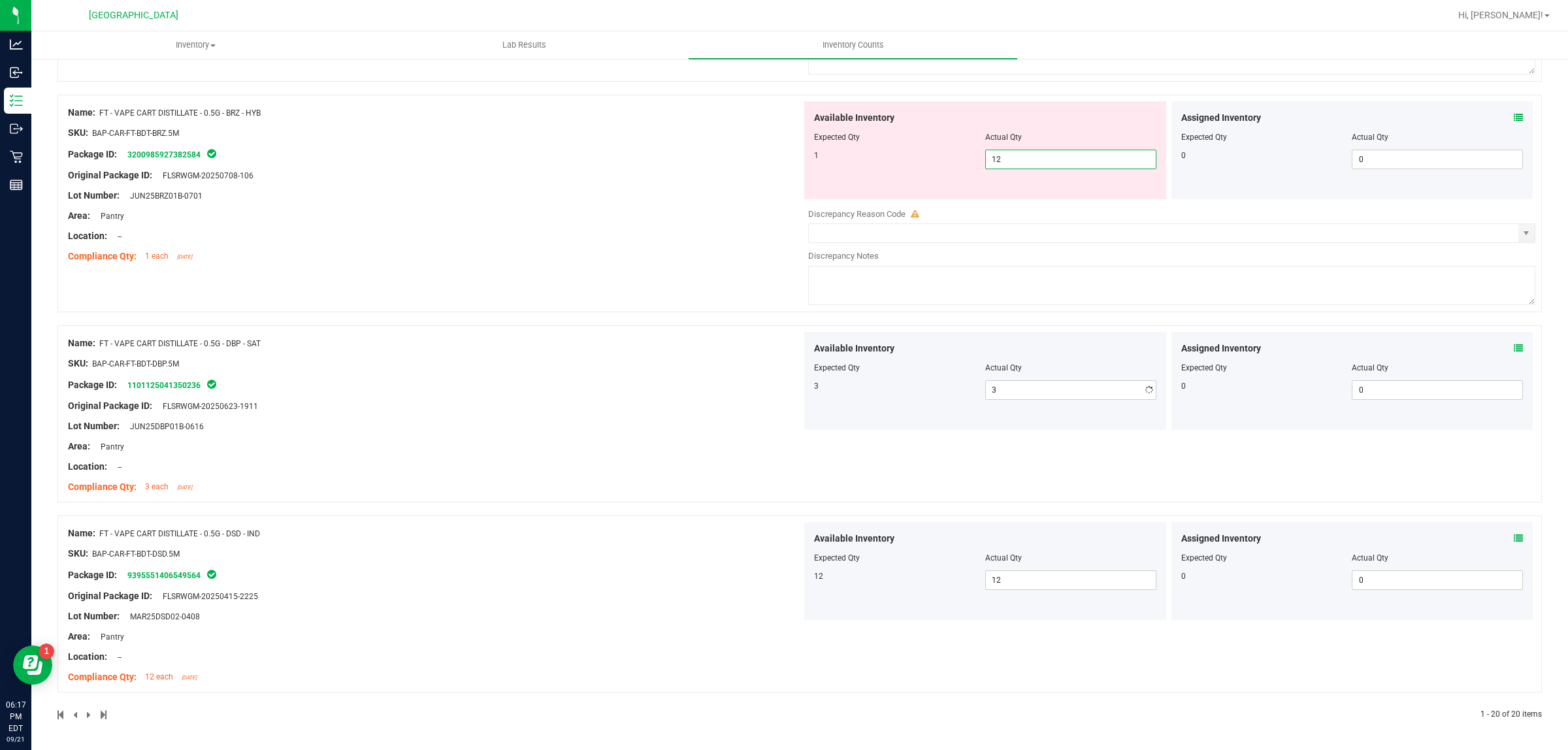
click at [1001, 116] on div "Available Inventory Expected Qty Actual Qty 1 12 12" at bounding box center [985, 150] width 362 height 98
click at [1001, 116] on div "Available Inventory" at bounding box center [985, 118] width 342 height 14
click at [1004, 154] on span "12 12" at bounding box center [1071, 159] width 172 height 20
click at [1004, 154] on input "12" at bounding box center [1071, 159] width 170 height 18
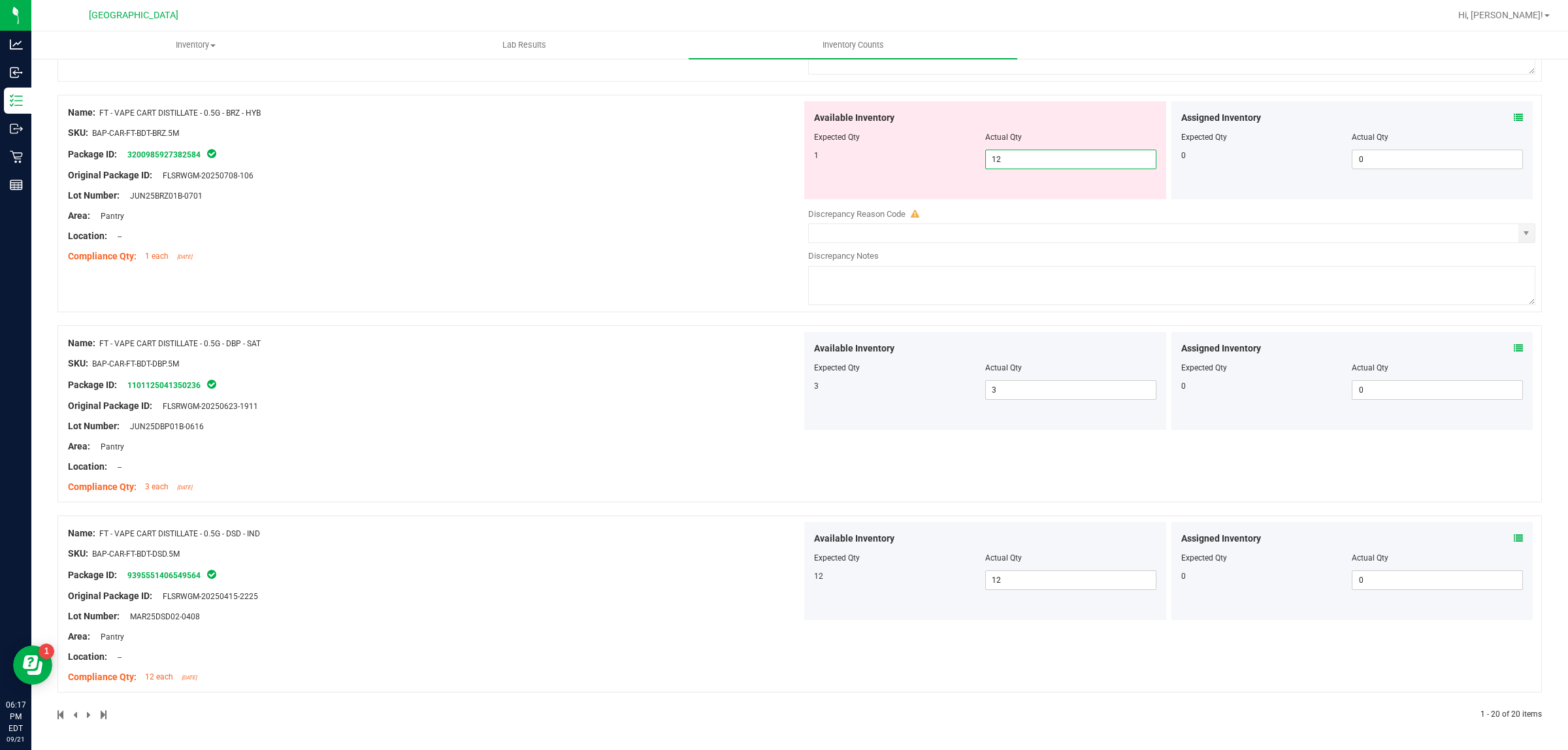
type input "1"
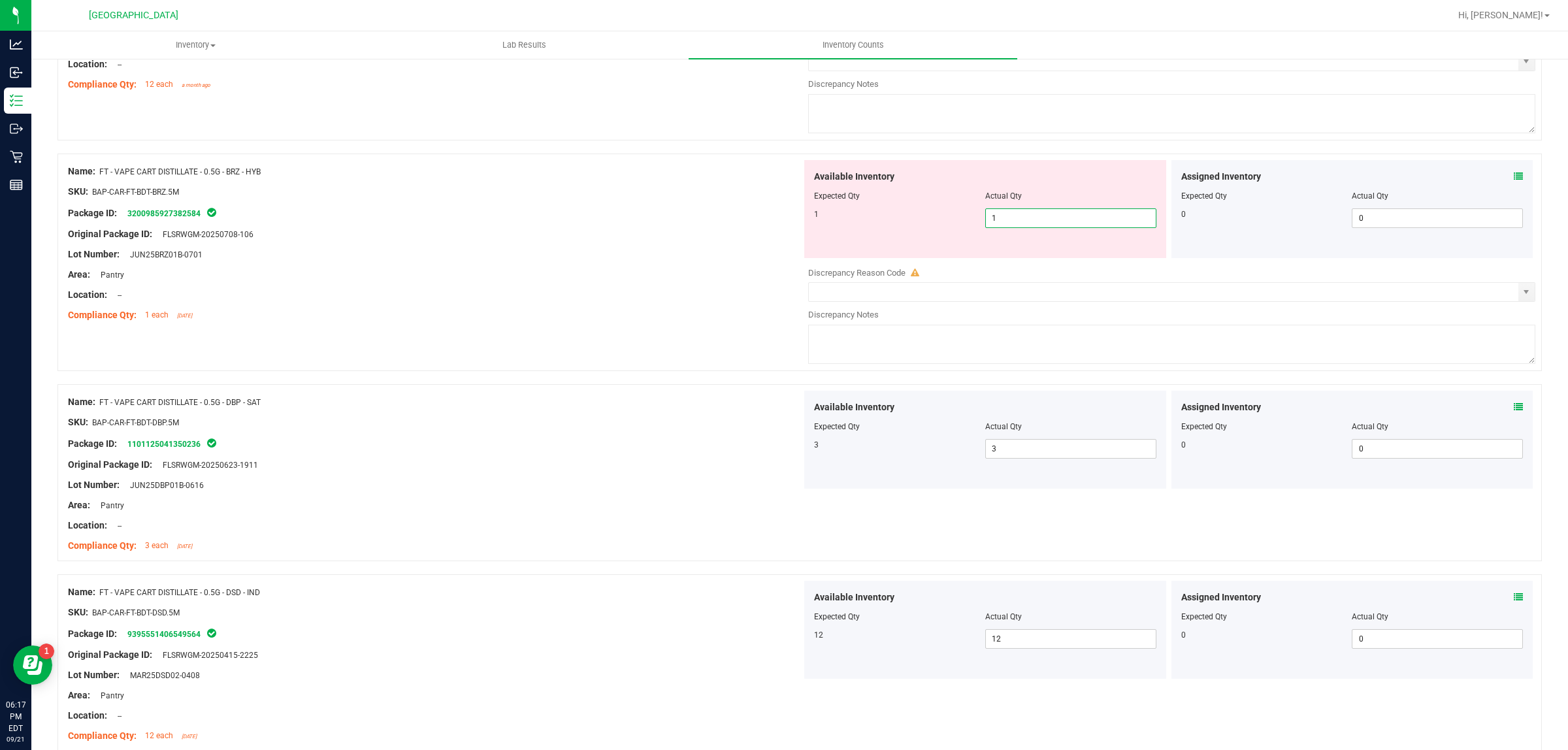
scroll to position [3890, 0]
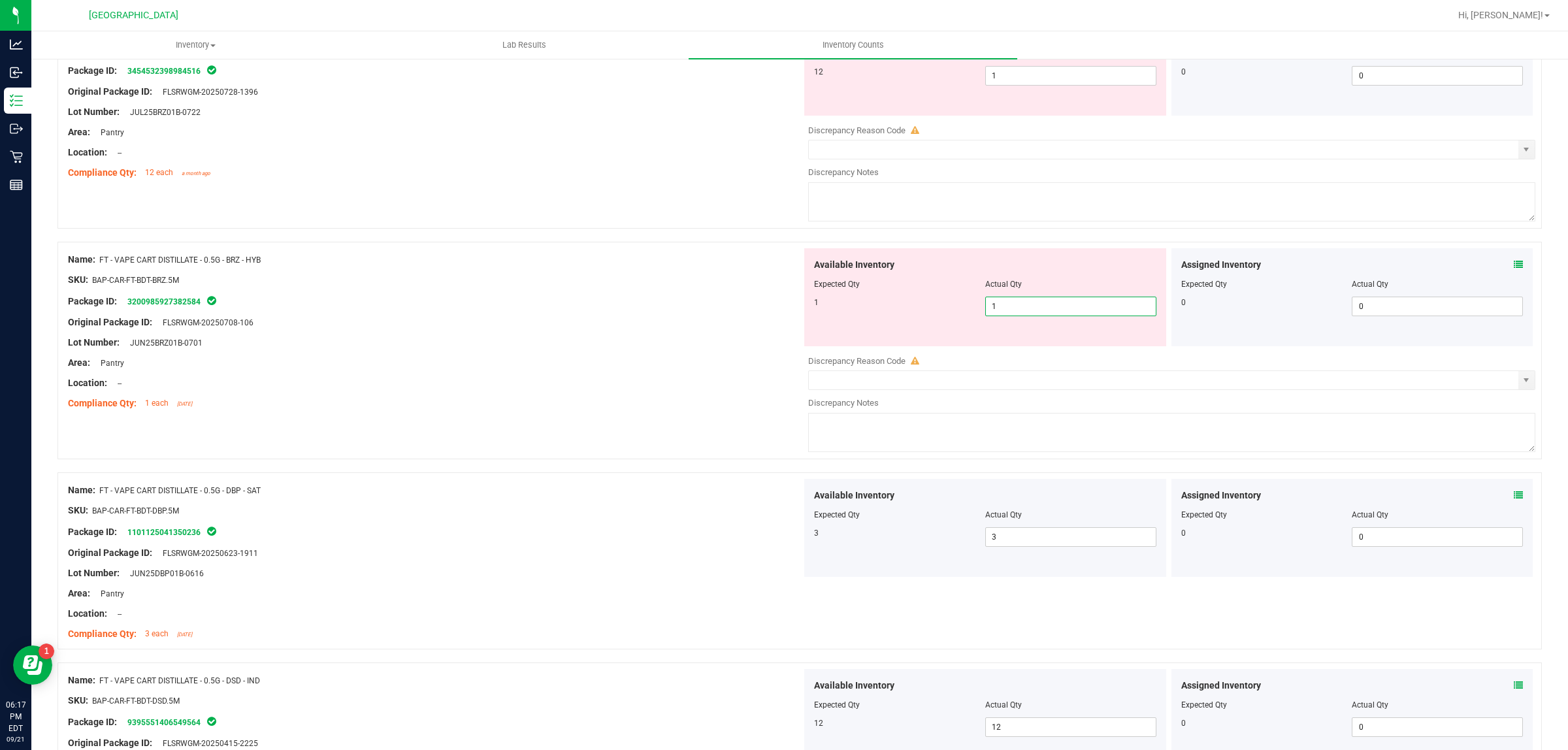
type input "1"
click at [1054, 66] on div at bounding box center [985, 63] width 342 height 7
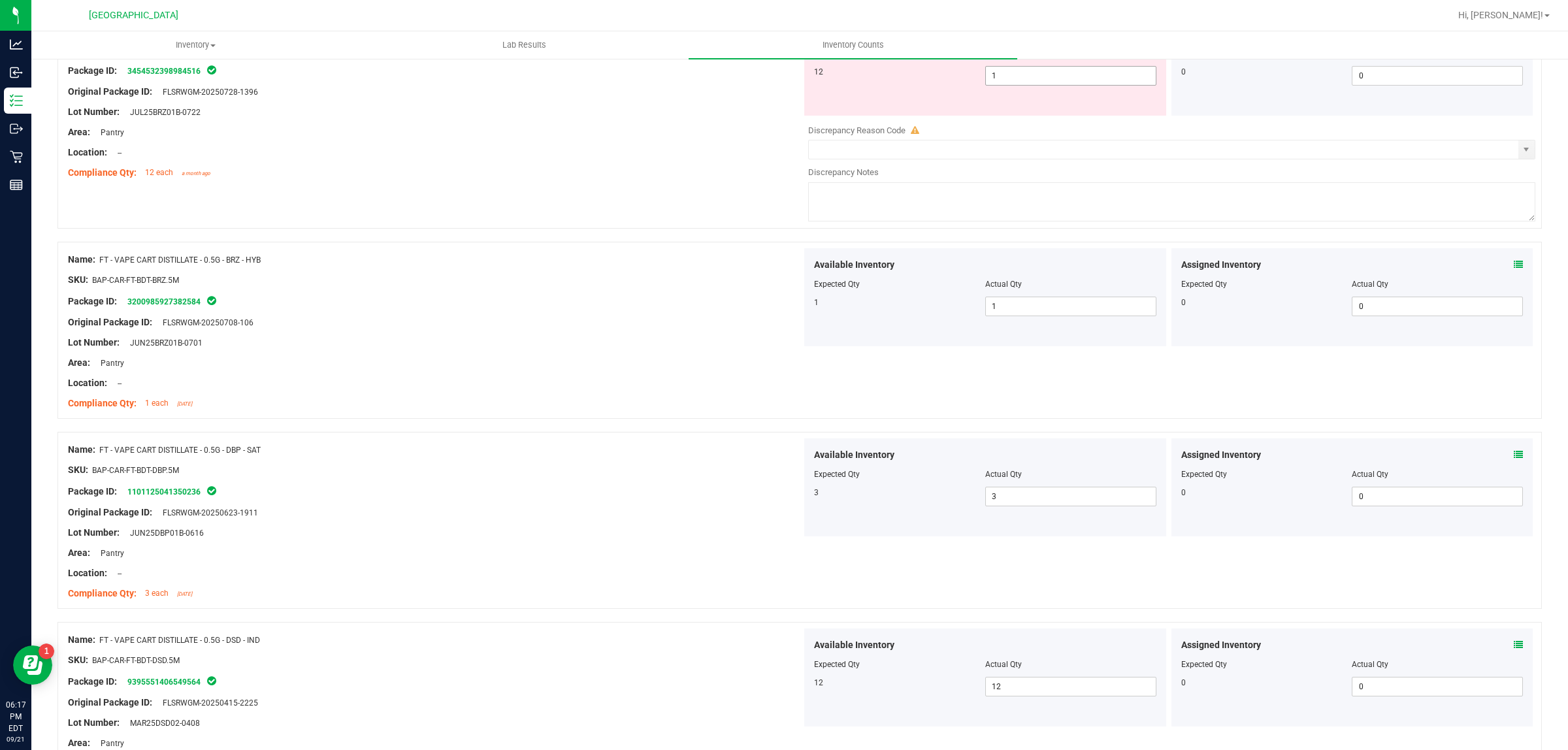
click at [1052, 86] on span "1 1" at bounding box center [1071, 76] width 172 height 20
click at [0, 0] on input "1" at bounding box center [0, 0] width 0 height 0
type input "12"
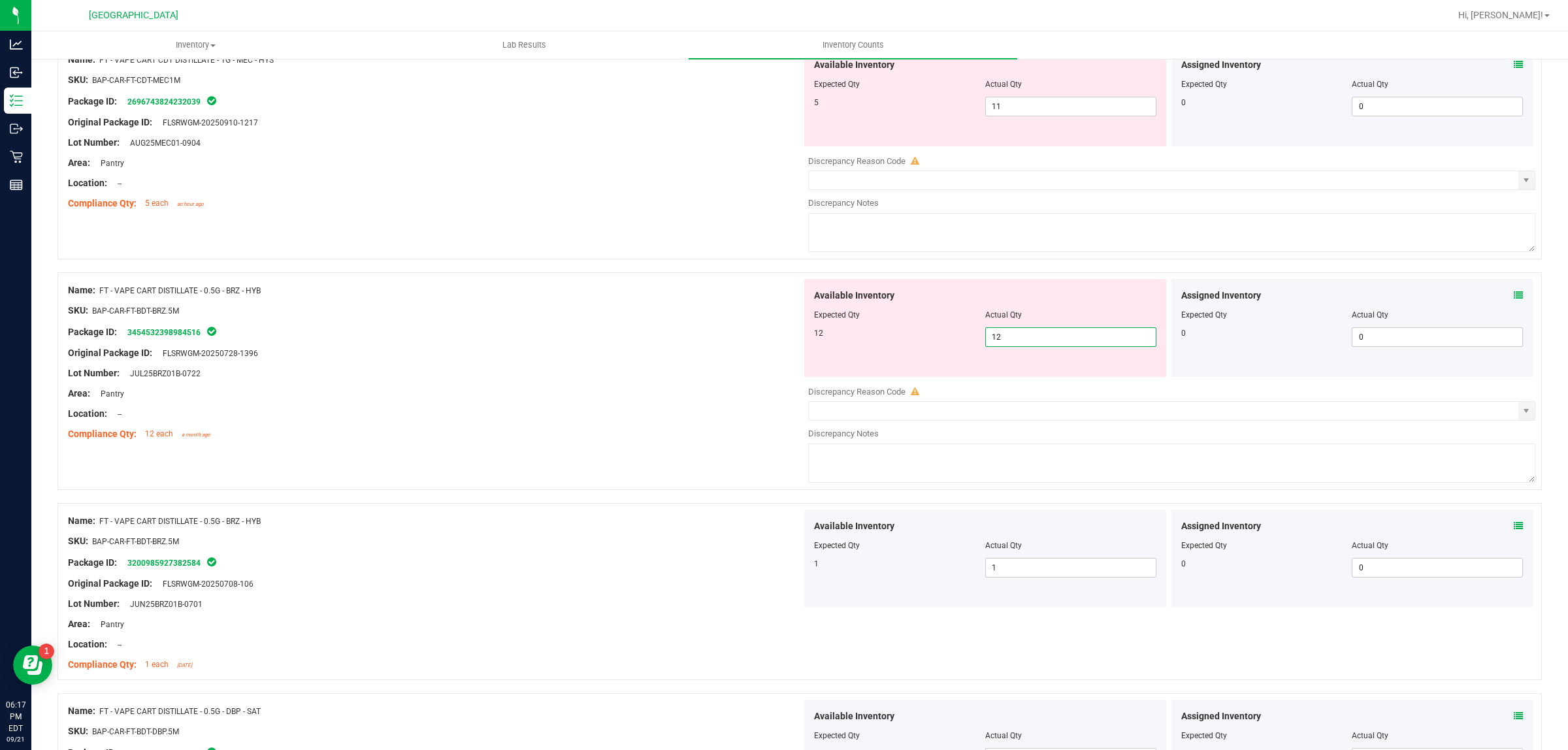
scroll to position [3482, 0]
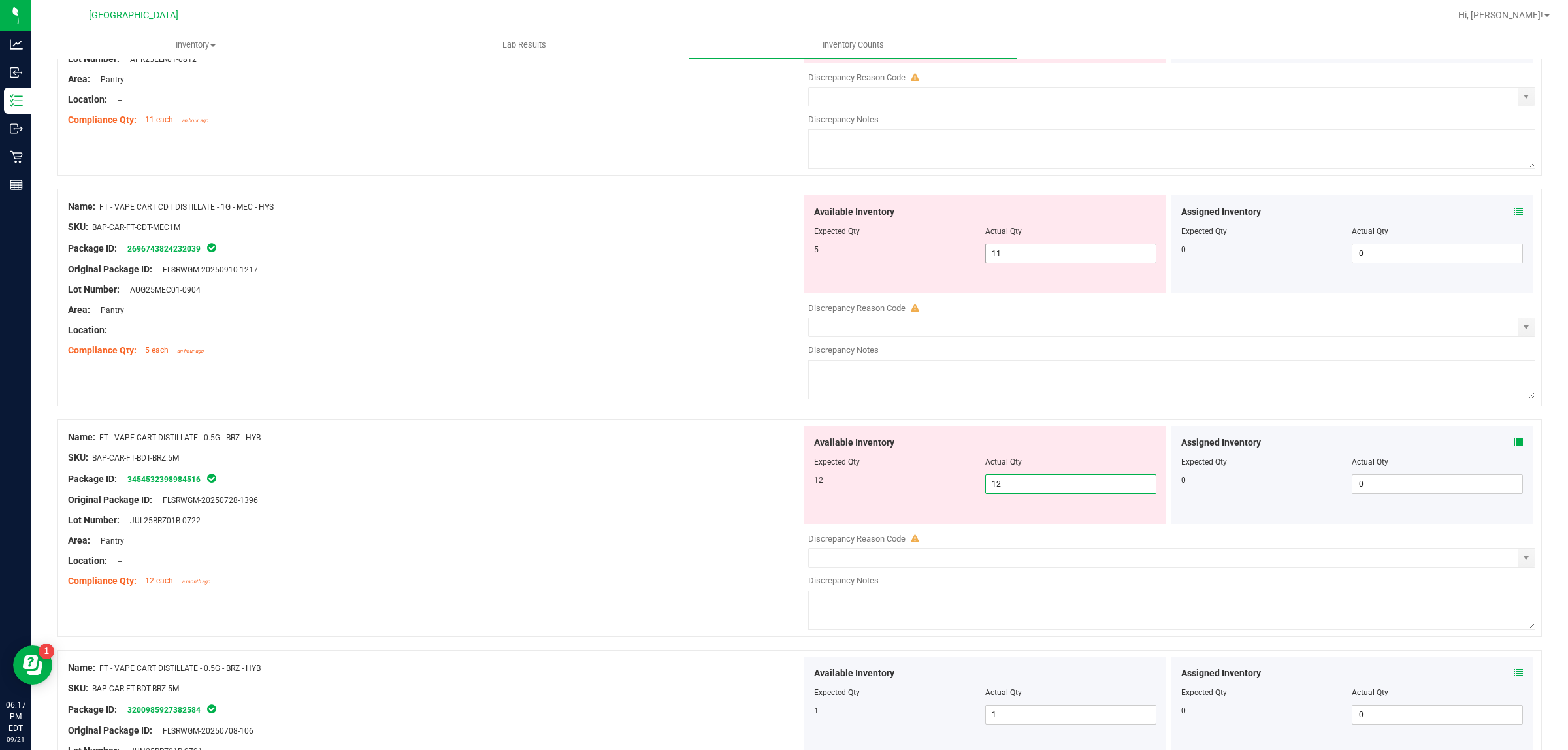
type input "12"
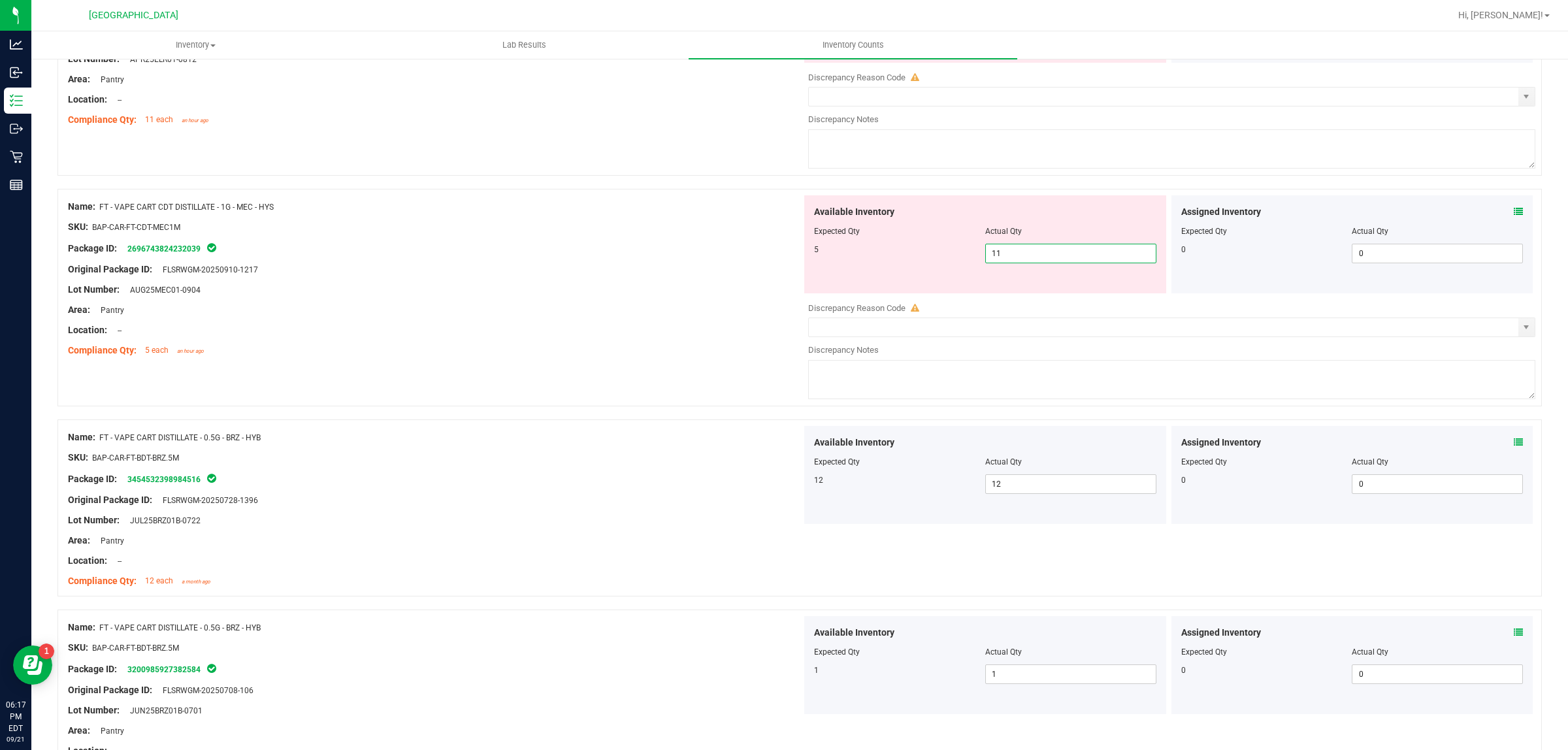
click at [1041, 263] on span "11 11" at bounding box center [1071, 253] width 172 height 20
click at [1041, 262] on input "11" at bounding box center [1071, 253] width 170 height 18
type input "5"
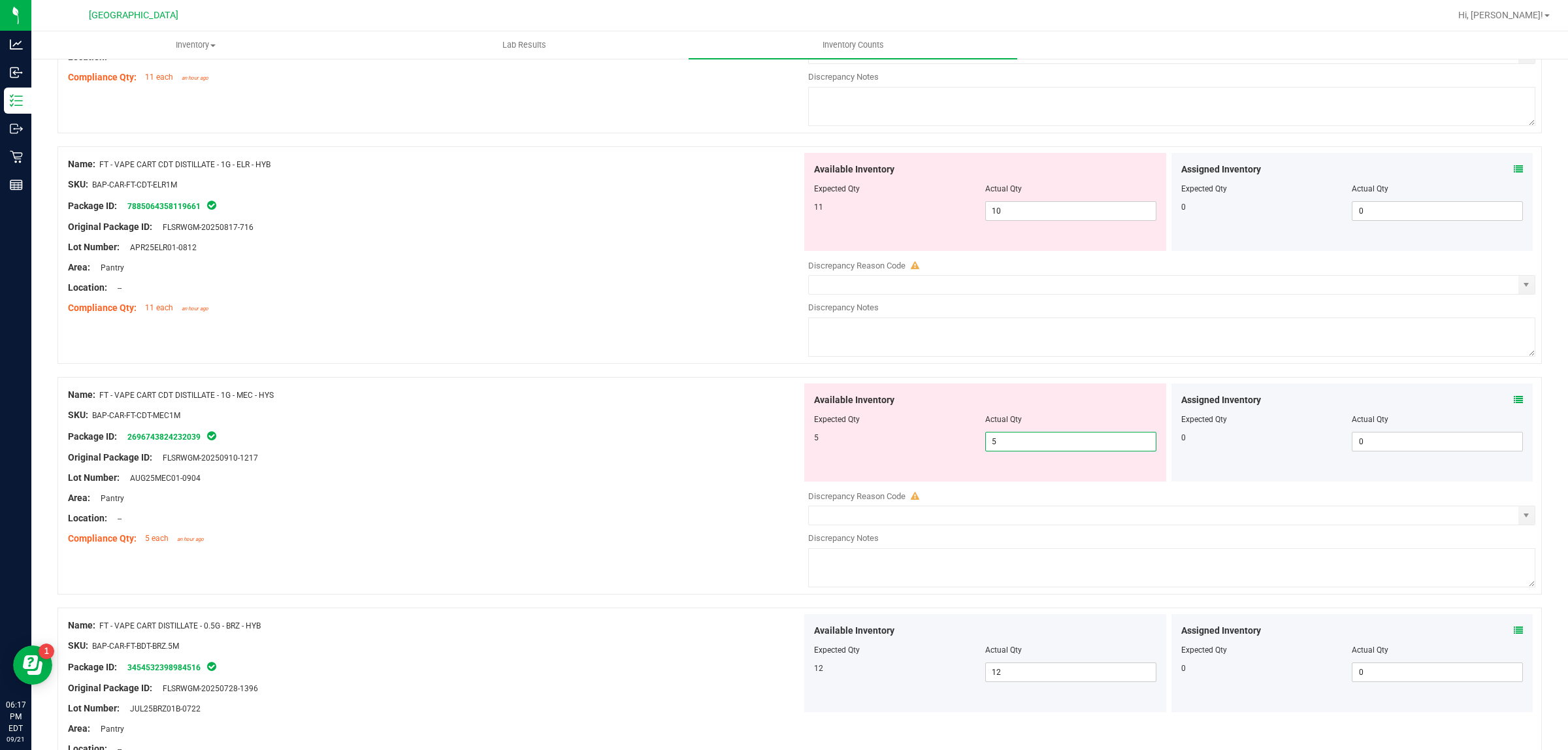
scroll to position [3237, 0]
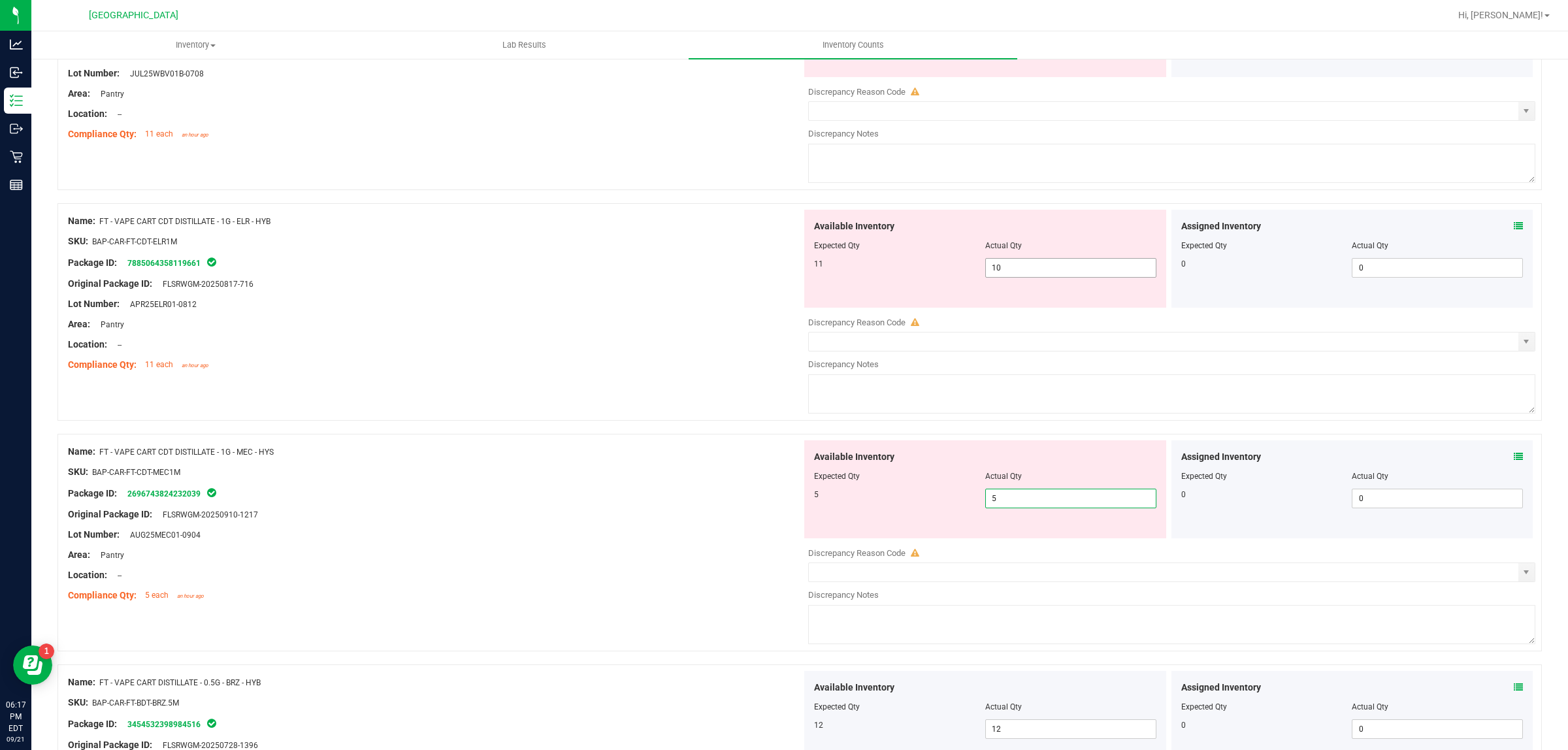
type input "5"
click at [1026, 278] on span "10 10" at bounding box center [1071, 268] width 172 height 20
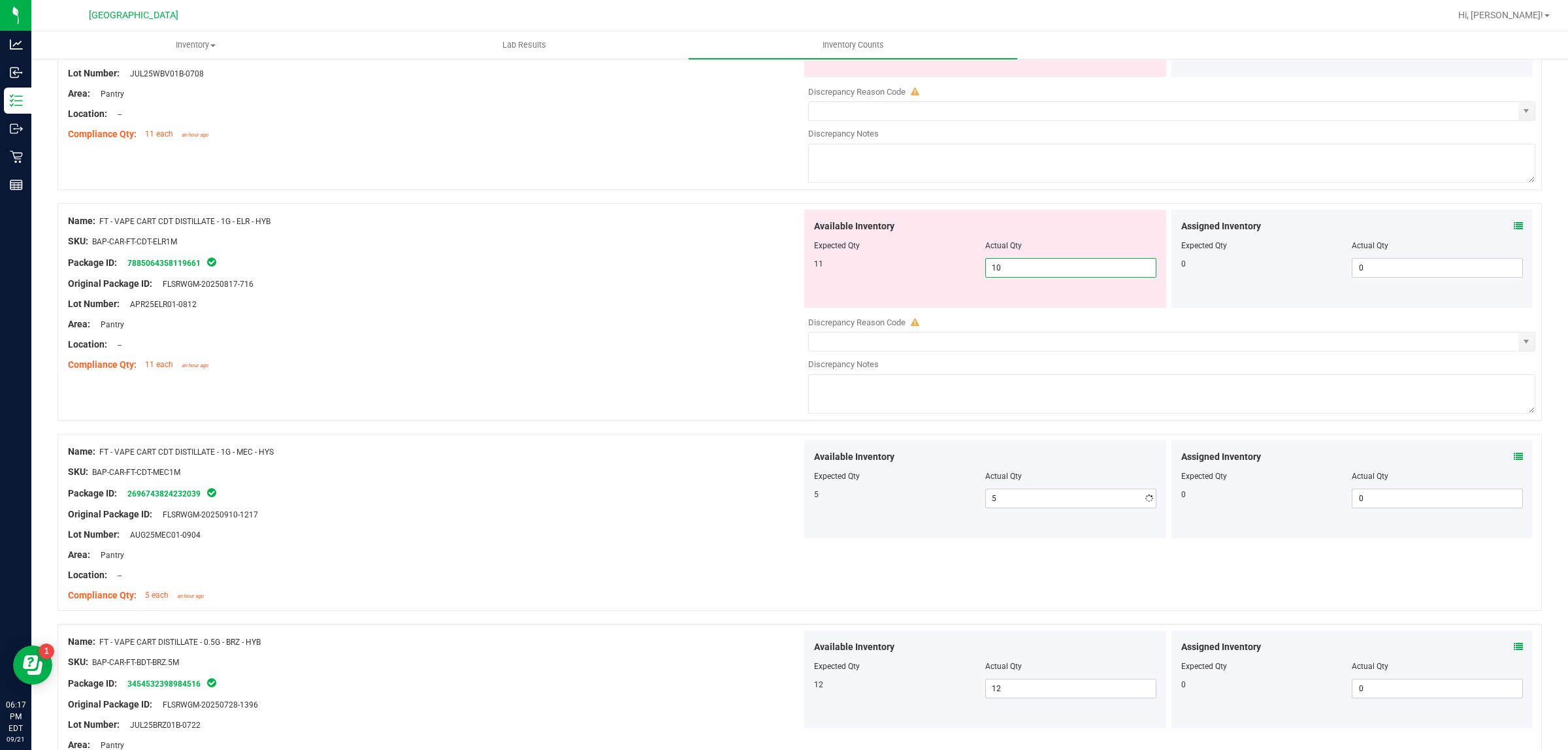
click at [1026, 277] on input "10" at bounding box center [1071, 268] width 170 height 18
type input "11"
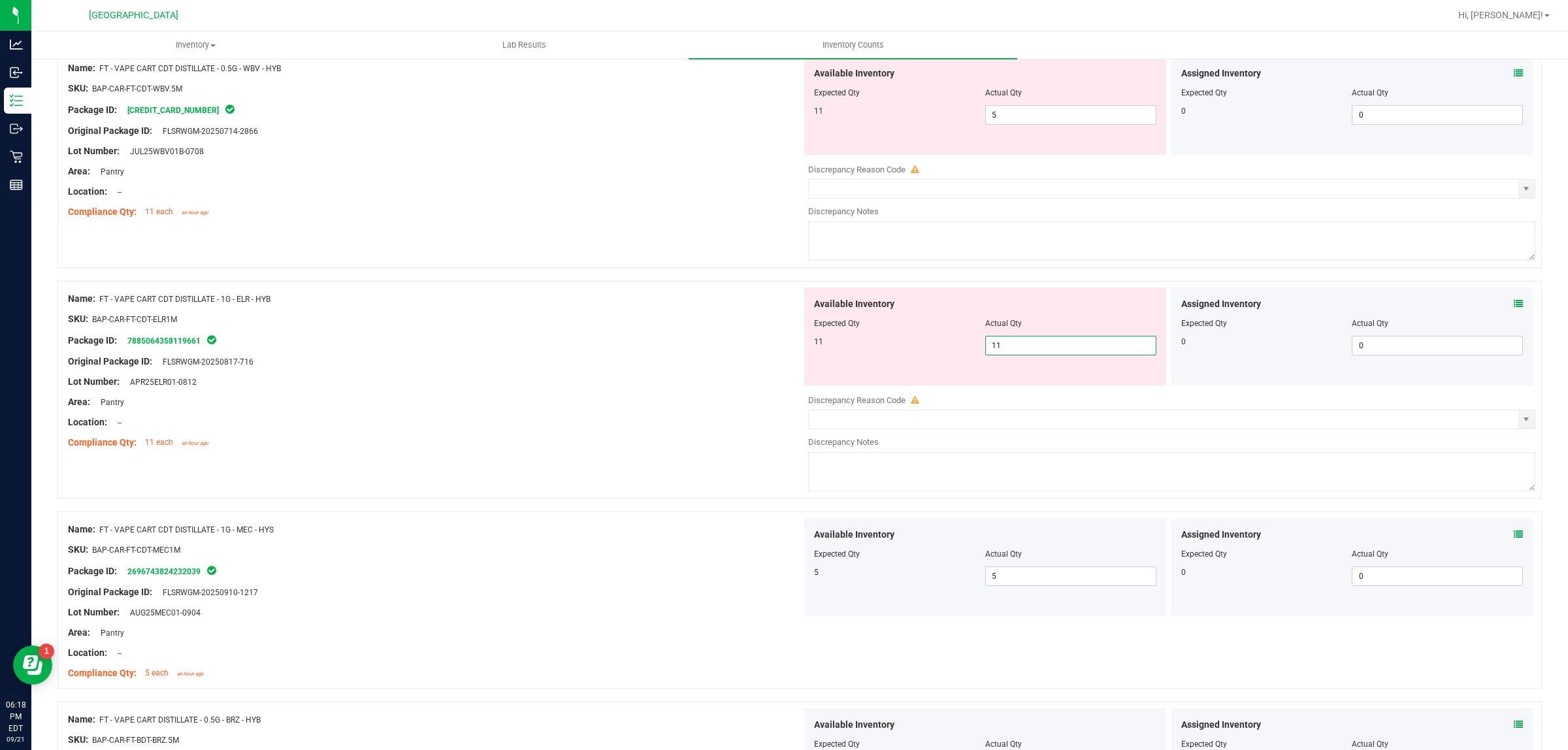
scroll to position [2992, 0]
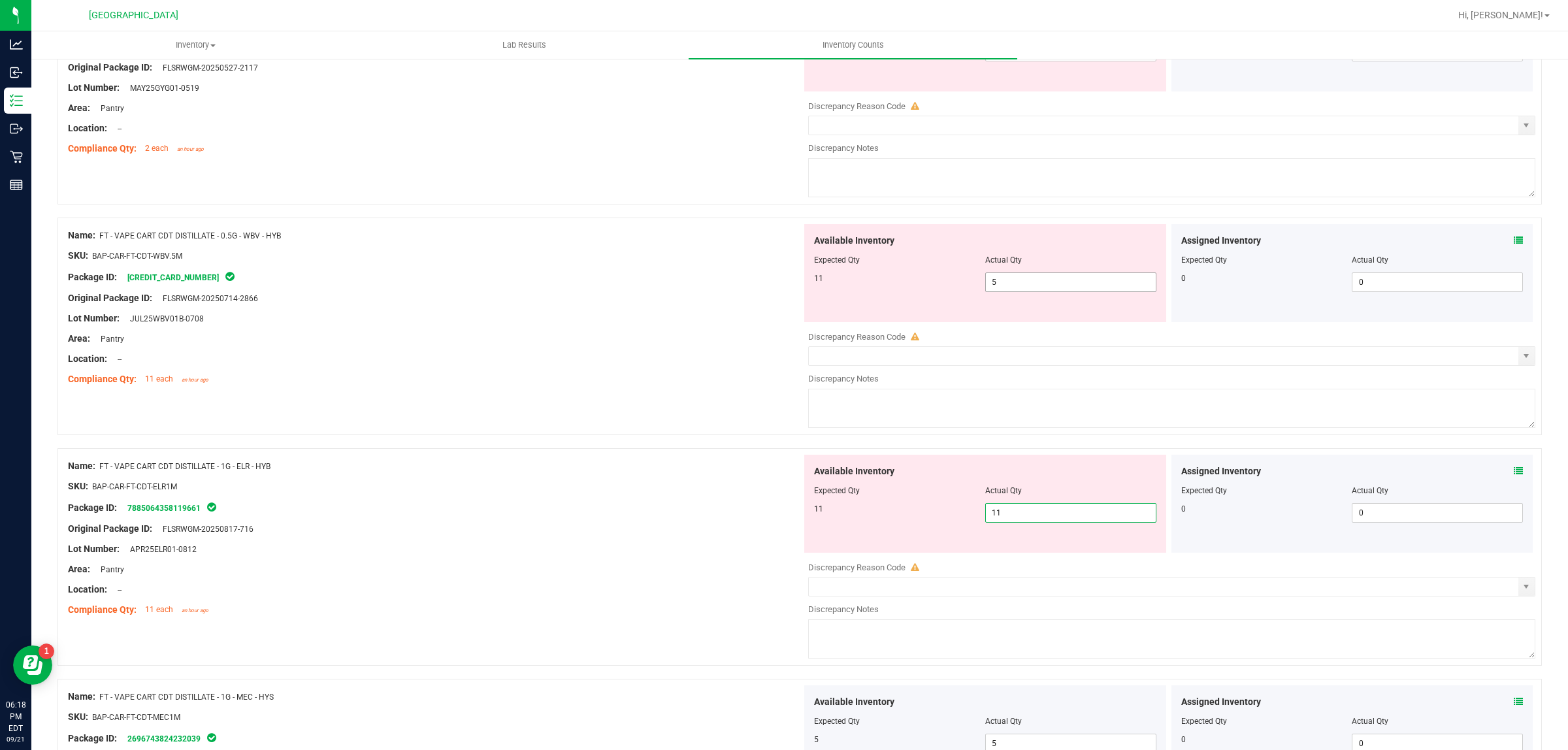
type input "11"
click at [1069, 292] on span "5 5" at bounding box center [1071, 282] width 172 height 20
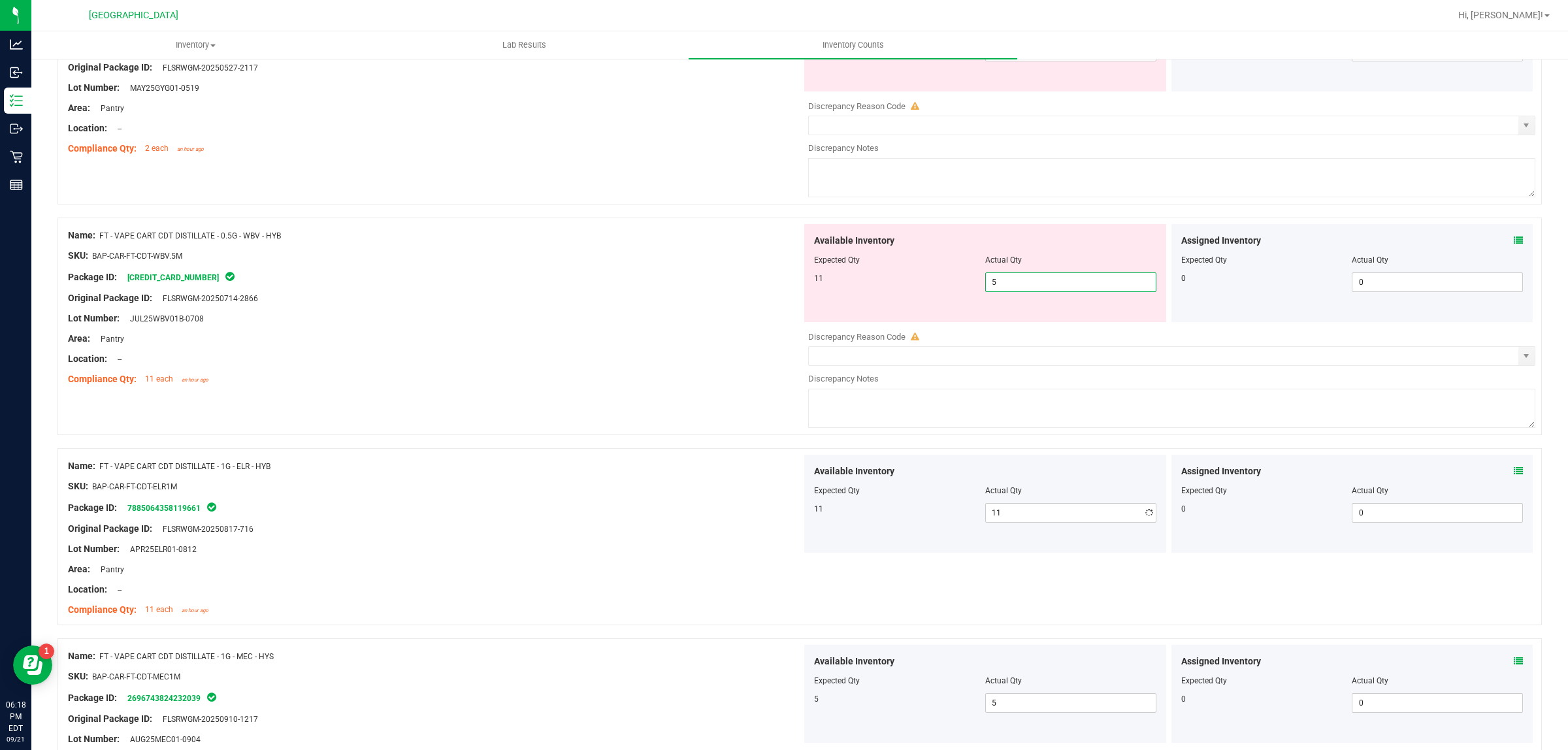
click at [1069, 292] on input "5" at bounding box center [1071, 282] width 170 height 18
type input "11"
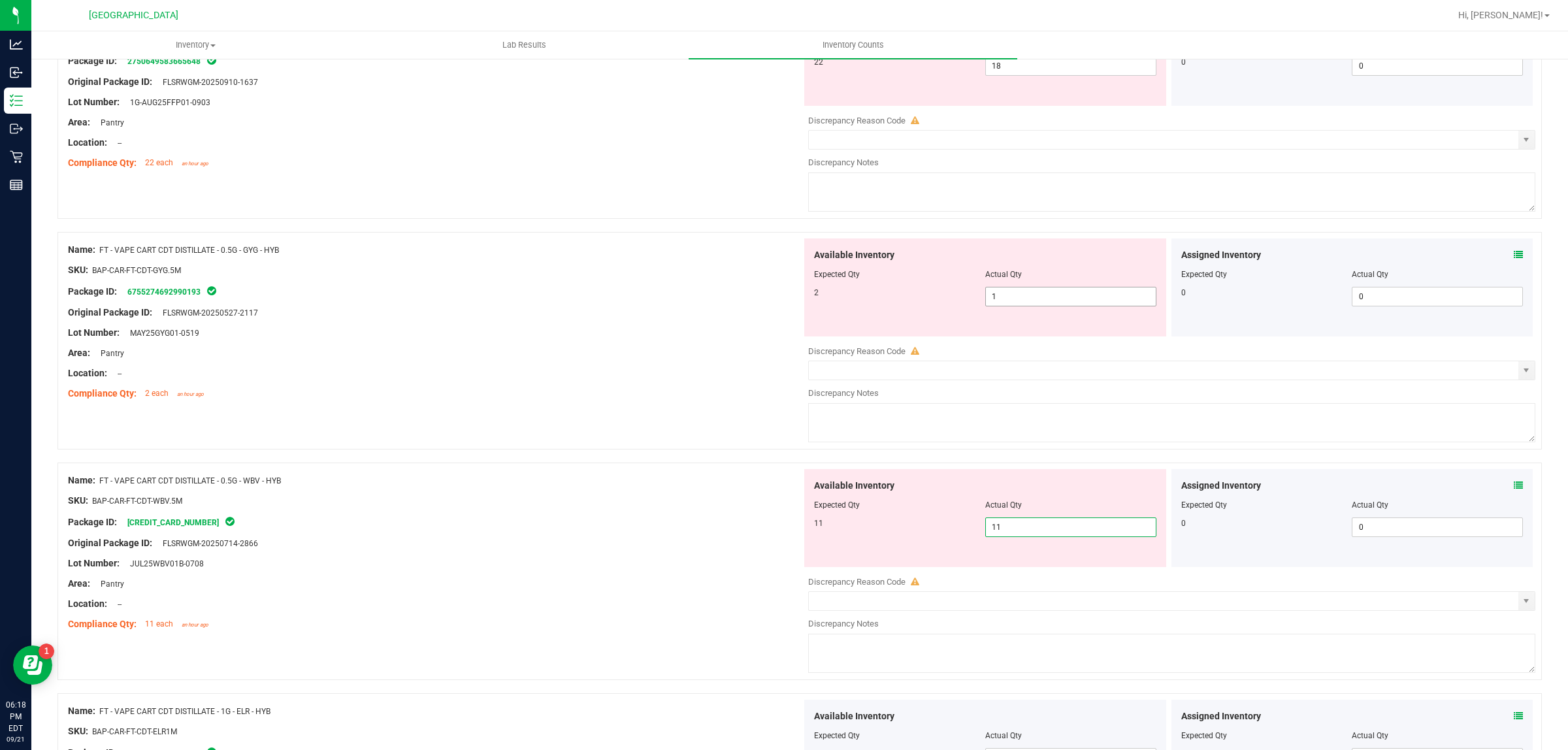
type input "11"
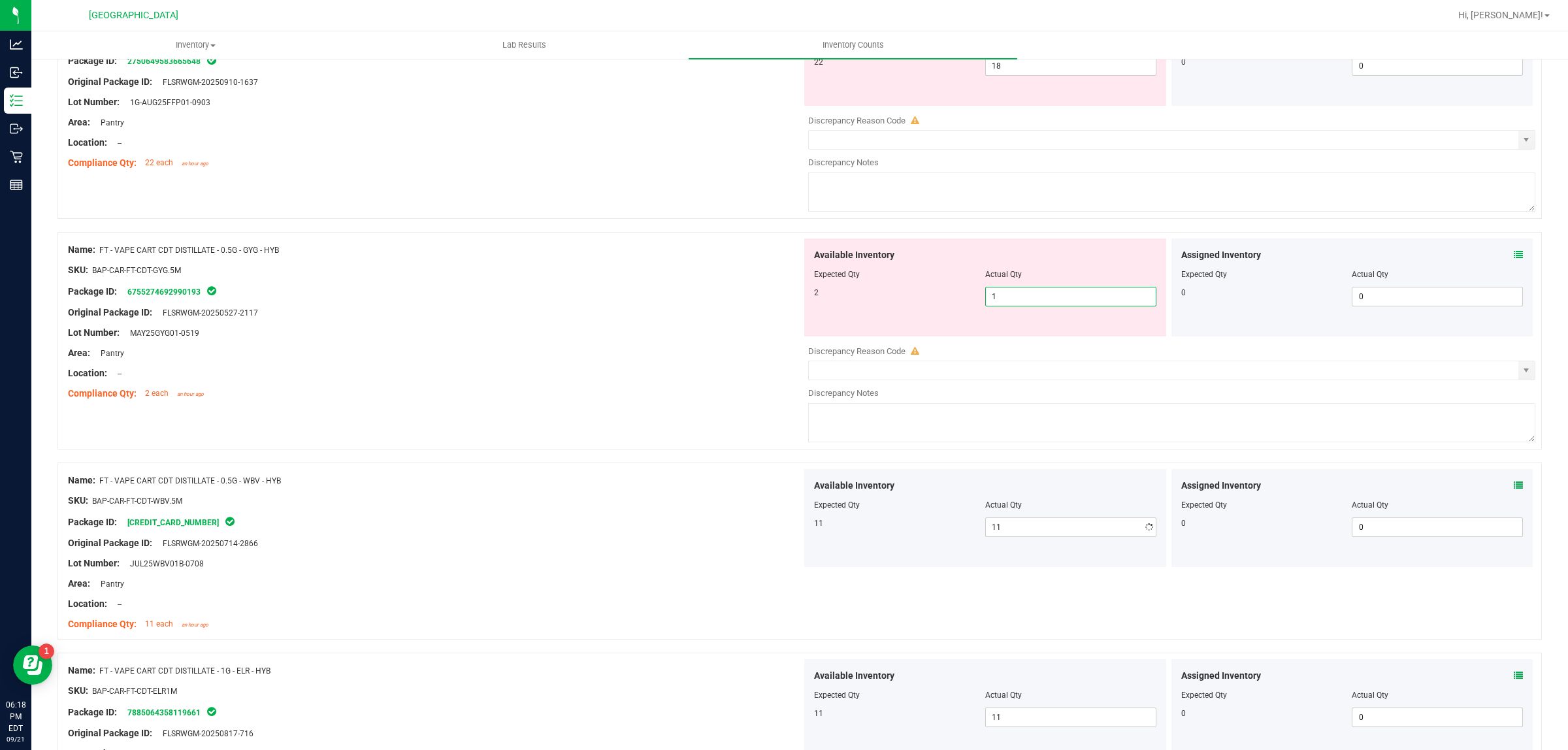
click at [1083, 306] on span "1 1" at bounding box center [1071, 297] width 172 height 20
click at [1073, 305] on input "1" at bounding box center [1071, 297] width 170 height 18
type input "2"
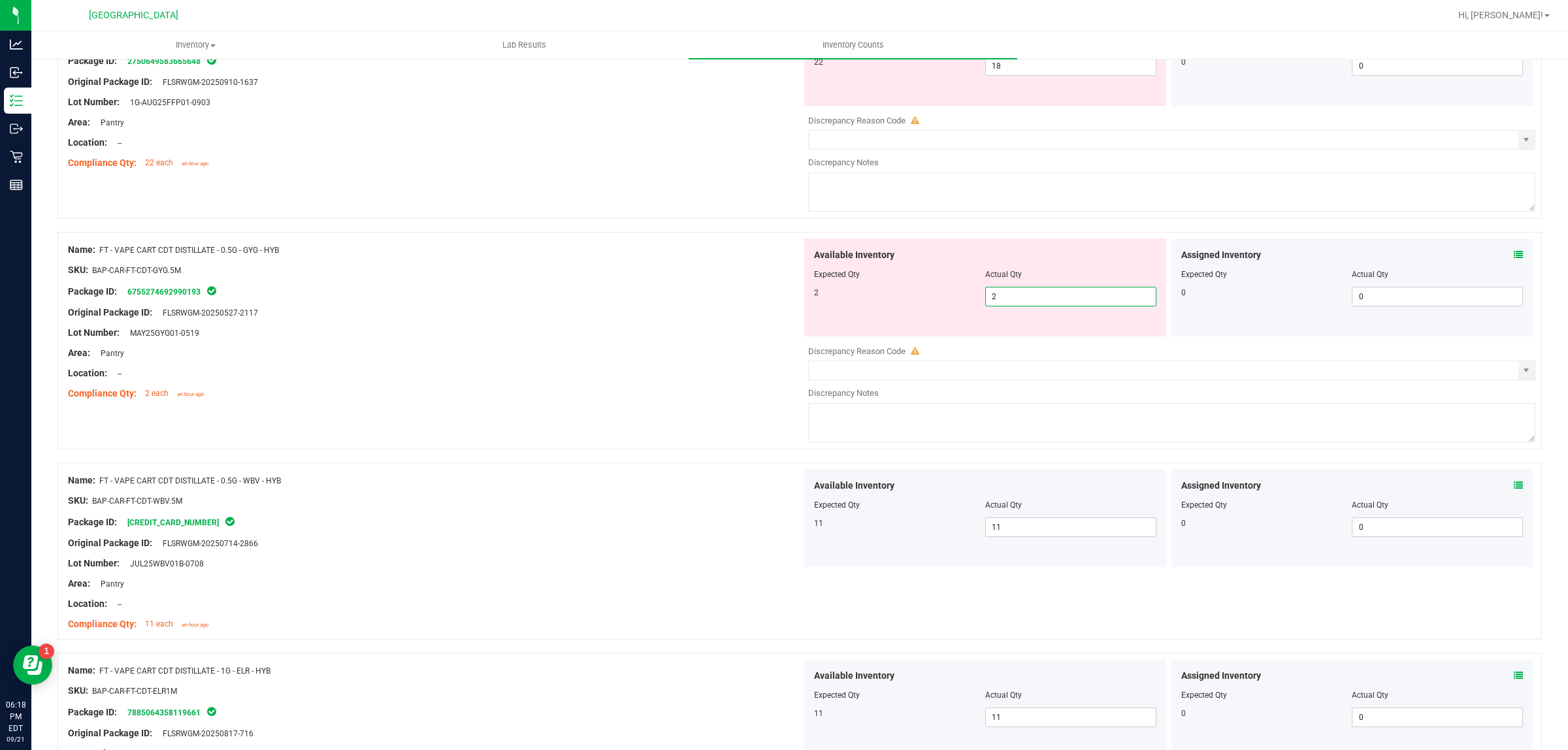
click at [773, 219] on div "Name: FT - PRE-ROLL - 1G - 1CT - FFP - HYB SKU: FLO-PRE-FT-FFP.1G Package ID: 2…" at bounding box center [799, 110] width 1485 height 217
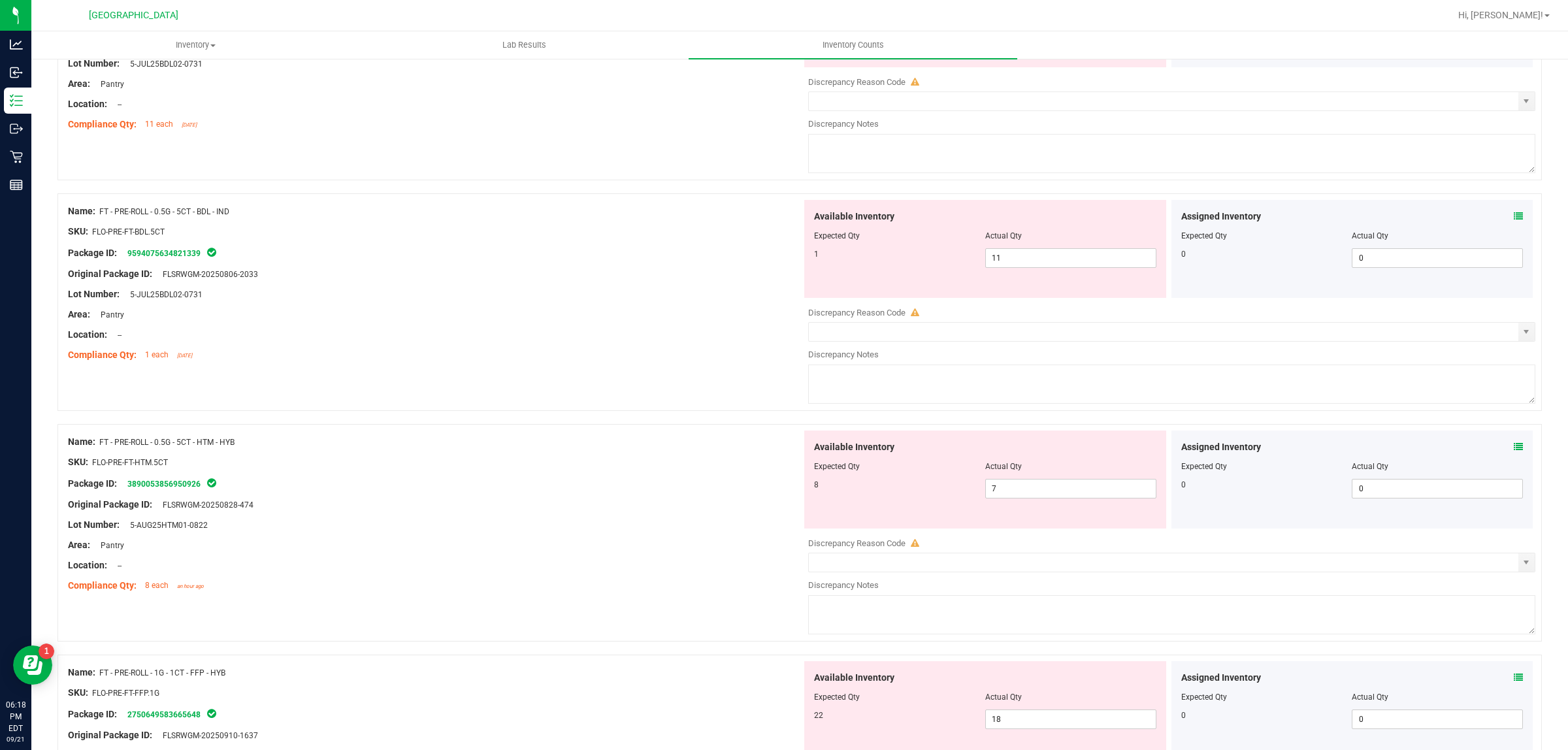
scroll to position [1931, 0]
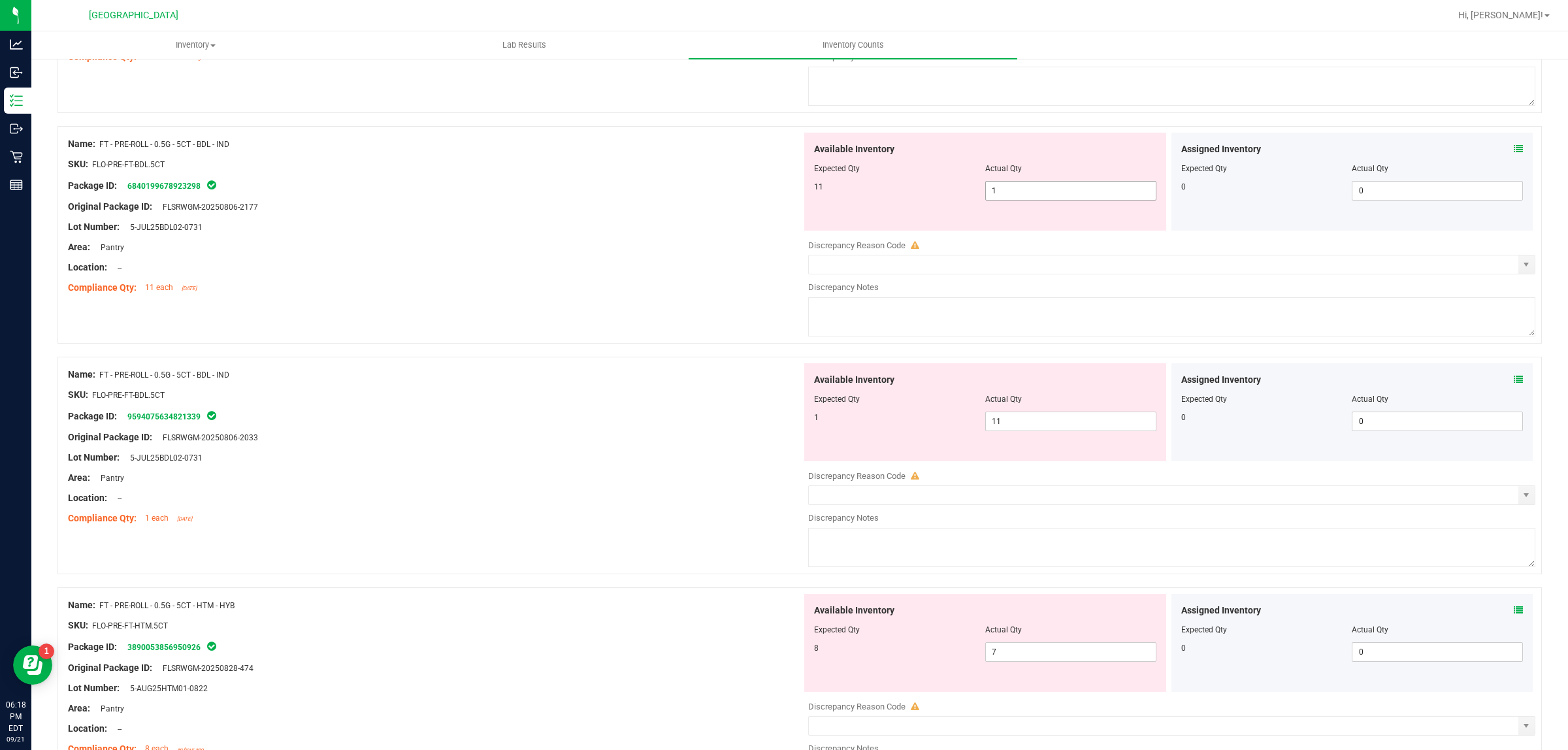
click at [1037, 200] on span "1 1" at bounding box center [1071, 191] width 172 height 20
click at [1037, 199] on input "1" at bounding box center [1071, 191] width 170 height 18
type input "11"
click at [1112, 420] on div "Available Inventory Expected Qty Actual Qty 1 11 11" at bounding box center [985, 412] width 362 height 98
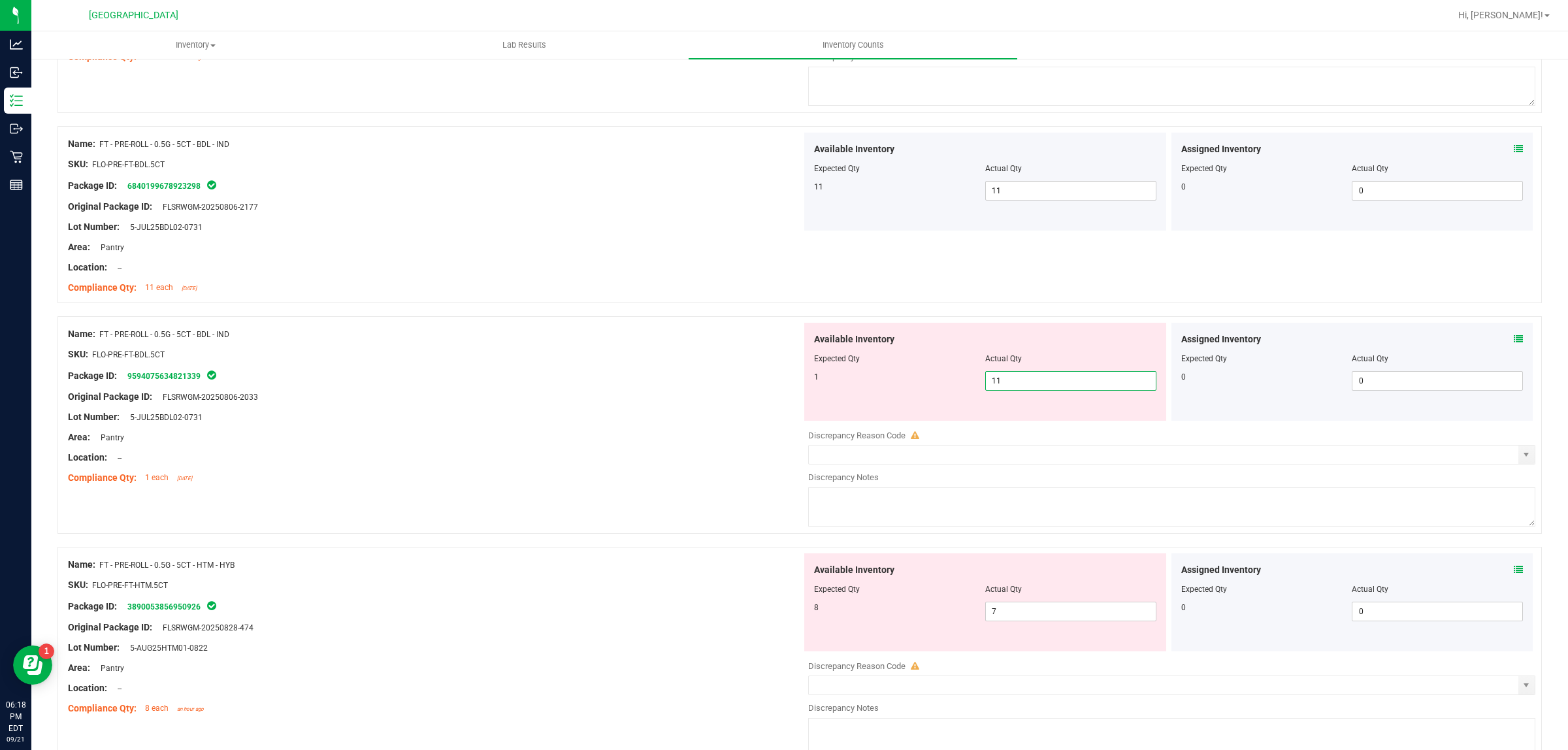
click at [1085, 379] on input "11" at bounding box center [1071, 381] width 170 height 18
type input "1"
click at [678, 316] on div at bounding box center [799, 309] width 1485 height 13
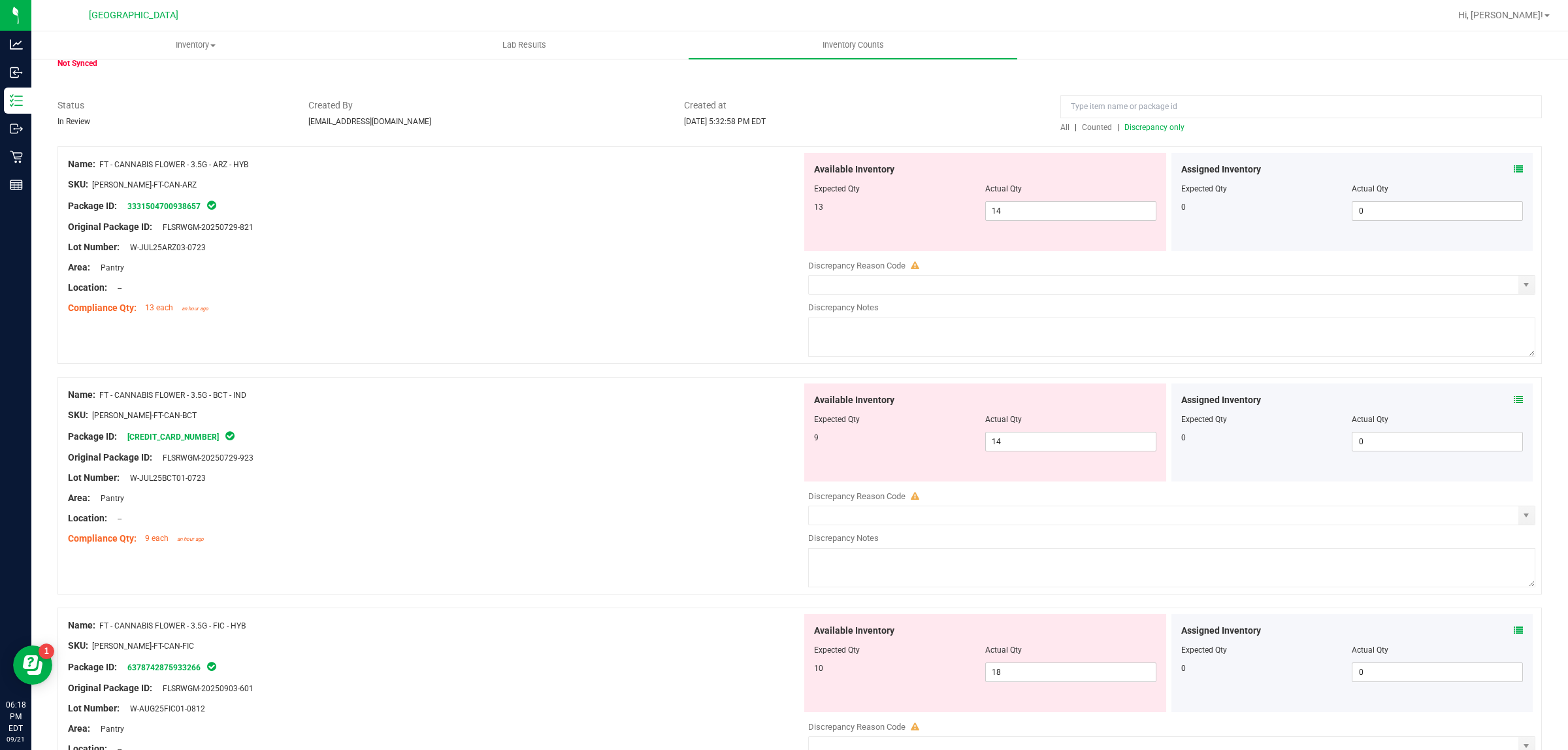
scroll to position [0, 0]
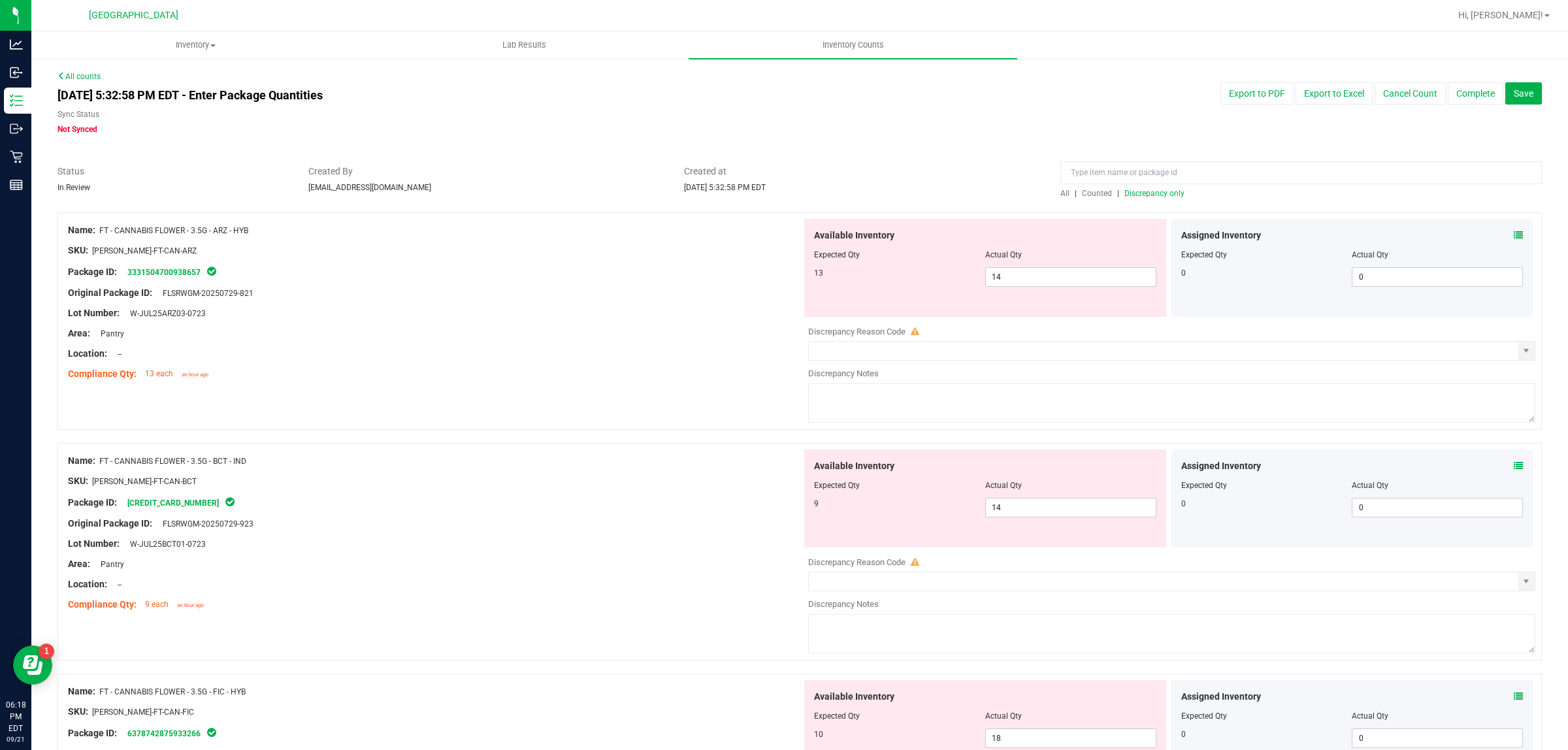
click at [1154, 191] on span "Discrepancy only" at bounding box center [1155, 194] width 60 height 9
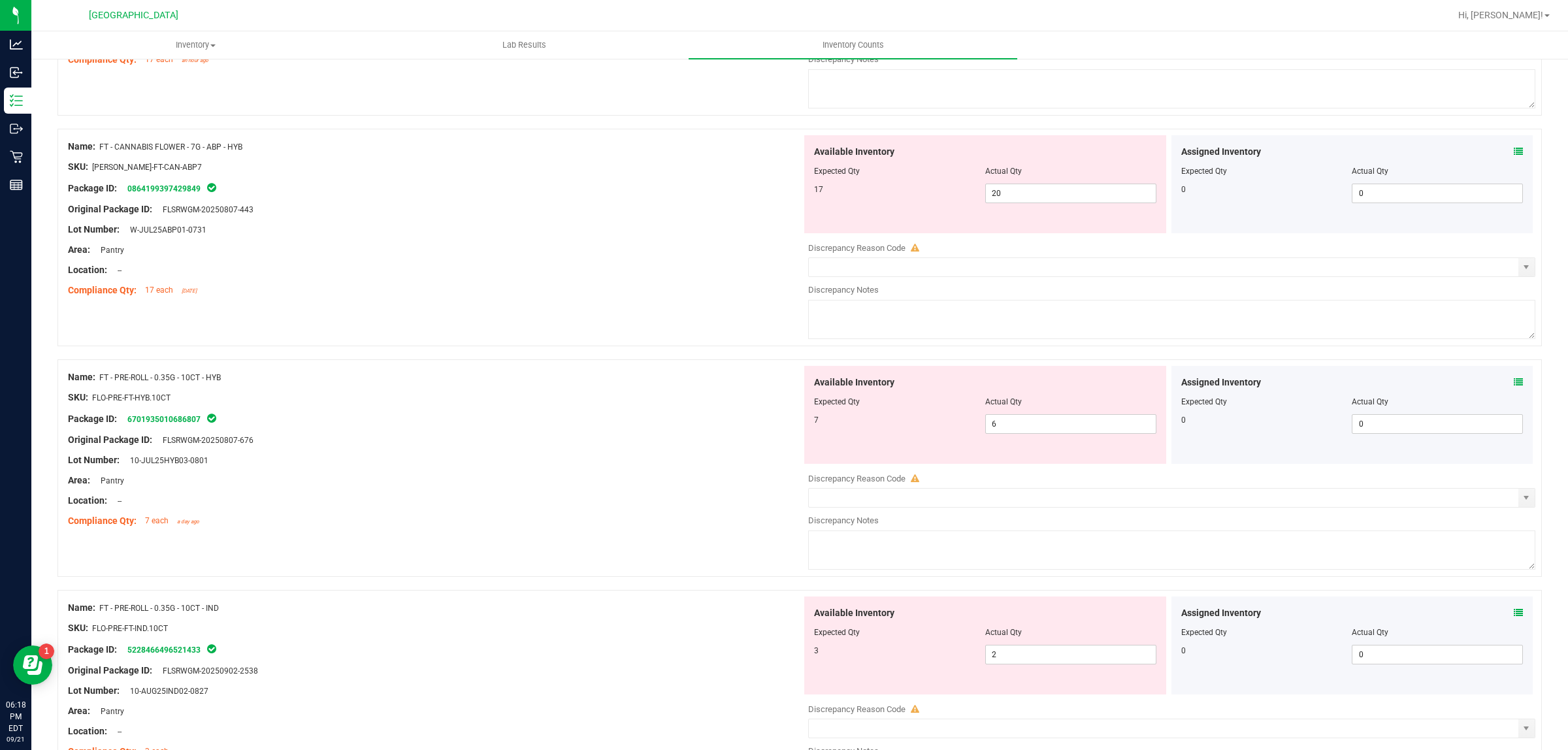
scroll to position [1005, 0]
click at [1043, 426] on span "6 6" at bounding box center [1071, 426] width 172 height 20
click at [1043, 426] on input "6" at bounding box center [1071, 426] width 170 height 18
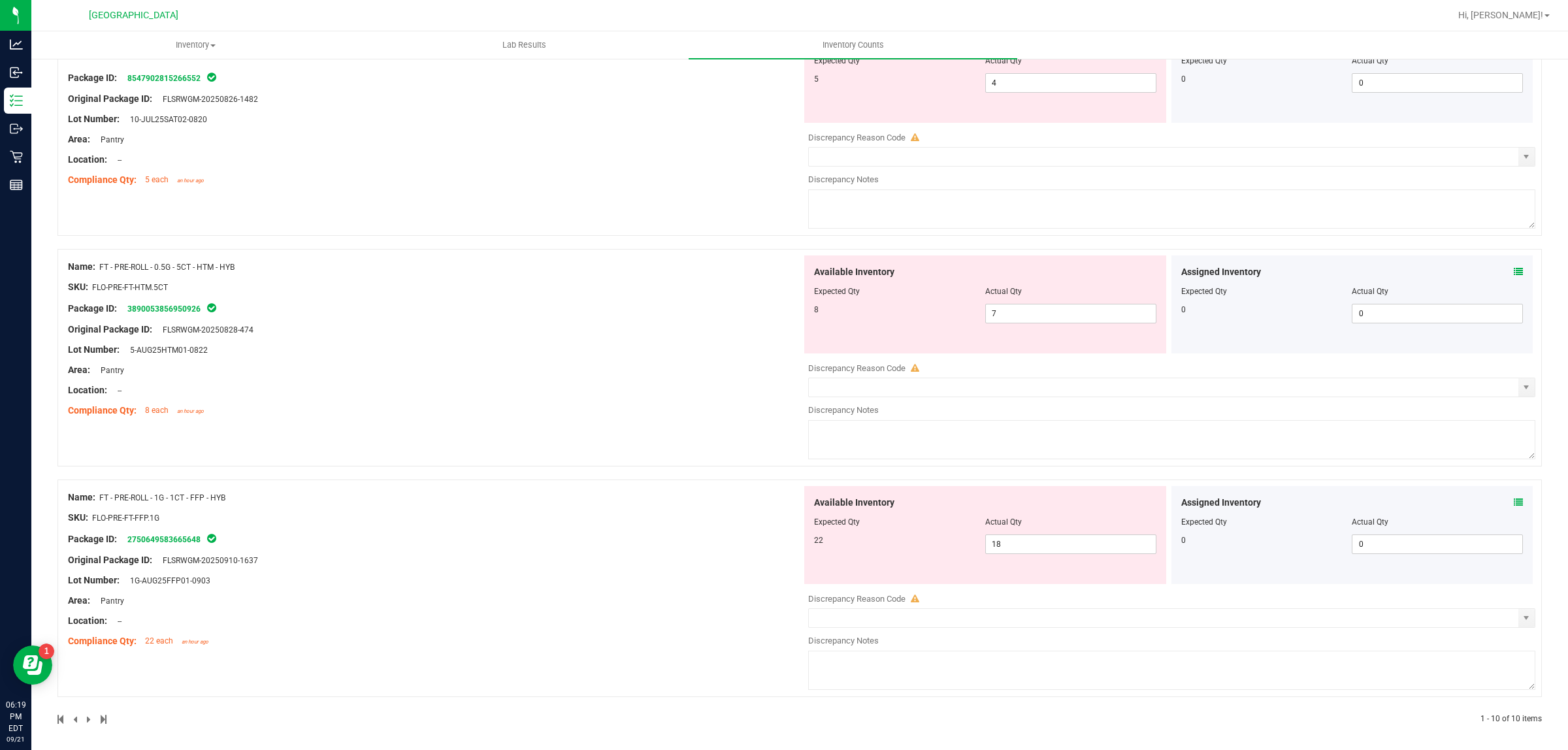
scroll to position [1821, 0]
click at [1018, 536] on span "18 18" at bounding box center [1071, 540] width 172 height 20
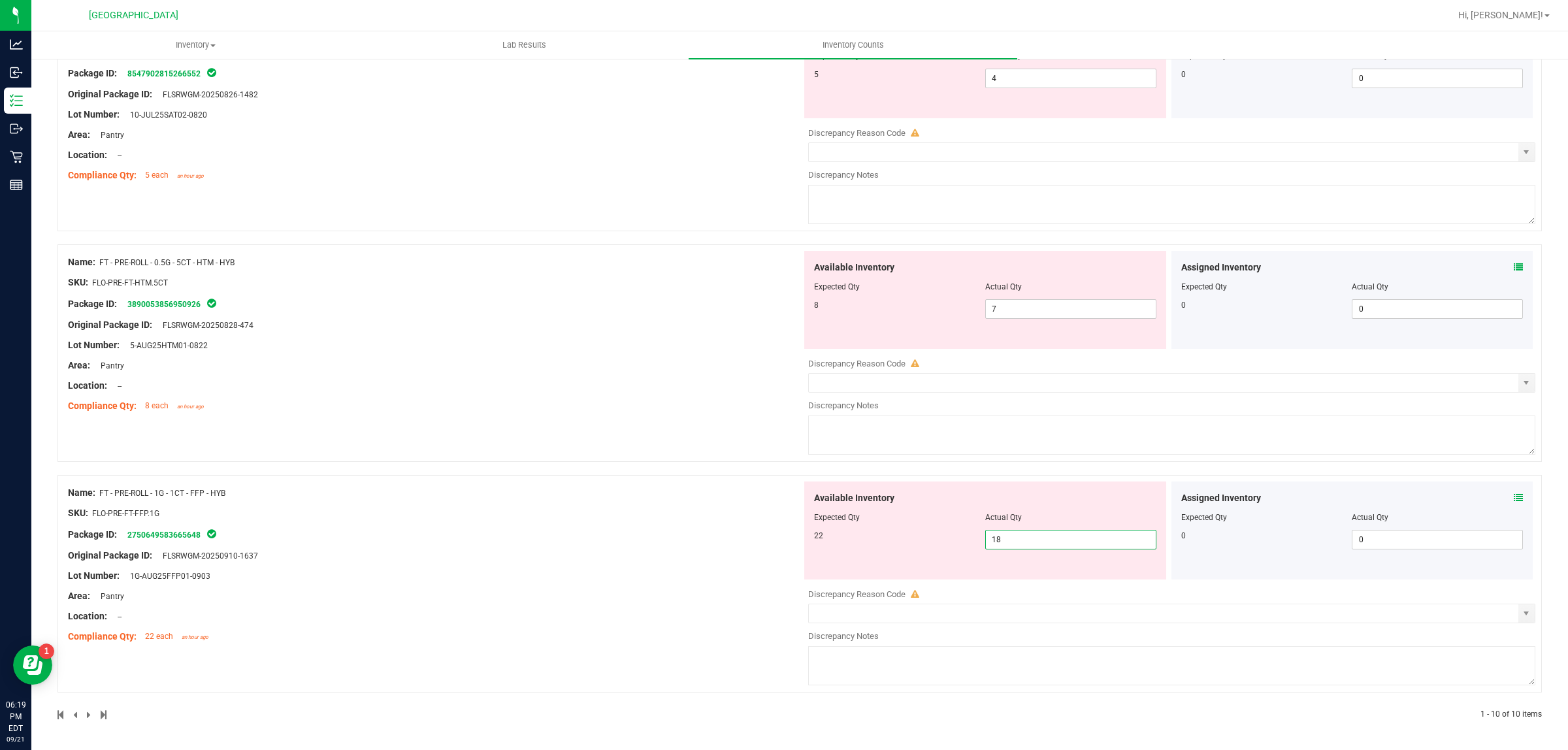
click at [1018, 536] on input "18" at bounding box center [1071, 540] width 170 height 18
type input "22"
drag, startPoint x: 632, startPoint y: 416, endPoint x: 660, endPoint y: 390, distance: 38.2
click at [632, 416] on div "Name: FT - PRE-ROLL - 0.5G - 5CT - HTM - HYB SKU: FLO-PRE-FT-HTM.5CT Package ID…" at bounding box center [435, 334] width 733 height 167
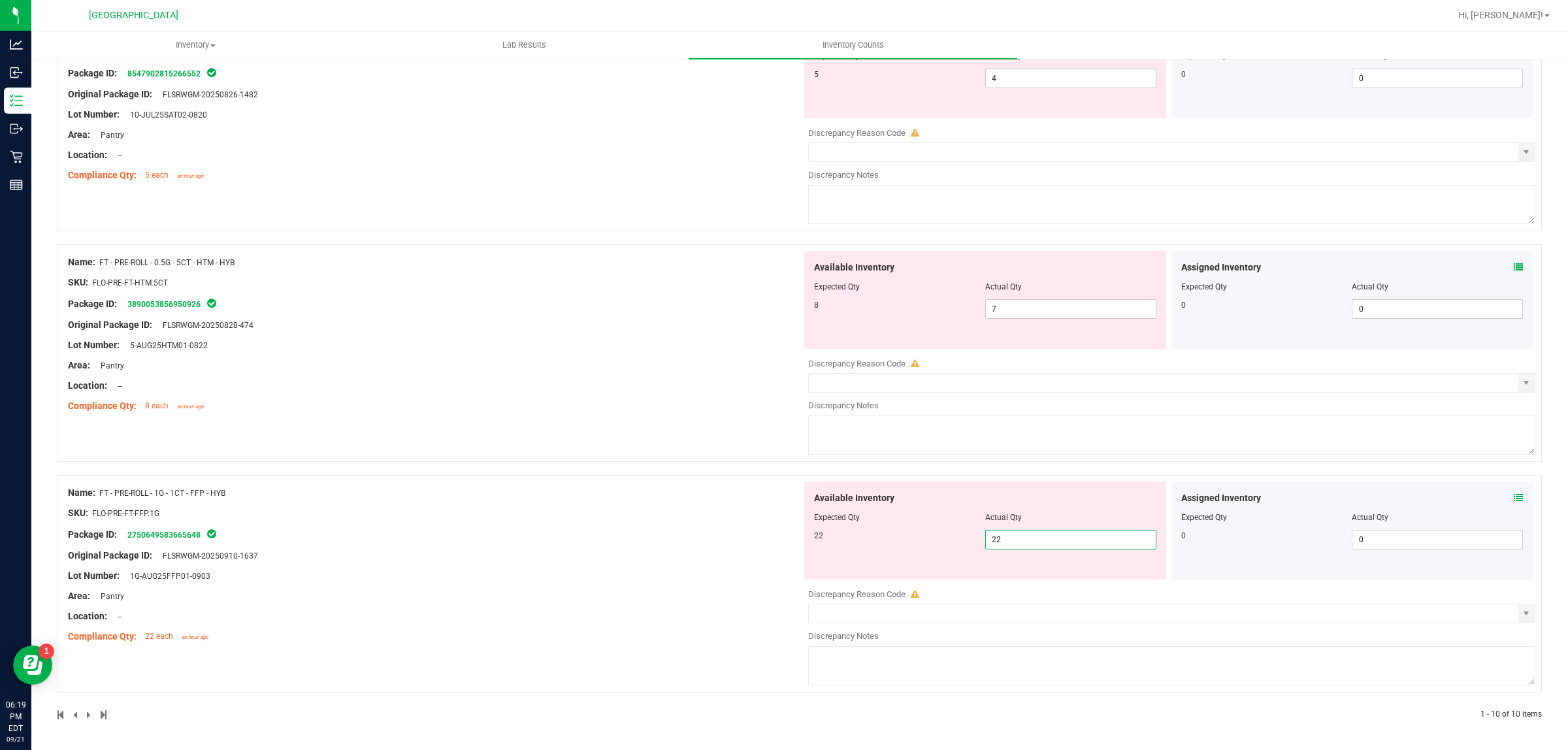
scroll to position [1780, 0]
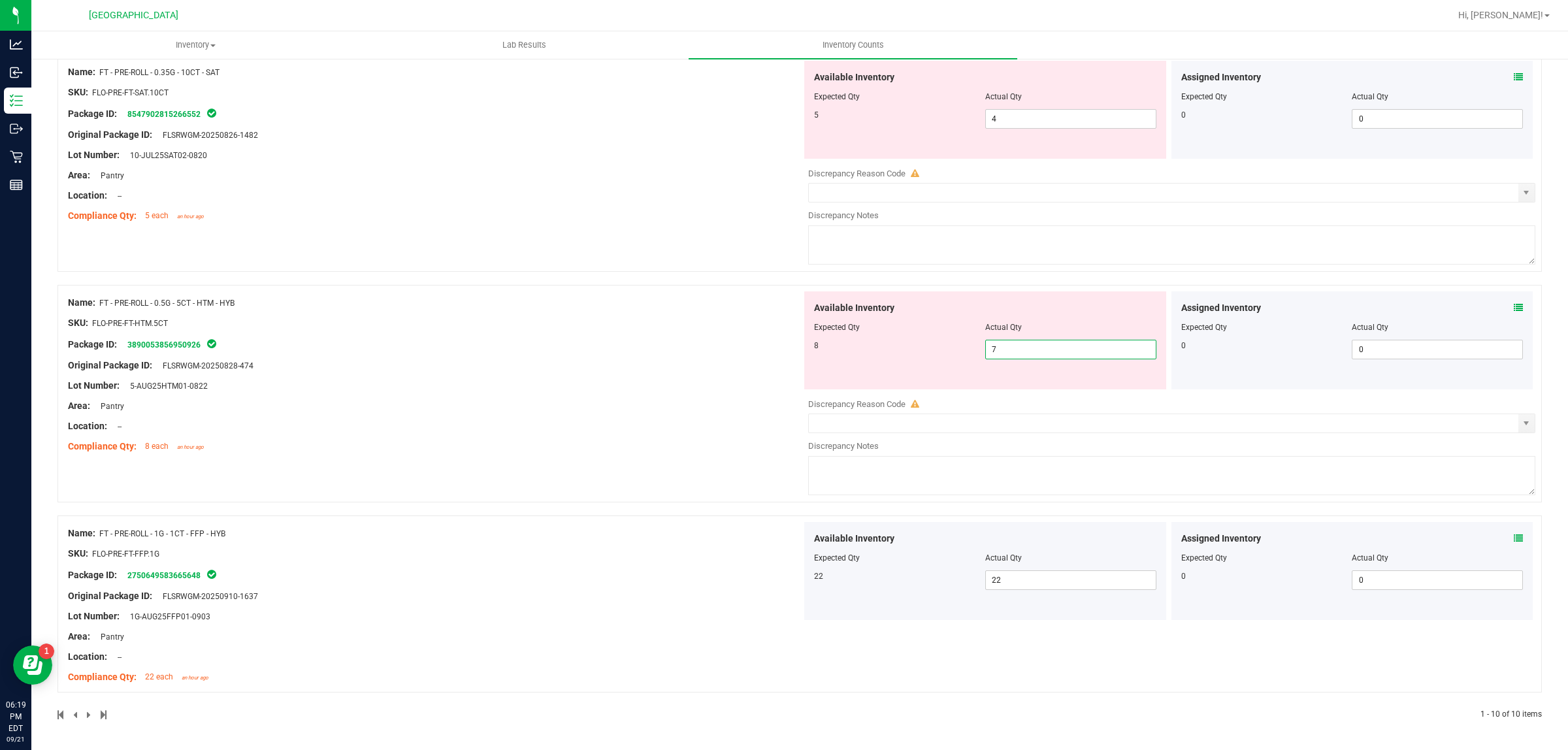
click at [1037, 344] on span "7 7" at bounding box center [1071, 350] width 172 height 20
click at [1036, 344] on input "7" at bounding box center [1071, 350] width 170 height 18
type input "8"
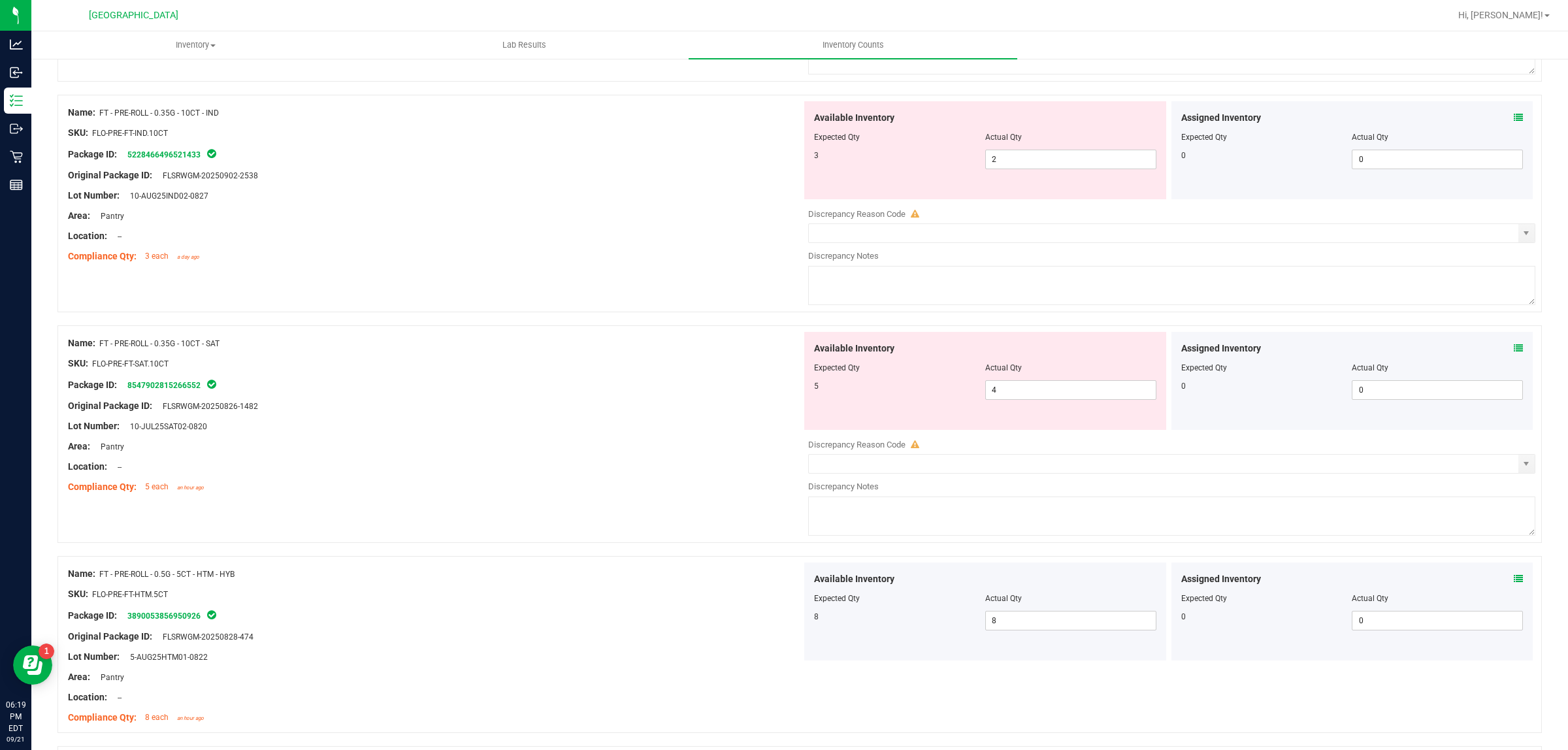
scroll to position [1494, 0]
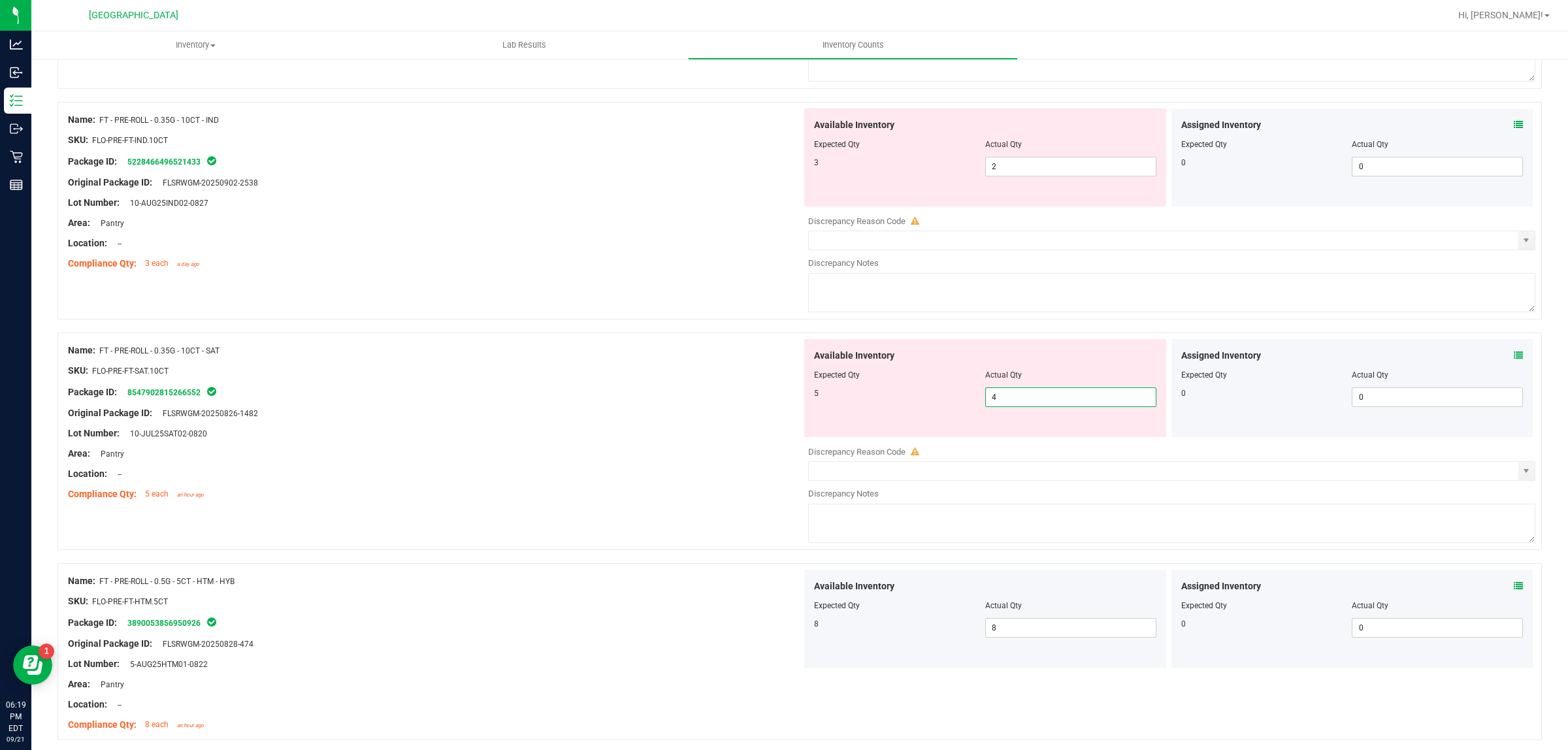
click at [1018, 399] on span "4 4" at bounding box center [1071, 397] width 172 height 20
click at [1018, 399] on input "4" at bounding box center [1071, 397] width 170 height 18
type input "5"
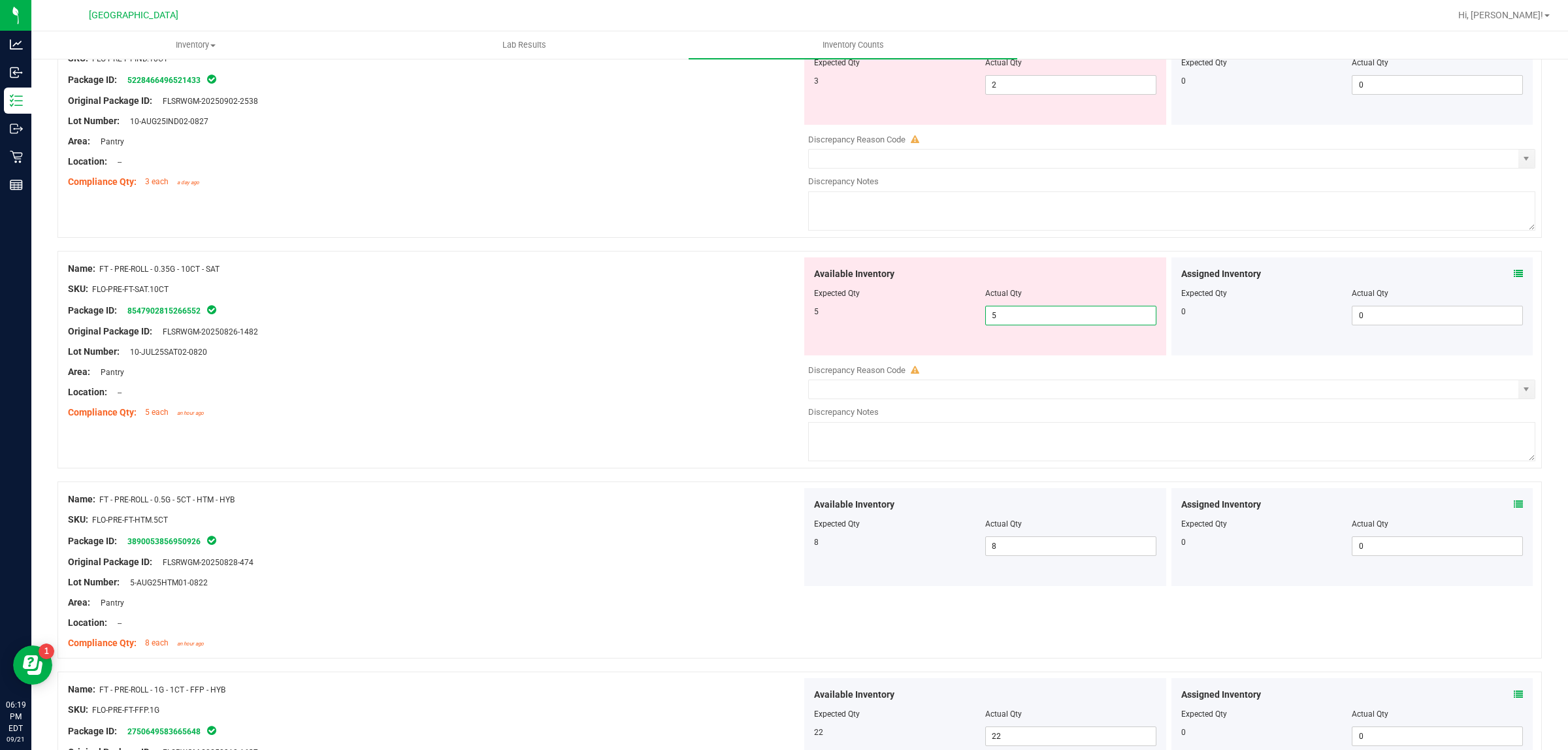
scroll to position [1412, 0]
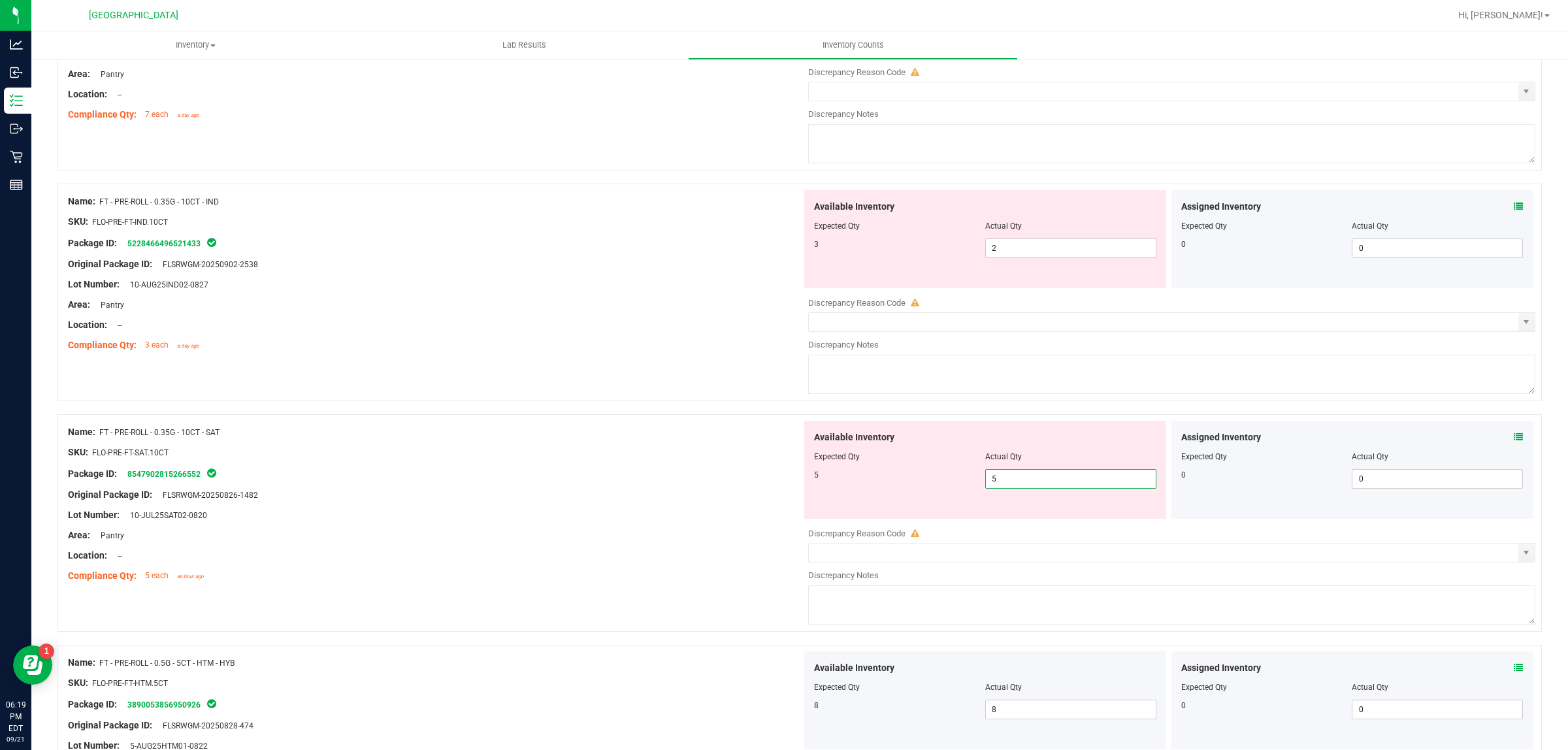
type input "5"
click at [746, 310] on div "Area: Pantry" at bounding box center [435, 305] width 733 height 14
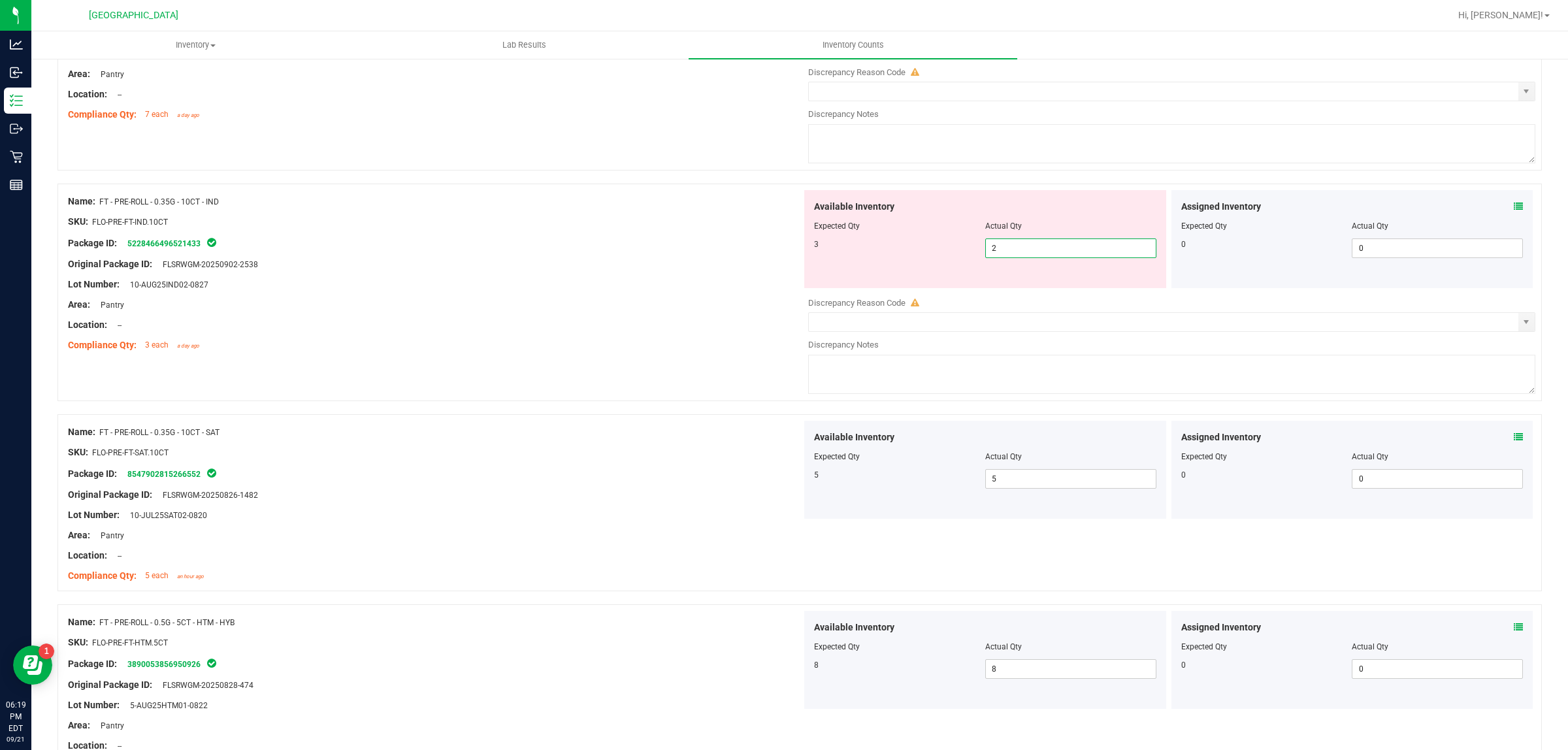
click at [1040, 255] on span "2 2" at bounding box center [1071, 249] width 172 height 20
click at [1040, 253] on input "2" at bounding box center [1071, 248] width 170 height 18
type input "3"
click at [642, 284] on div "Lot Number: 10-AUG25IND02-0827" at bounding box center [435, 285] width 733 height 14
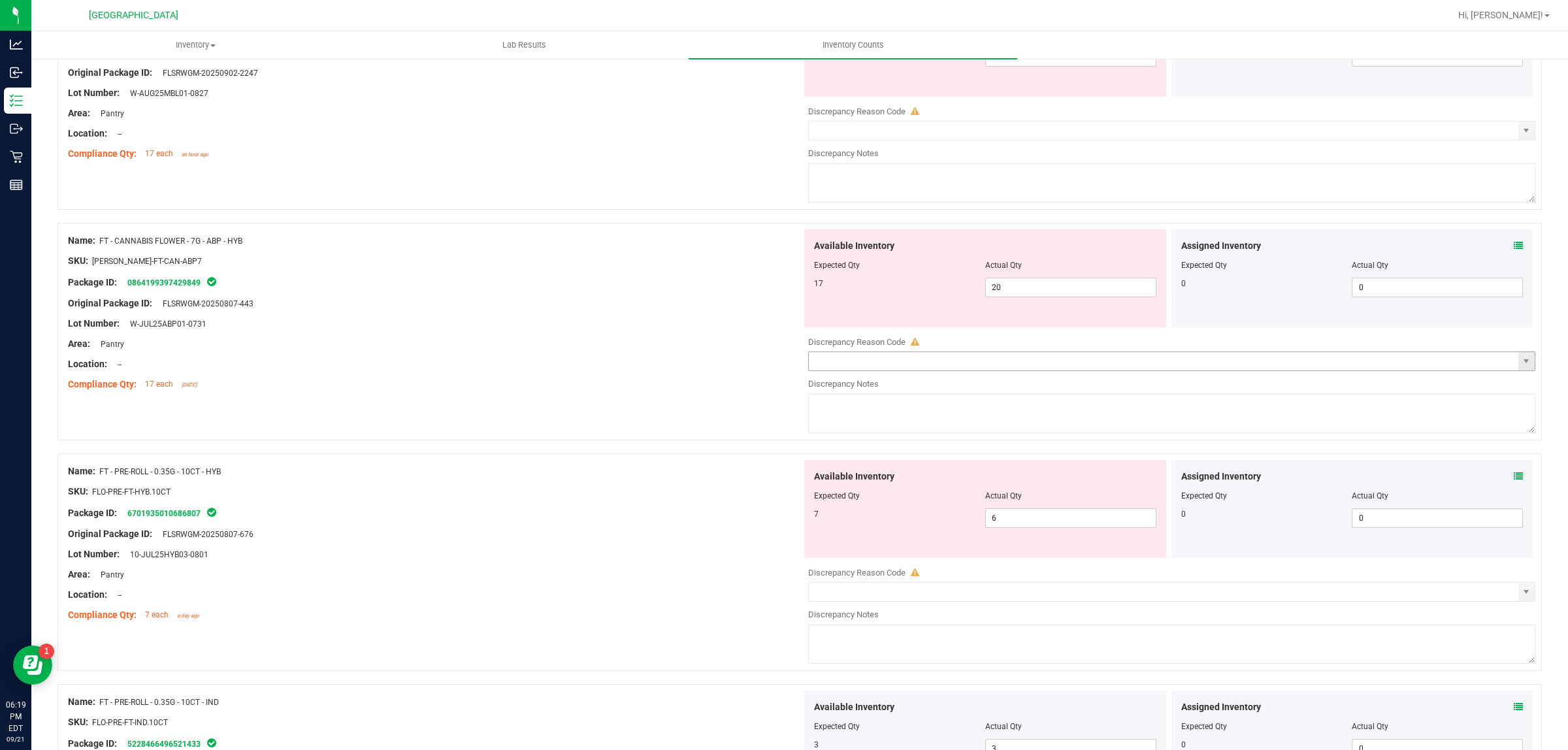
scroll to position [759, 0]
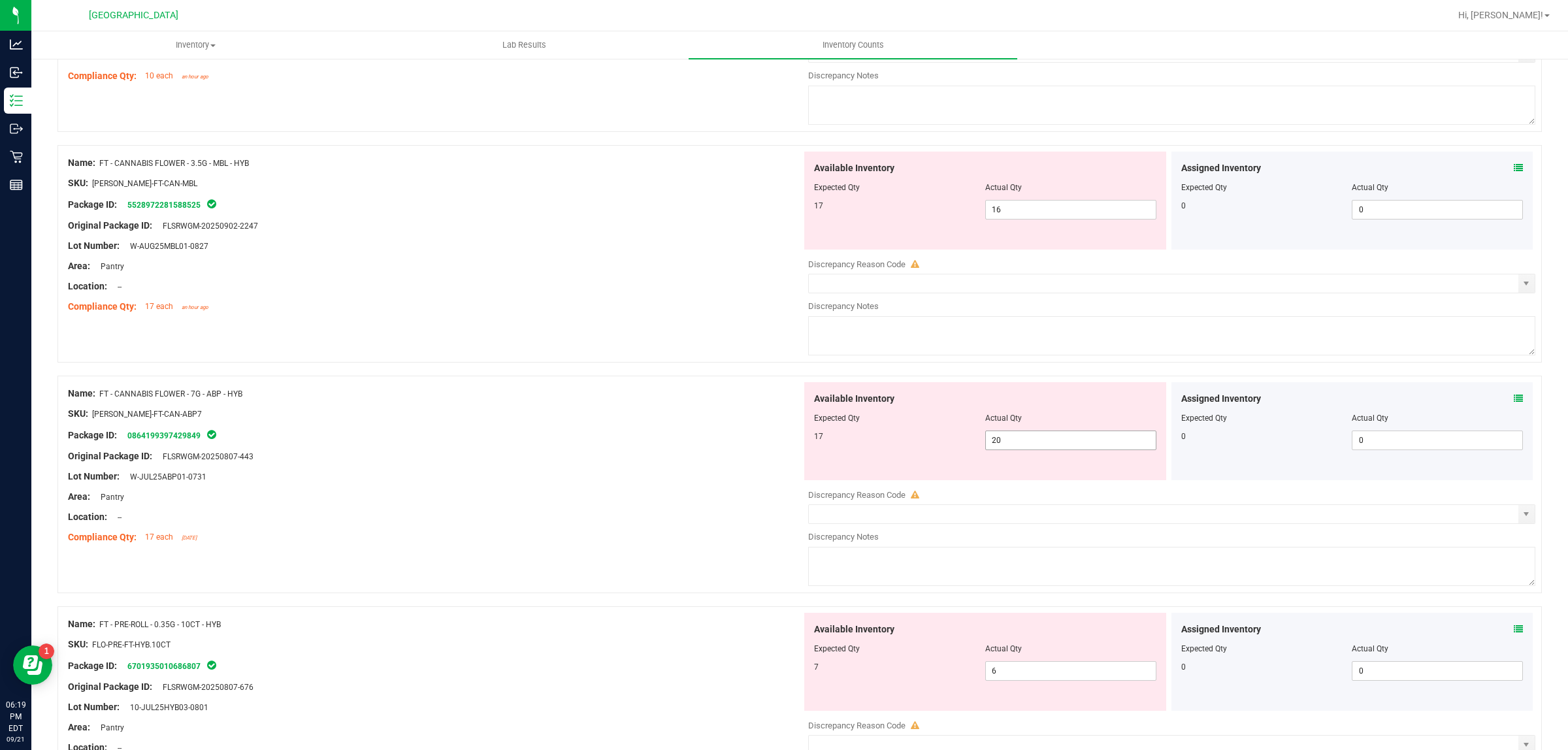
click at [1010, 435] on span "20 20" at bounding box center [1071, 440] width 172 height 20
click at [1010, 435] on input "20" at bounding box center [1071, 440] width 170 height 18
type input "17"
click at [639, 307] on div "Compliance Qty: 17 each an hour ago" at bounding box center [435, 307] width 733 height 14
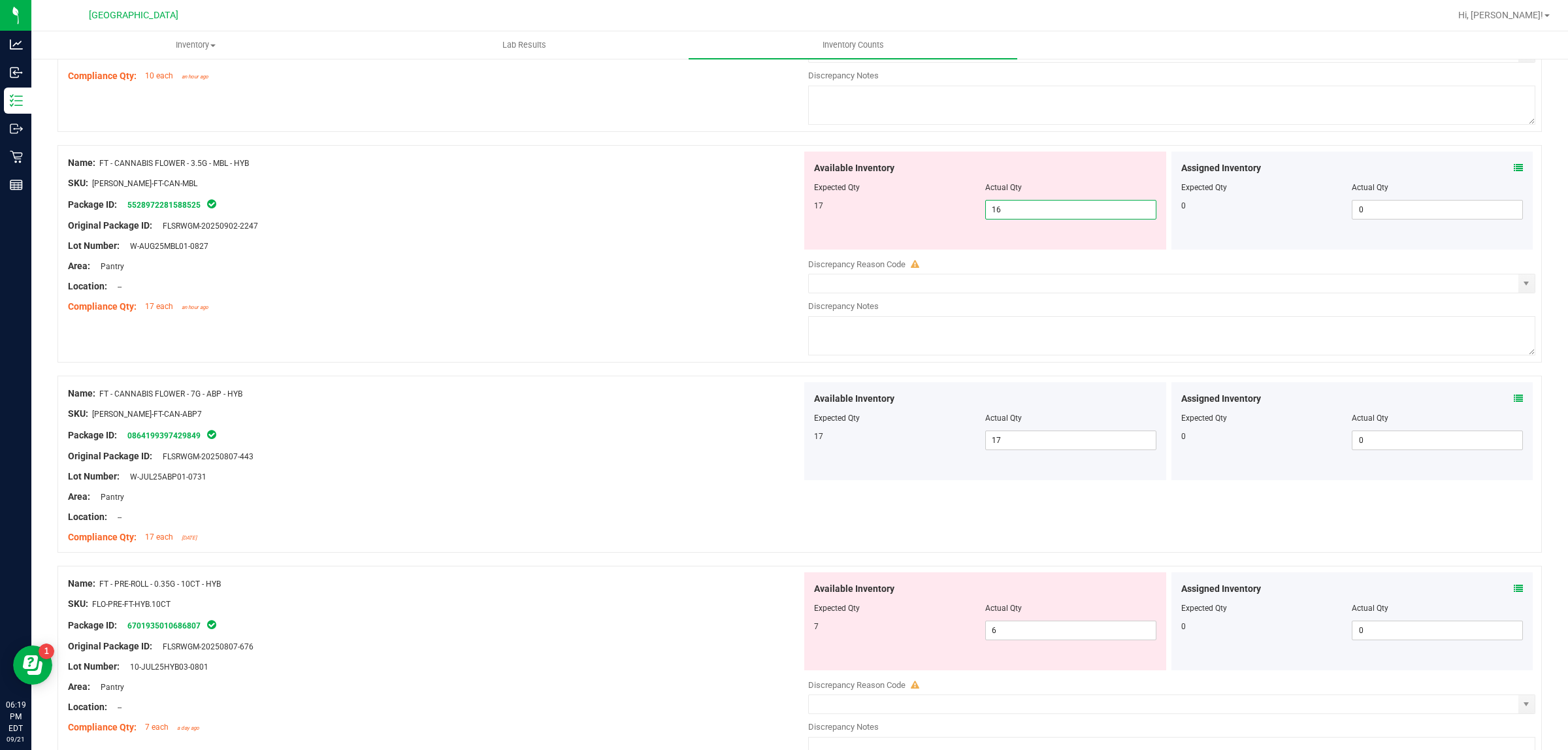
click at [1086, 212] on span "16 16" at bounding box center [1071, 210] width 172 height 20
click at [1086, 212] on input "16" at bounding box center [1071, 210] width 170 height 18
type input "17"
click at [736, 210] on div "Package ID: 5528972281588525" at bounding box center [435, 204] width 733 height 15
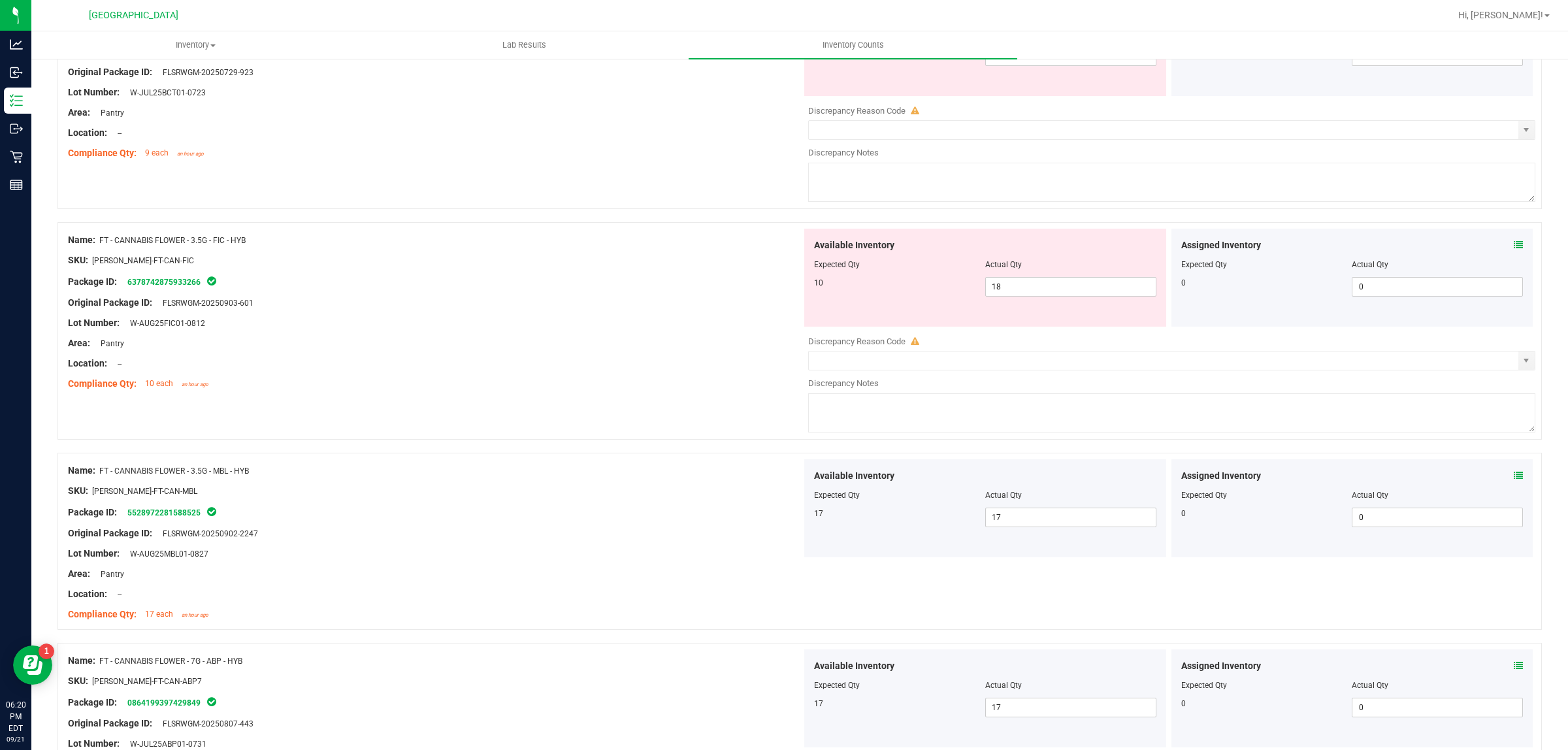
scroll to position [432, 0]
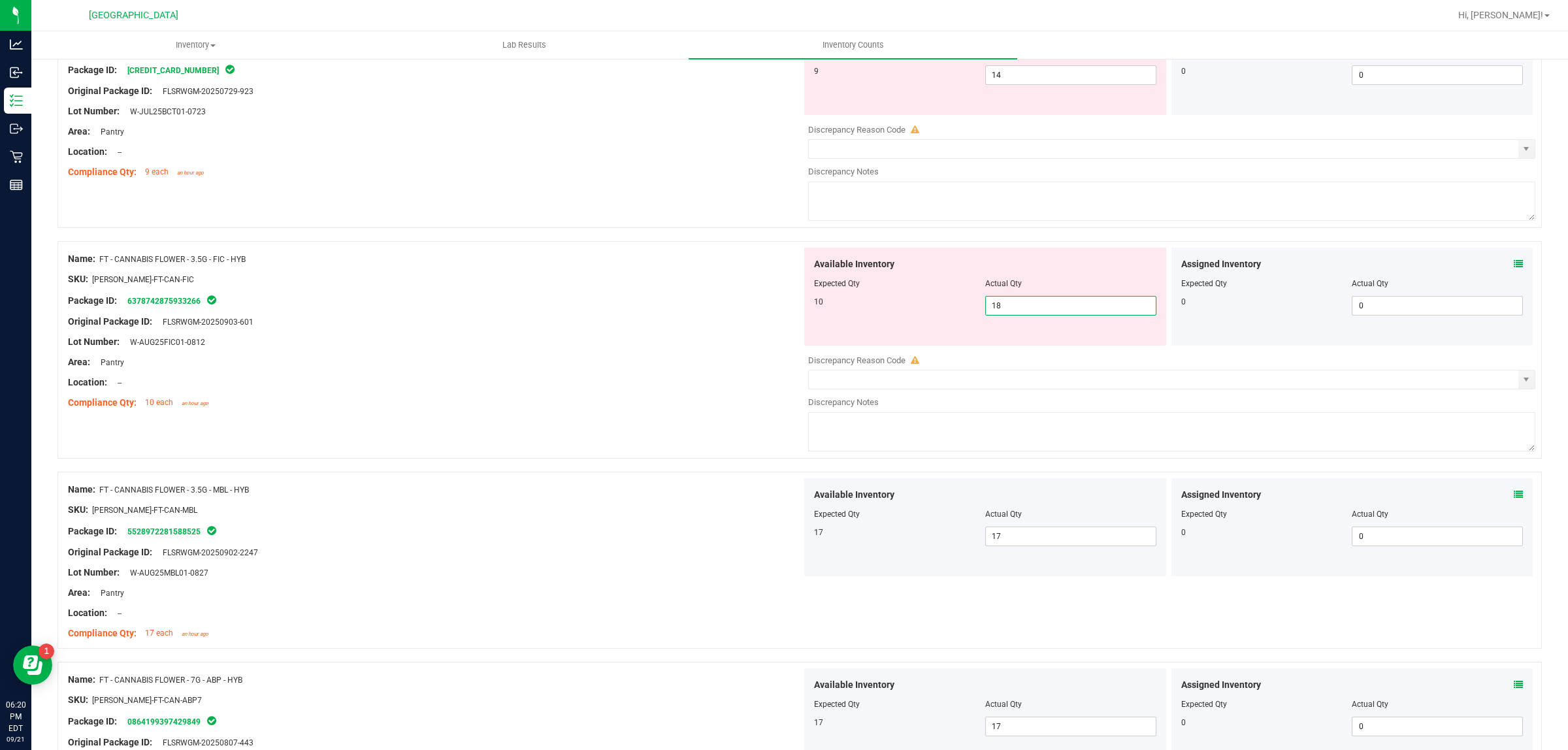
click at [1014, 307] on span "18 18" at bounding box center [1071, 306] width 172 height 20
click at [1011, 305] on input "18" at bounding box center [1071, 305] width 170 height 18
click at [1008, 308] on input "18" at bounding box center [1071, 305] width 170 height 18
type input "10"
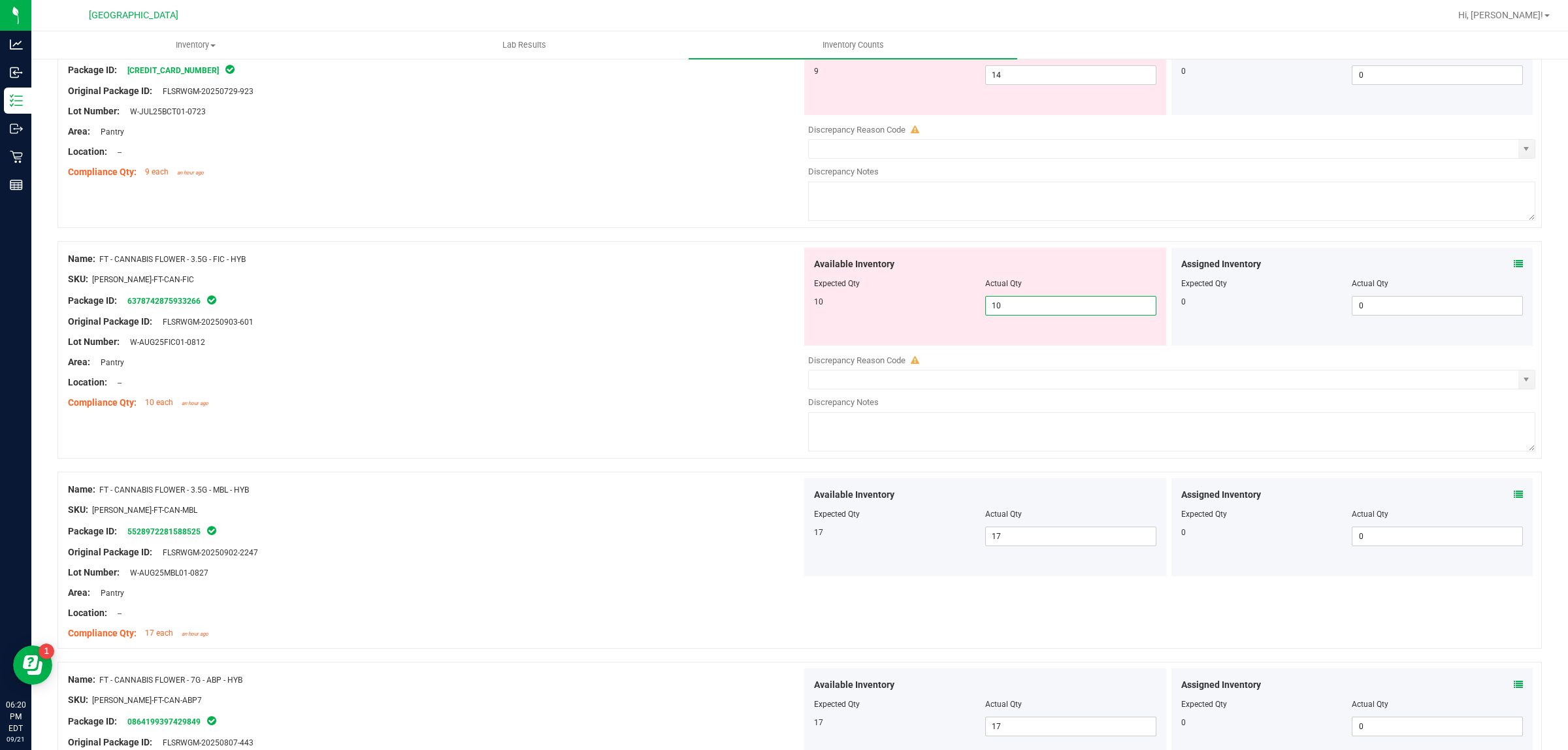
type input "10"
click at [723, 309] on div at bounding box center [435, 311] width 733 height 7
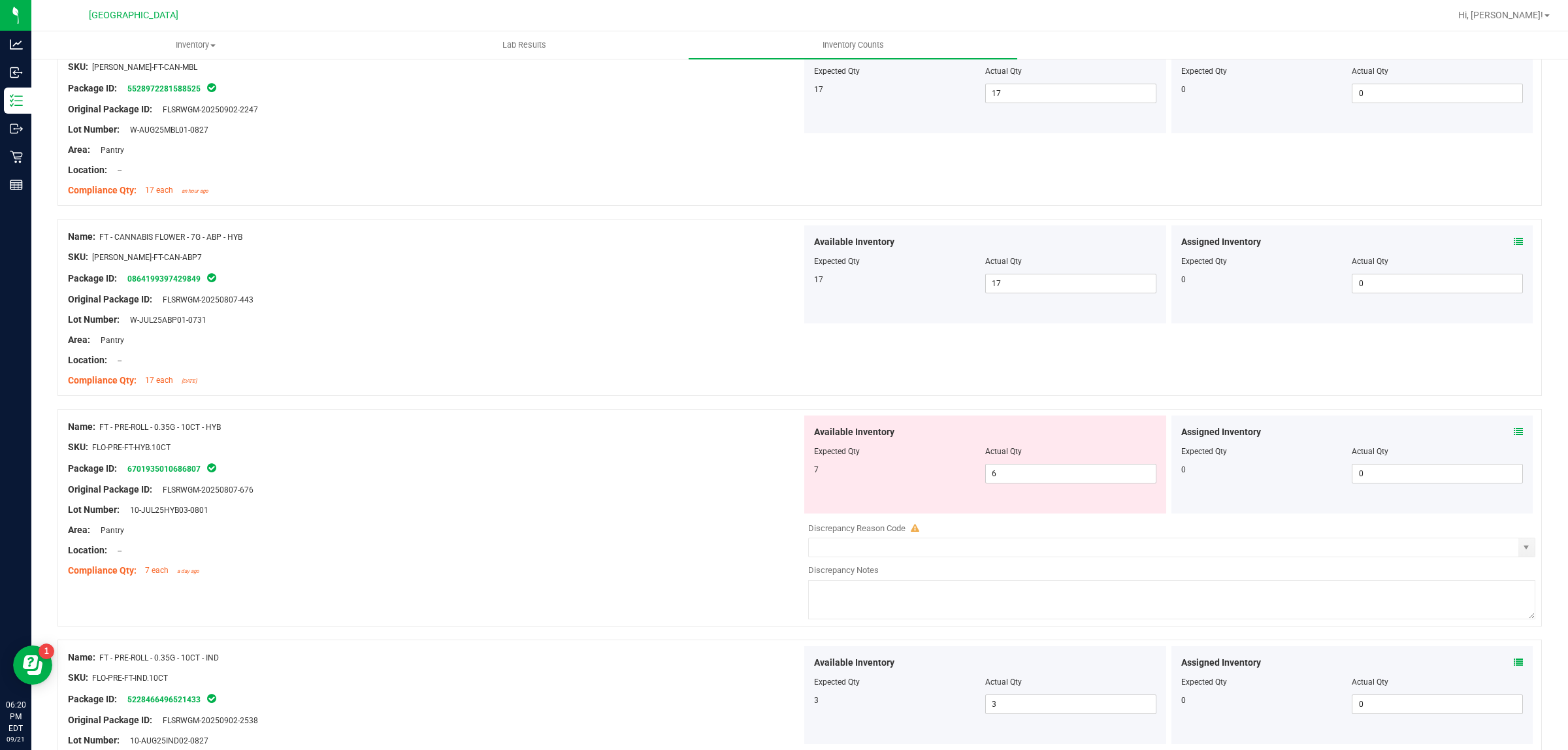
scroll to position [1004, 0]
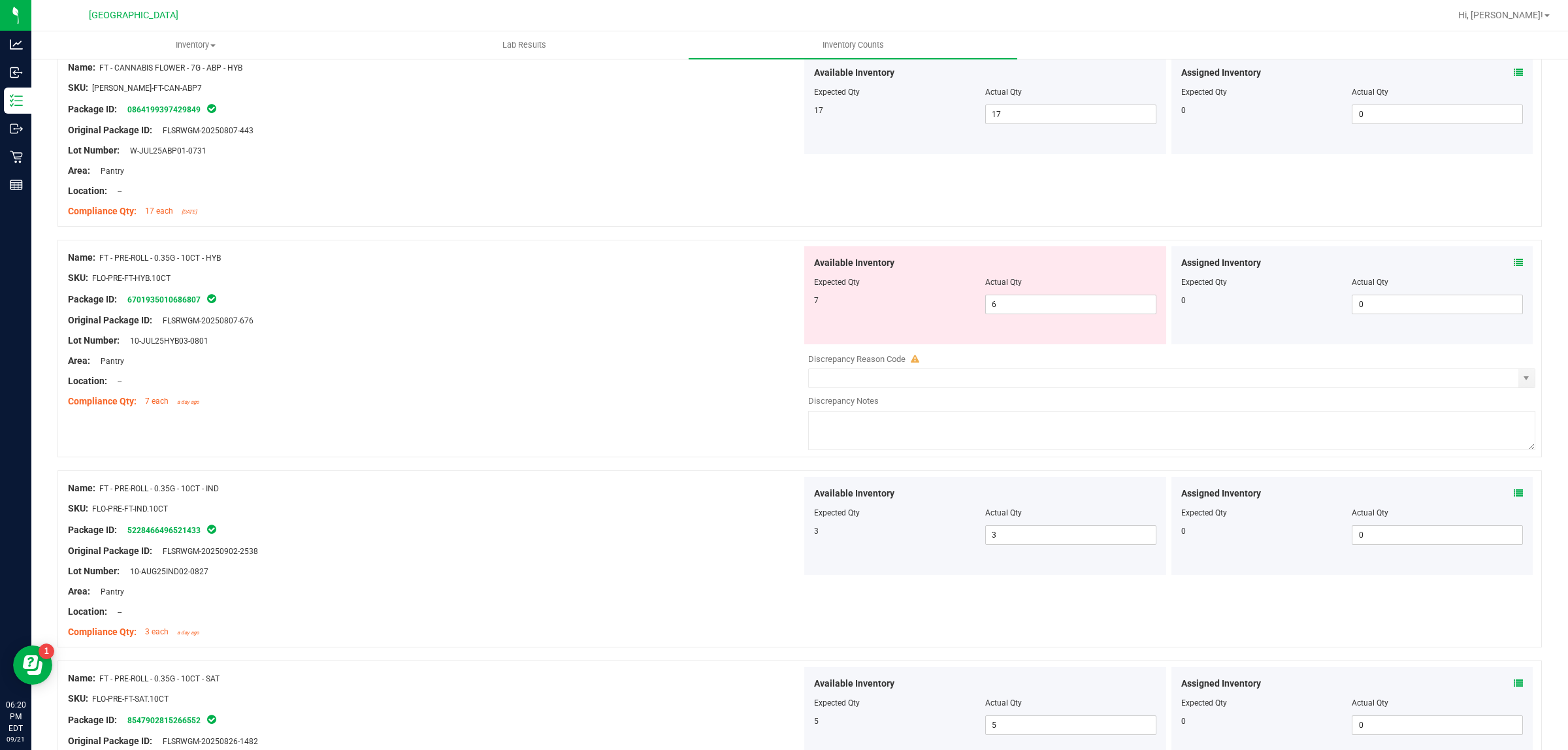
click at [1514, 261] on icon at bounding box center [1518, 262] width 9 height 9
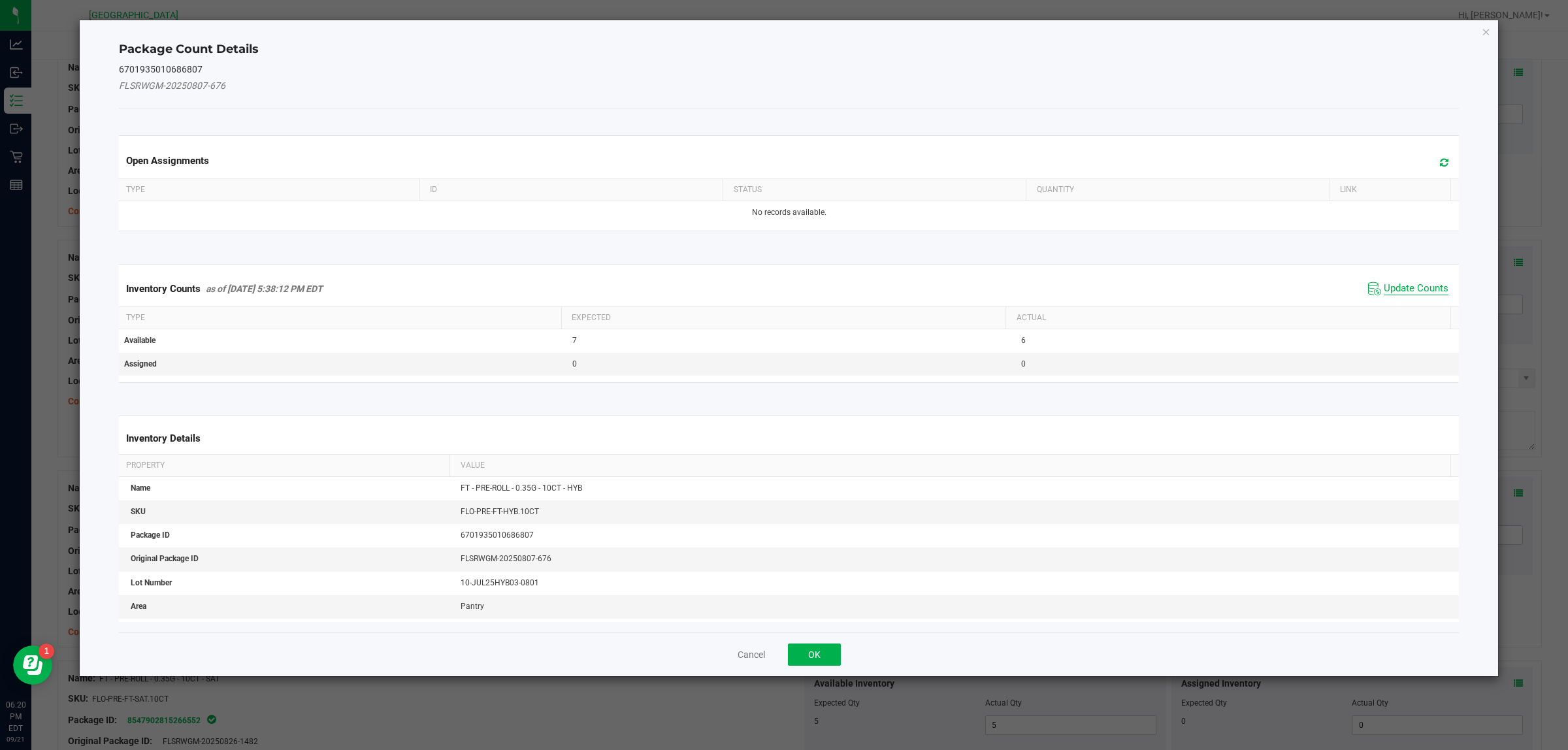
click at [1384, 286] on span "Update Counts" at bounding box center [1416, 289] width 64 height 13
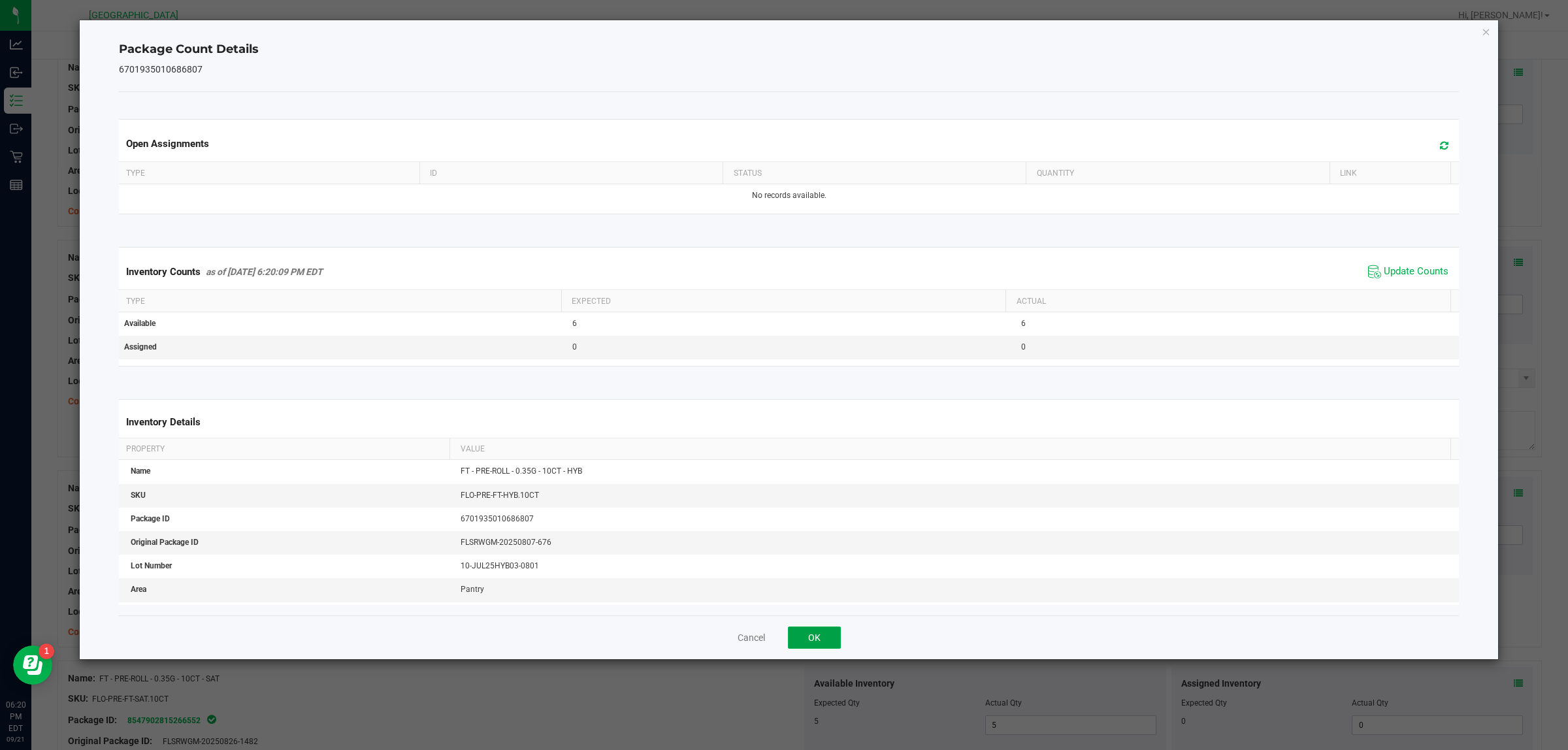
click at [827, 631] on button "OK" at bounding box center [814, 637] width 53 height 22
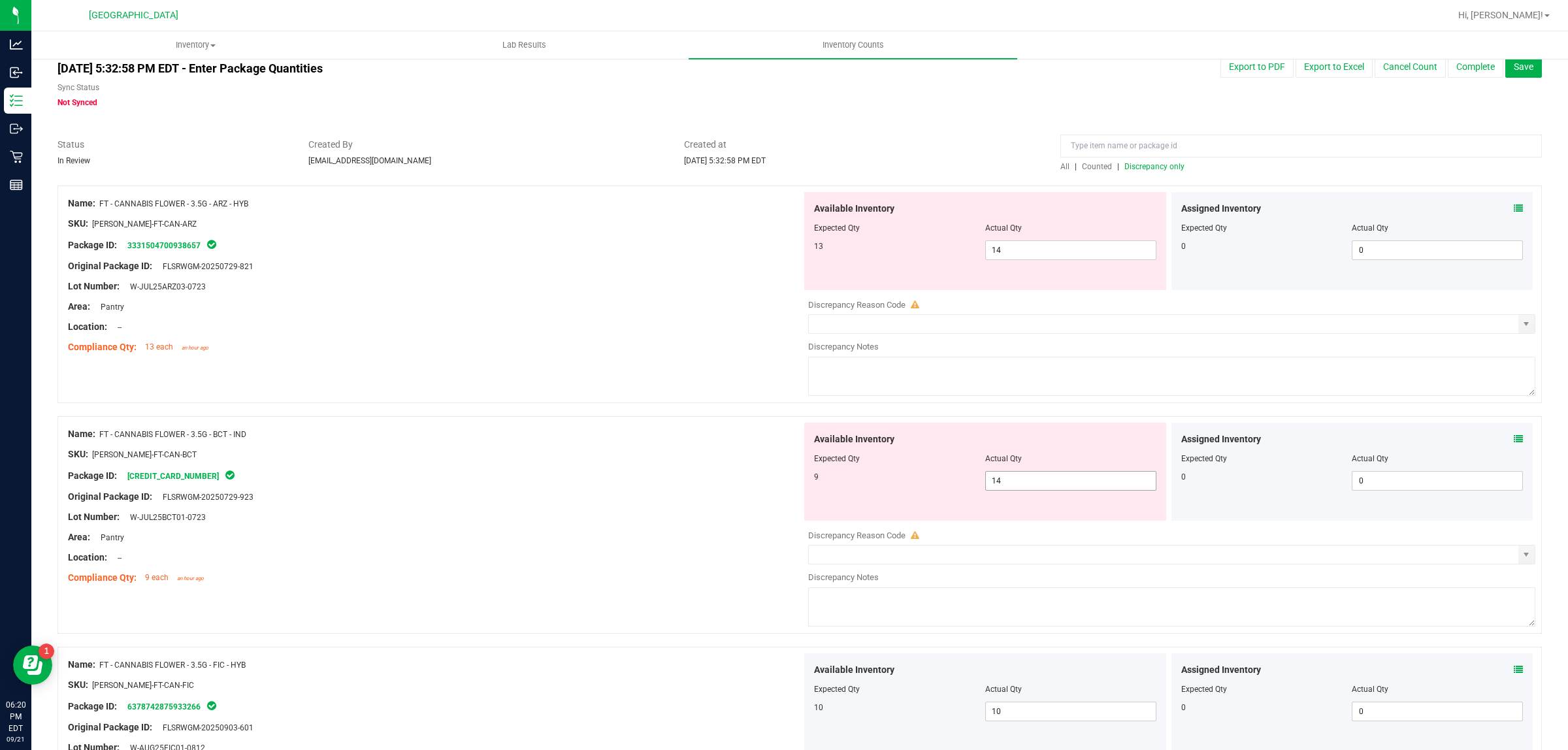
scroll to position [24, 0]
click at [1067, 482] on span "14 14" at bounding box center [1071, 484] width 172 height 20
click at [1067, 482] on input "14" at bounding box center [1071, 484] width 170 height 18
type input "9"
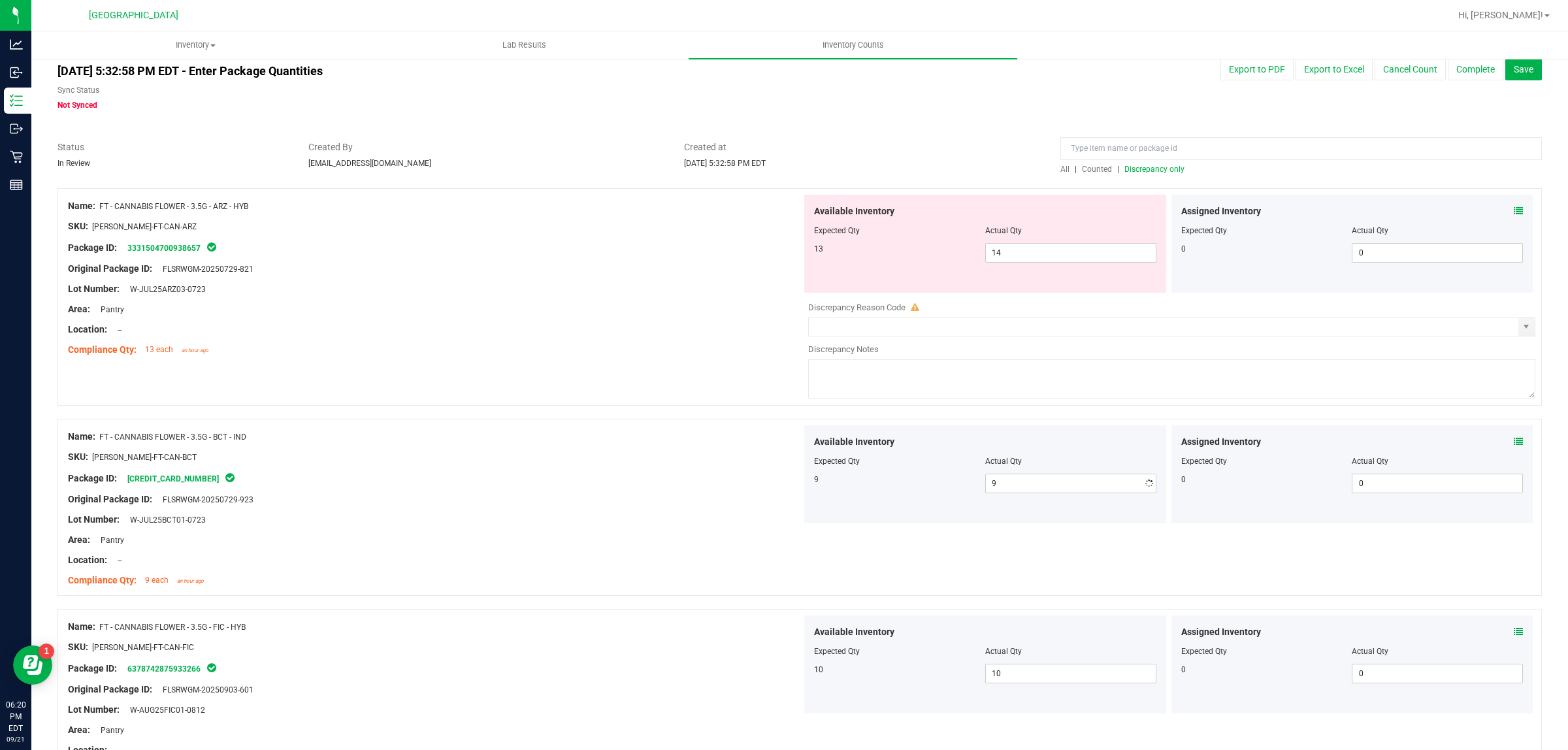
click at [716, 337] on div at bounding box center [435, 340] width 733 height 7
click at [1104, 252] on span "14 14" at bounding box center [1071, 253] width 172 height 20
click at [1104, 252] on input "14" at bounding box center [1071, 253] width 170 height 18
type input "13"
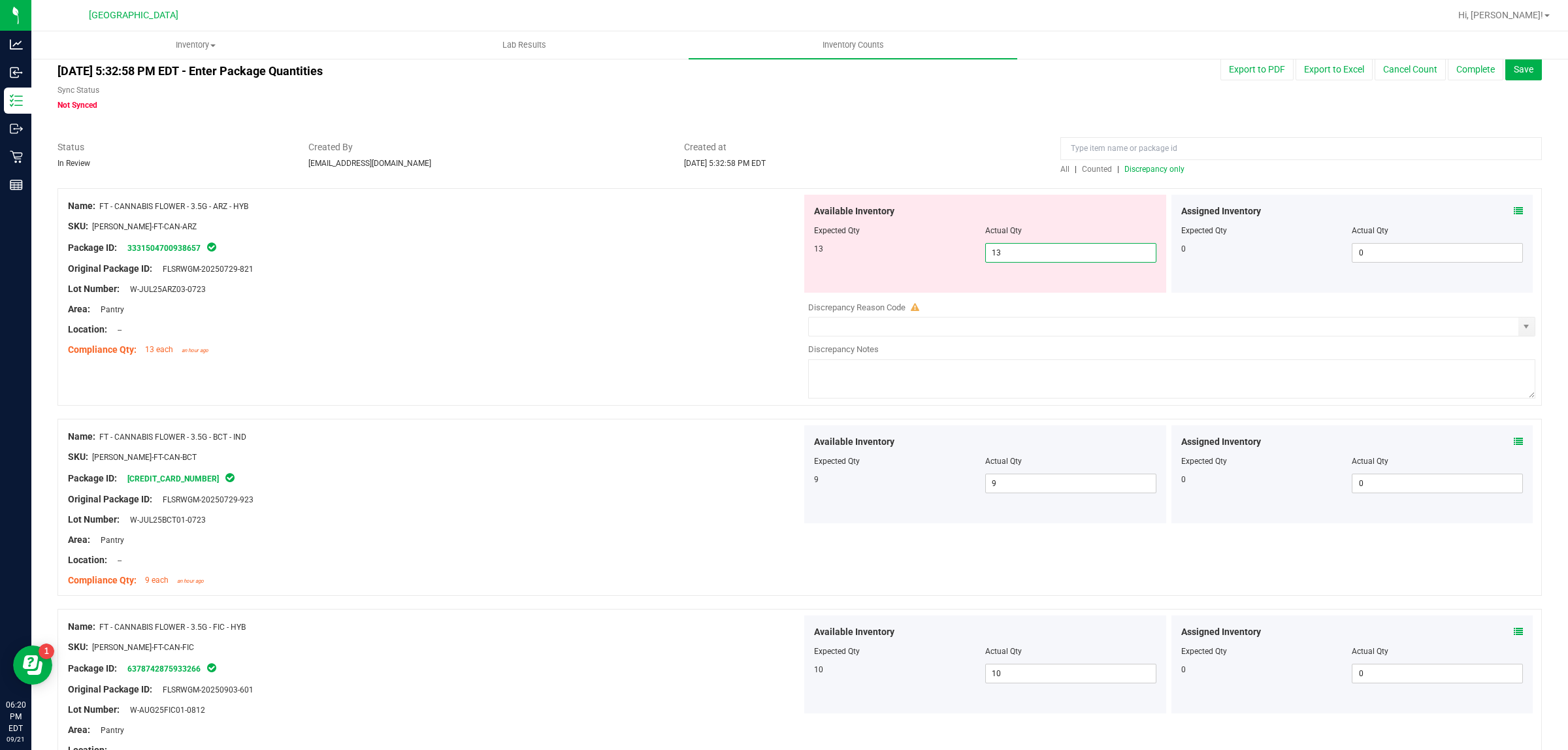
click at [629, 305] on div "Area: Pantry" at bounding box center [435, 309] width 733 height 14
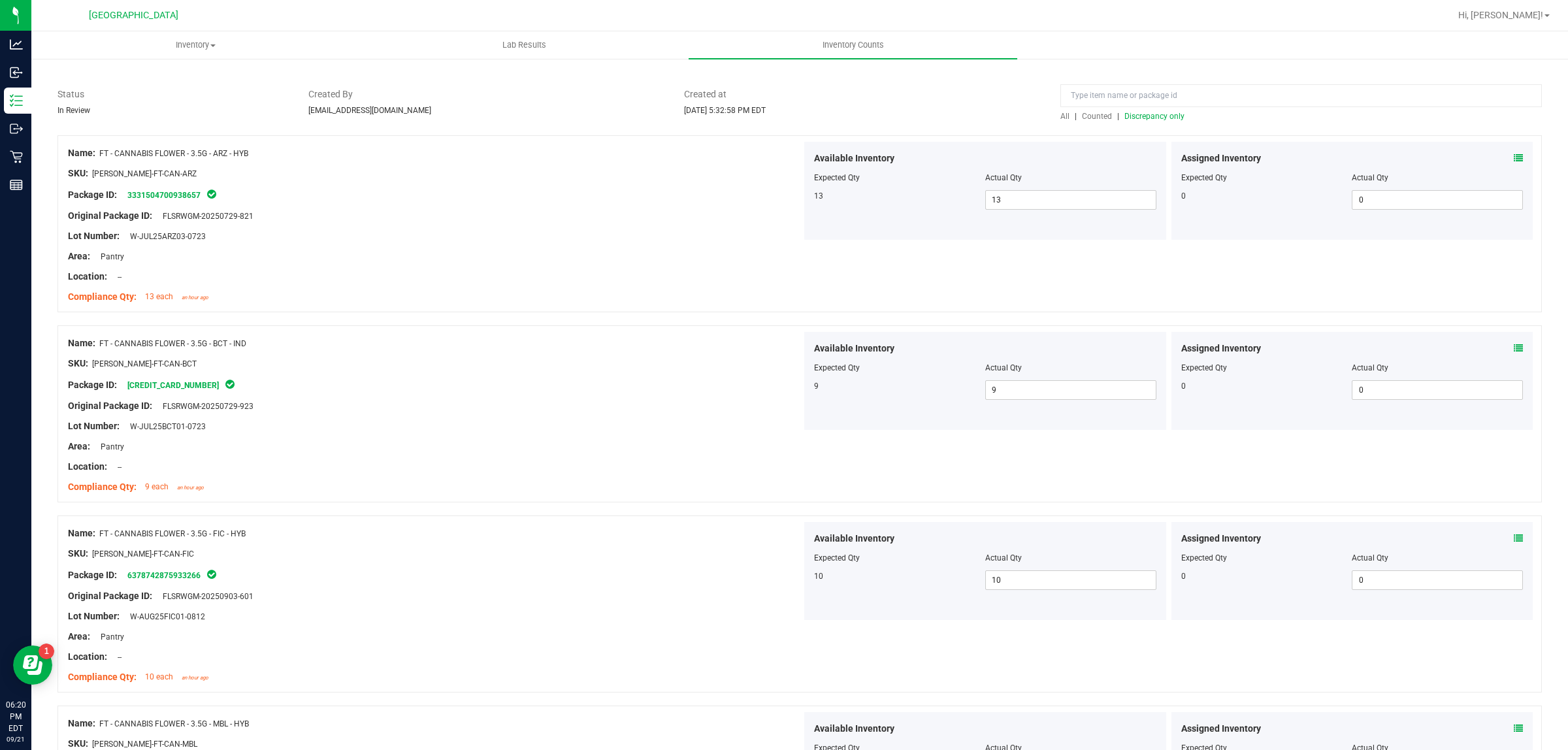
scroll to position [0, 0]
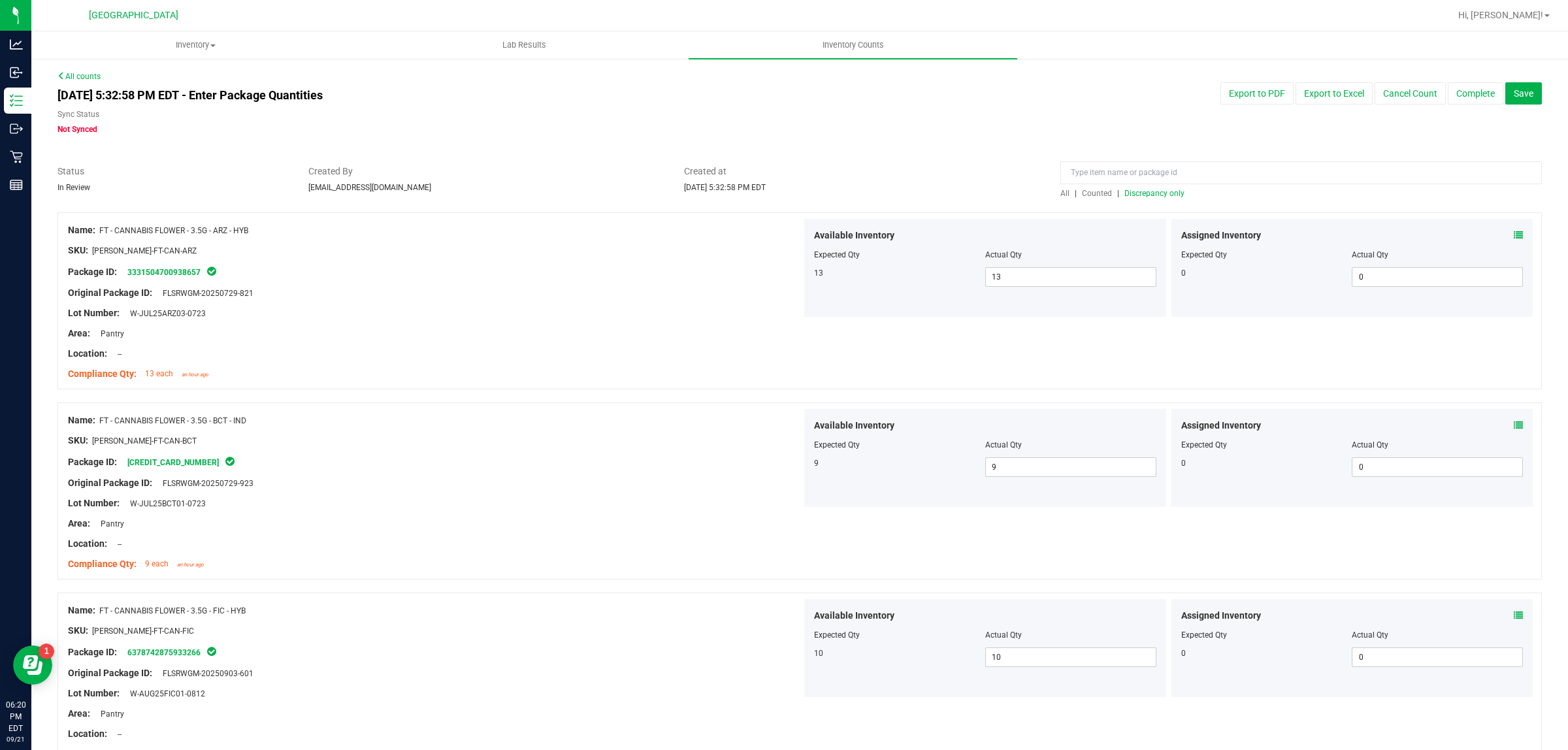
click at [1125, 197] on div "All | Counted | Discrepancy only" at bounding box center [1301, 193] width 482 height 11
click at [1132, 197] on span "Discrepancy only" at bounding box center [1155, 194] width 60 height 9
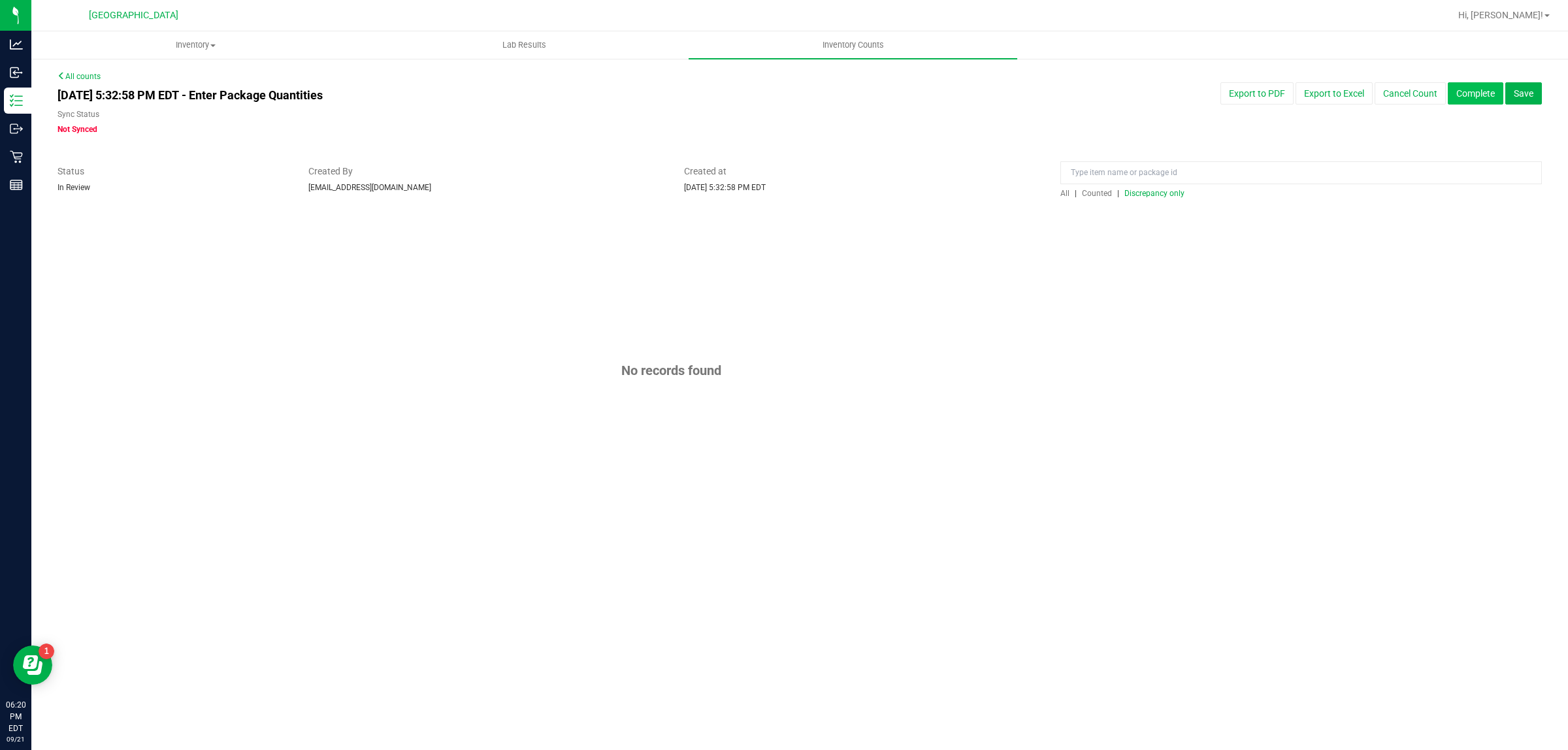
click at [1475, 101] on button "Complete" at bounding box center [1475, 93] width 56 height 22
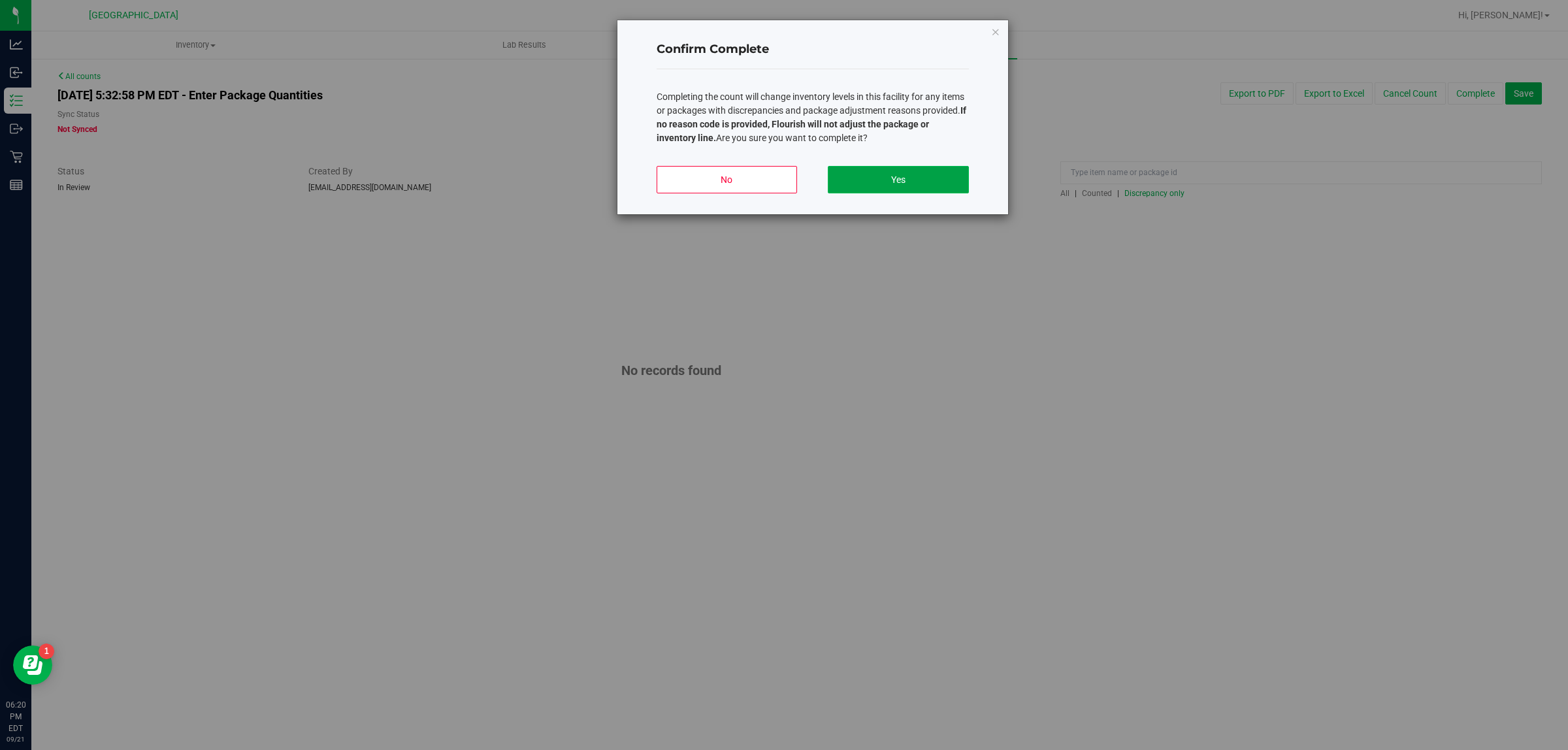
click at [944, 178] on button "Yes" at bounding box center [897, 180] width 140 height 28
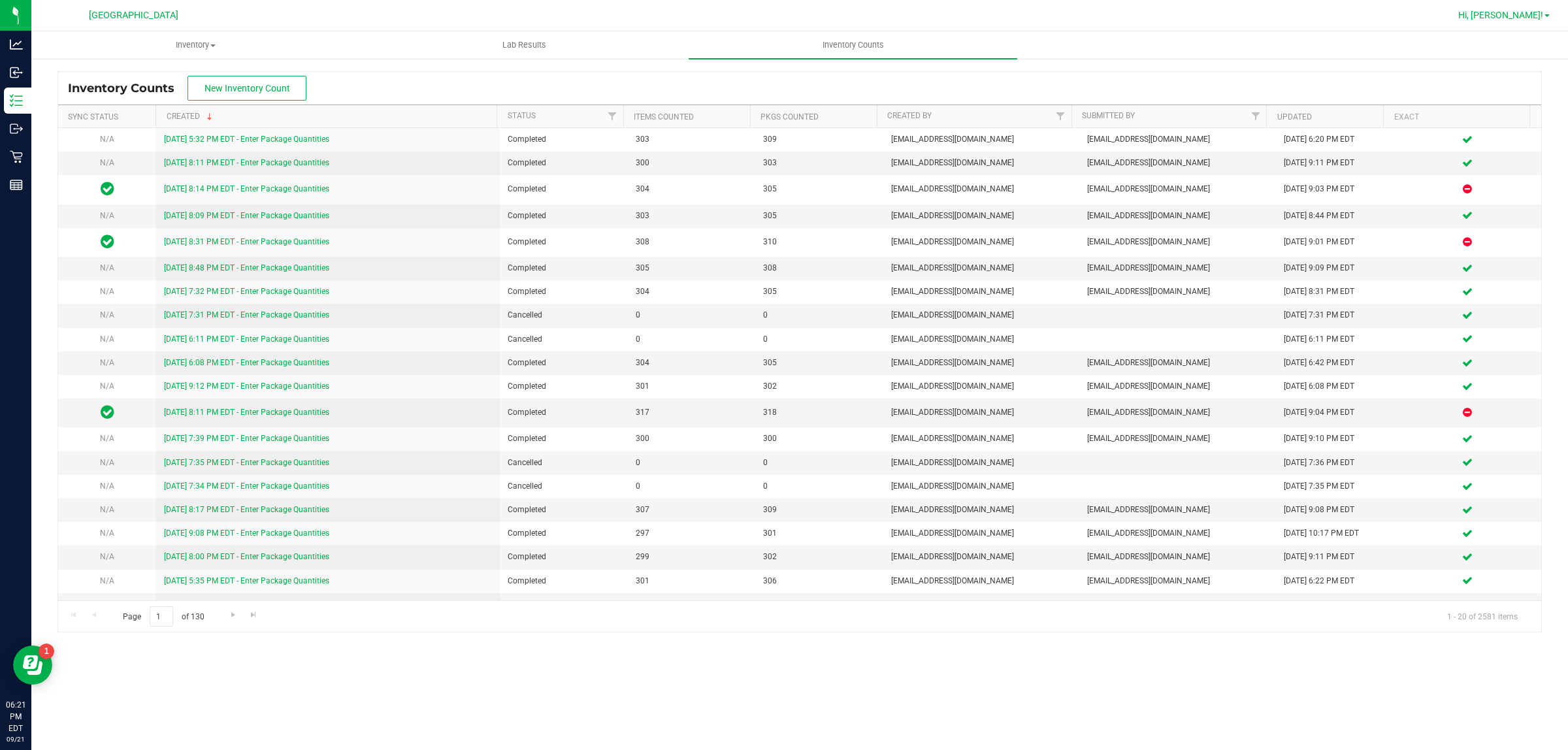
click at [1501, 10] on span "Hi, [PERSON_NAME]!" at bounding box center [1501, 15] width 85 height 11
click at [1504, 114] on span "Sign Out" at bounding box center [1500, 116] width 38 height 13
